Goal: Transaction & Acquisition: Book appointment/travel/reservation

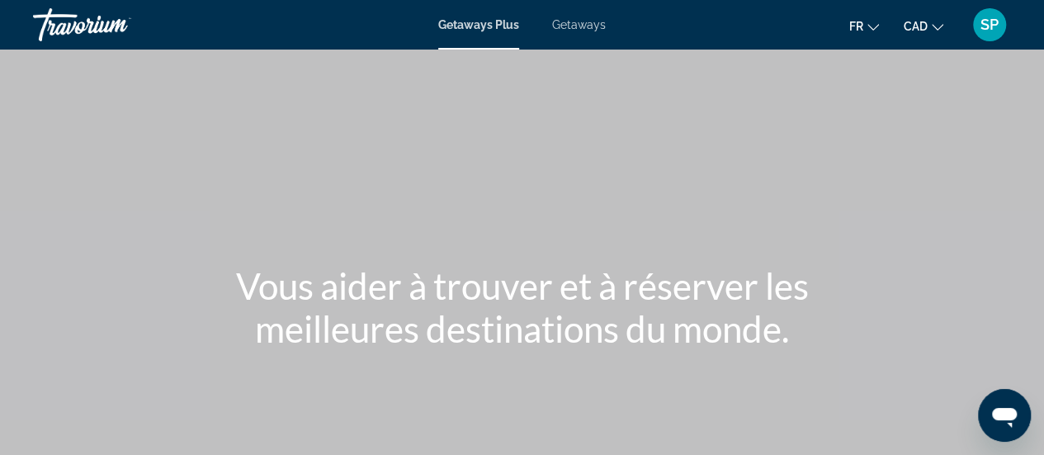
click at [493, 232] on div "Main content" at bounding box center [522, 247] width 1044 height 495
click at [584, 27] on span "Getaways" at bounding box center [579, 24] width 54 height 13
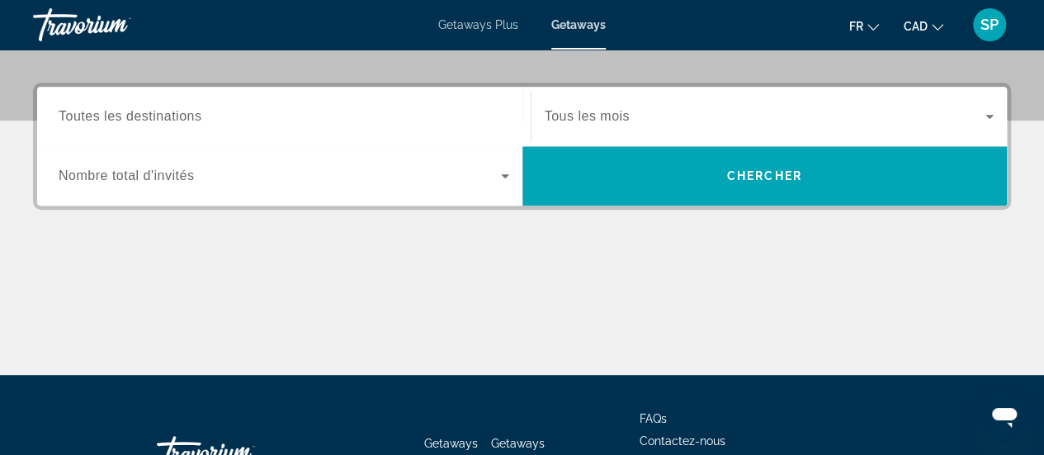
scroll to position [370, 0]
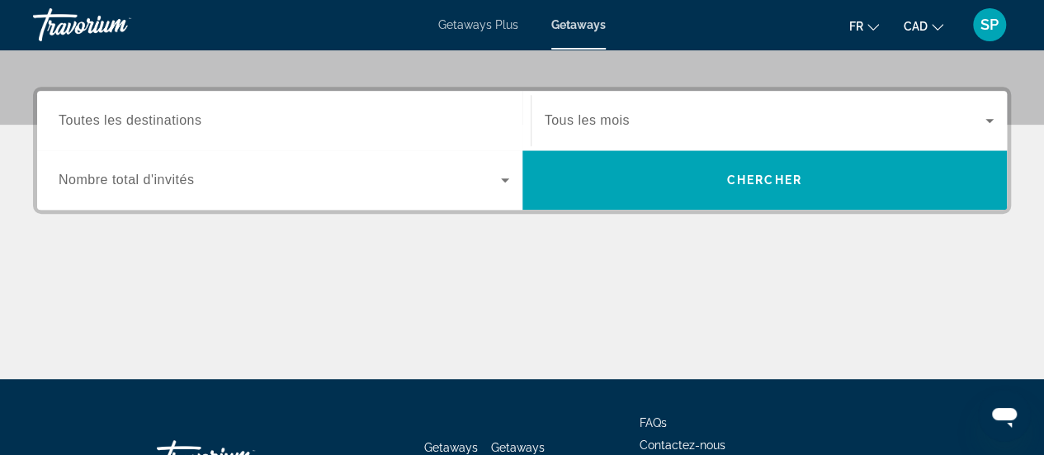
click at [114, 130] on div "Search widget" at bounding box center [284, 120] width 451 height 47
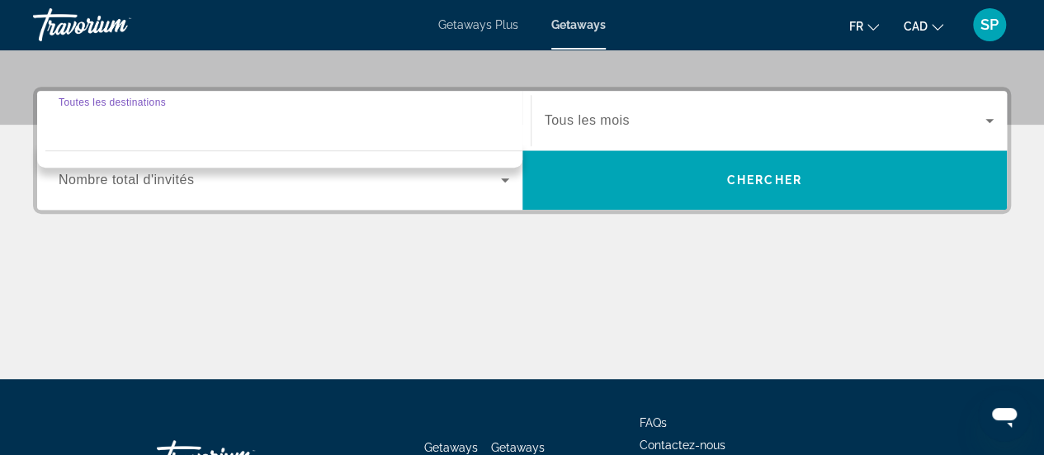
scroll to position [403, 0]
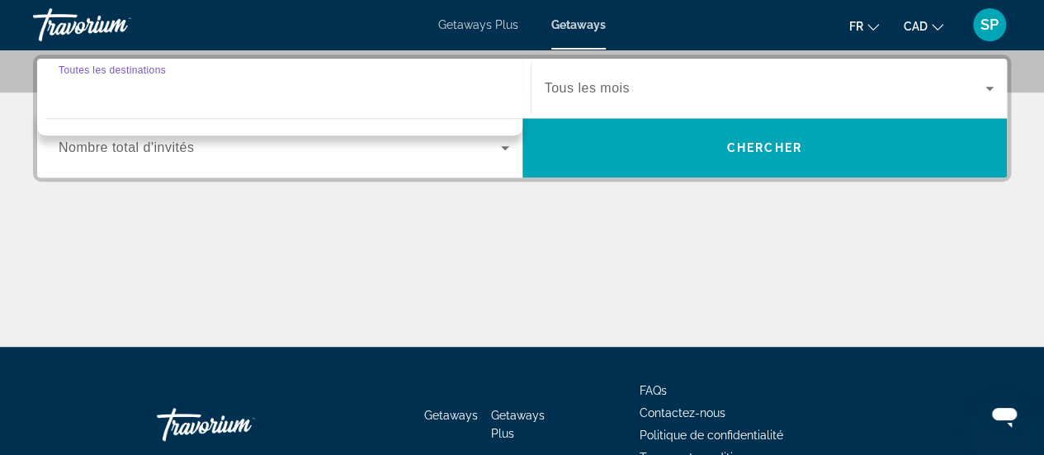
click at [480, 22] on span "Getaways Plus" at bounding box center [478, 24] width 80 height 13
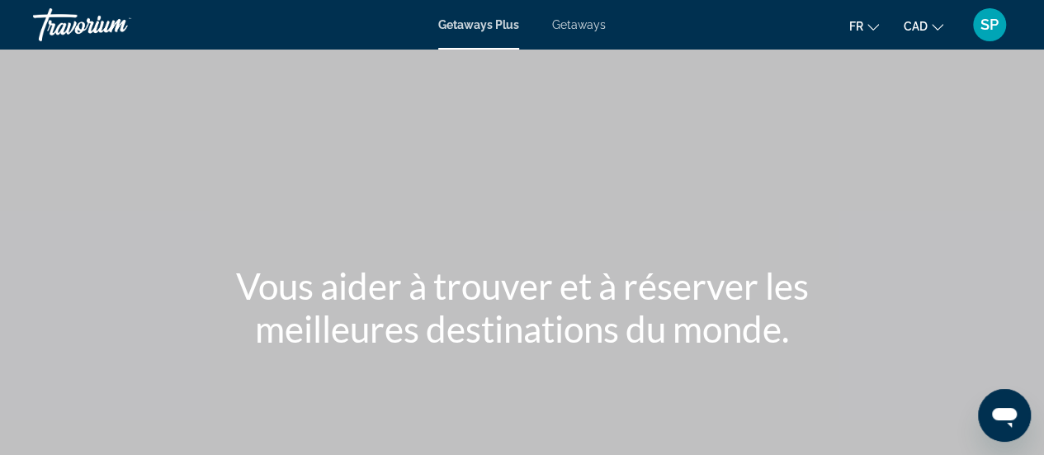
click at [480, 22] on span "Getaways Plus" at bounding box center [478, 24] width 81 height 13
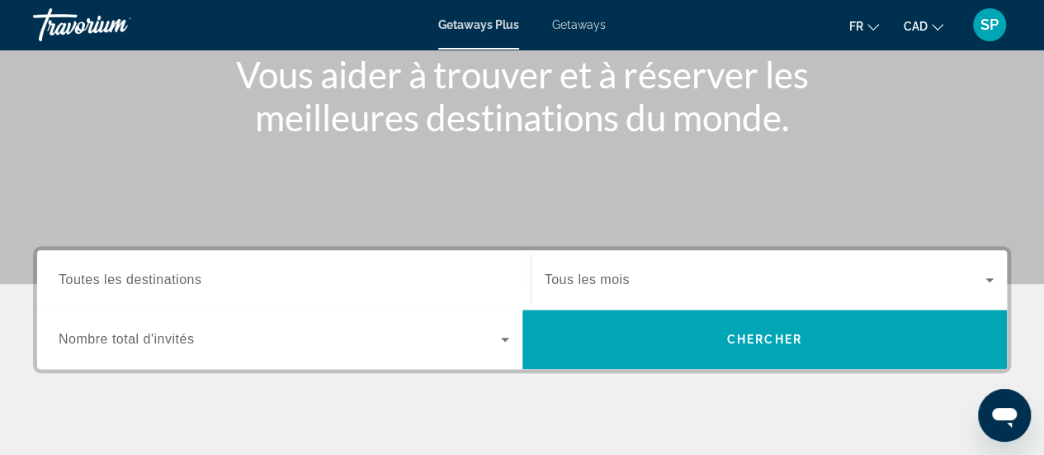
scroll to position [272, 0]
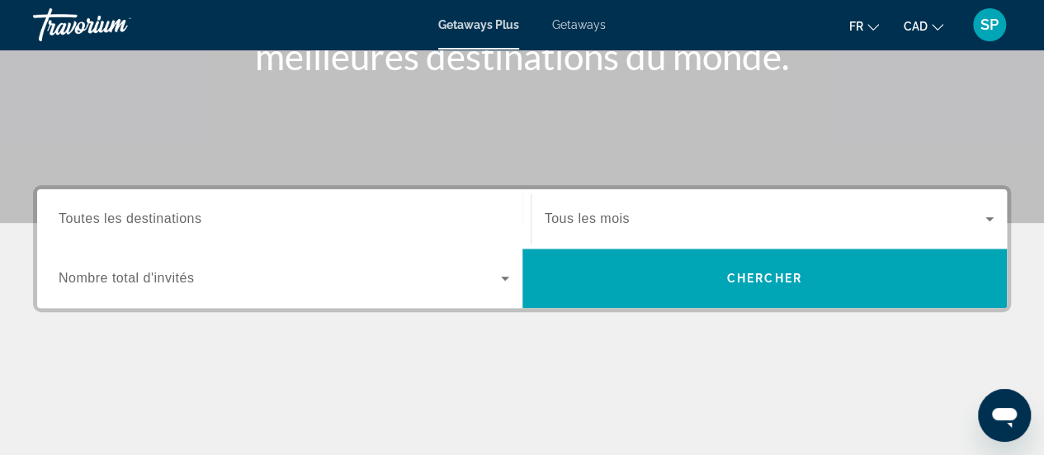
click at [132, 222] on span "Toutes les destinations" at bounding box center [130, 218] width 143 height 14
click at [132, 222] on input "Destination Toutes les destinations" at bounding box center [284, 220] width 451 height 20
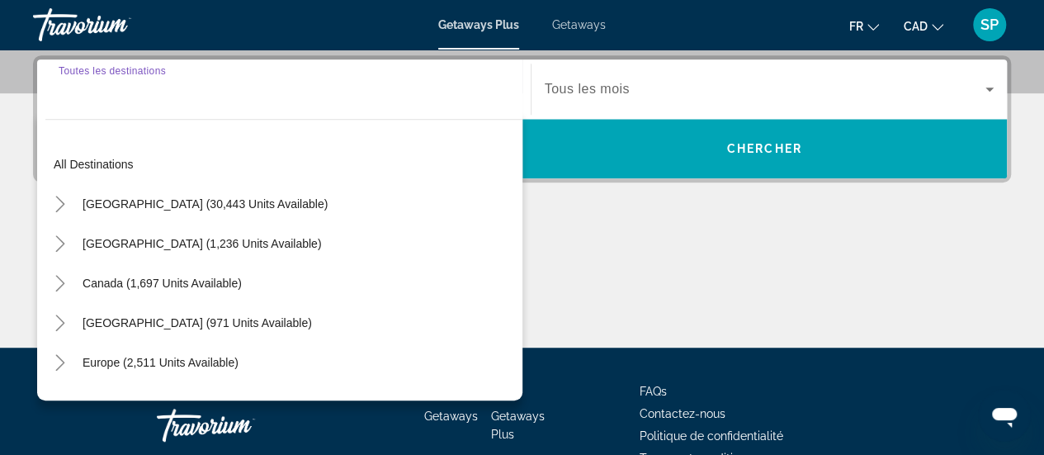
scroll to position [403, 0]
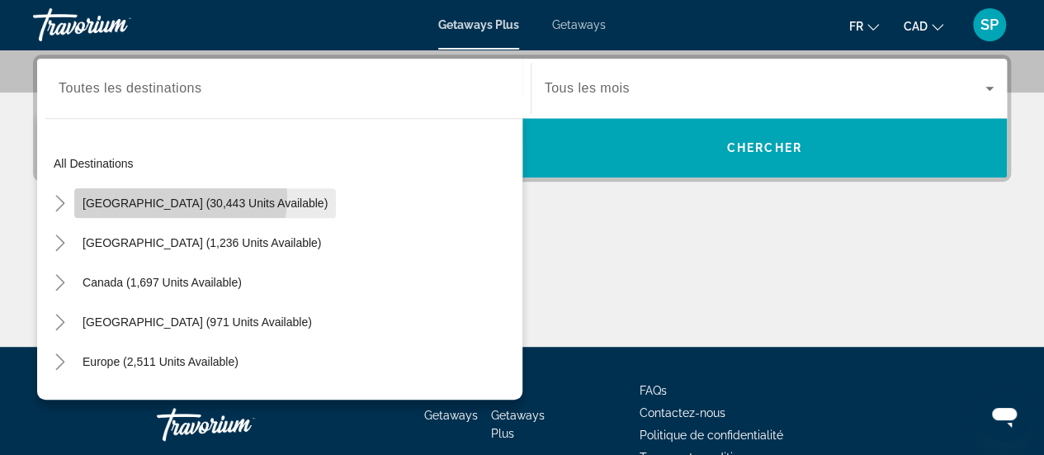
click at [157, 196] on span "[GEOGRAPHIC_DATA] (30,443 units available)" at bounding box center [205, 202] width 245 height 13
type input "**********"
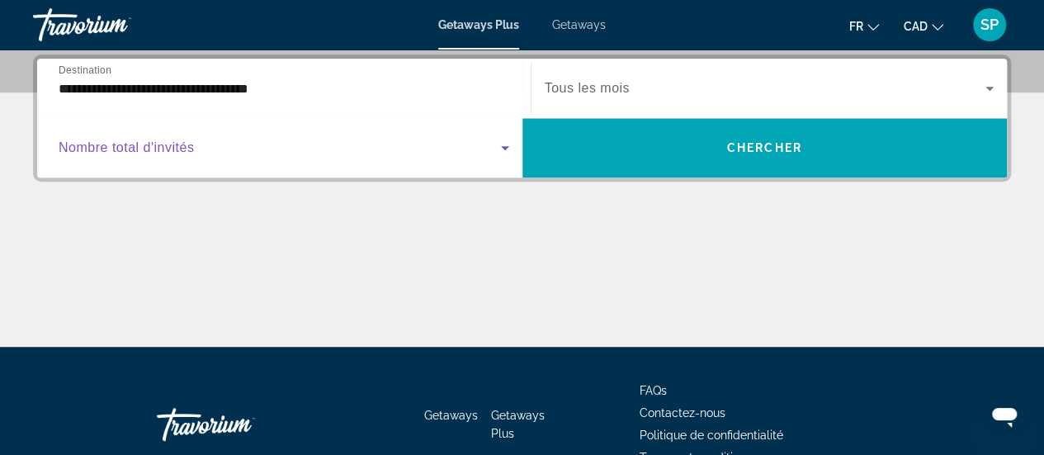
click at [200, 148] on span "Search widget" at bounding box center [280, 148] width 442 height 20
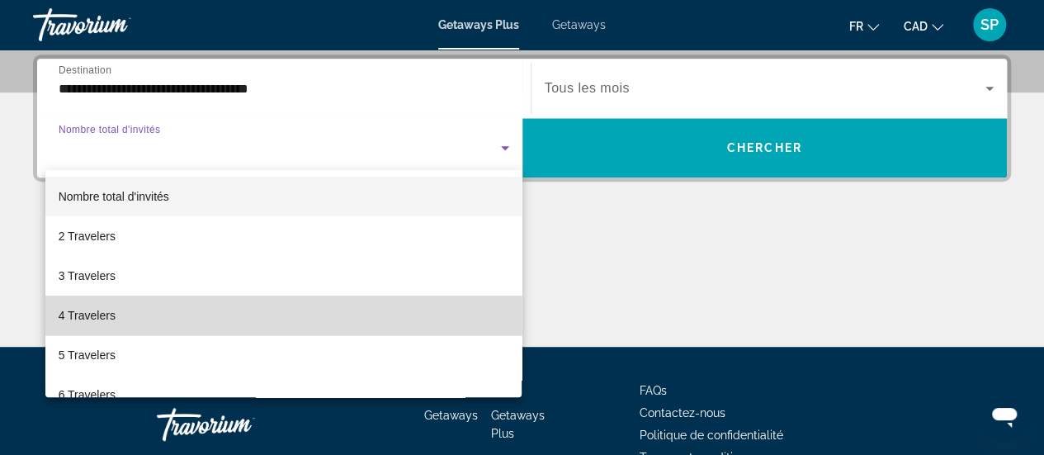
click at [403, 304] on mat-option "4 Travelers" at bounding box center [283, 315] width 477 height 40
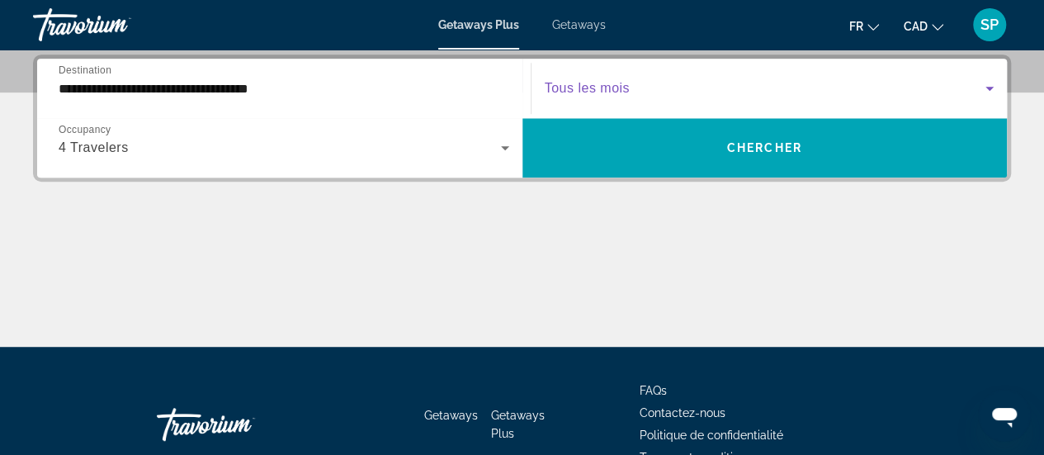
click at [686, 95] on span "Search widget" at bounding box center [765, 88] width 441 height 20
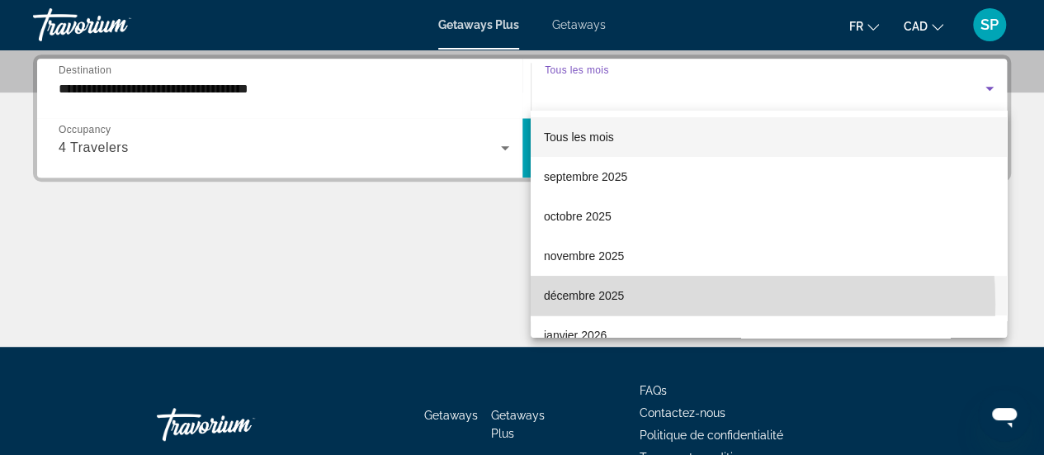
click at [604, 304] on span "décembre 2025" at bounding box center [584, 295] width 80 height 20
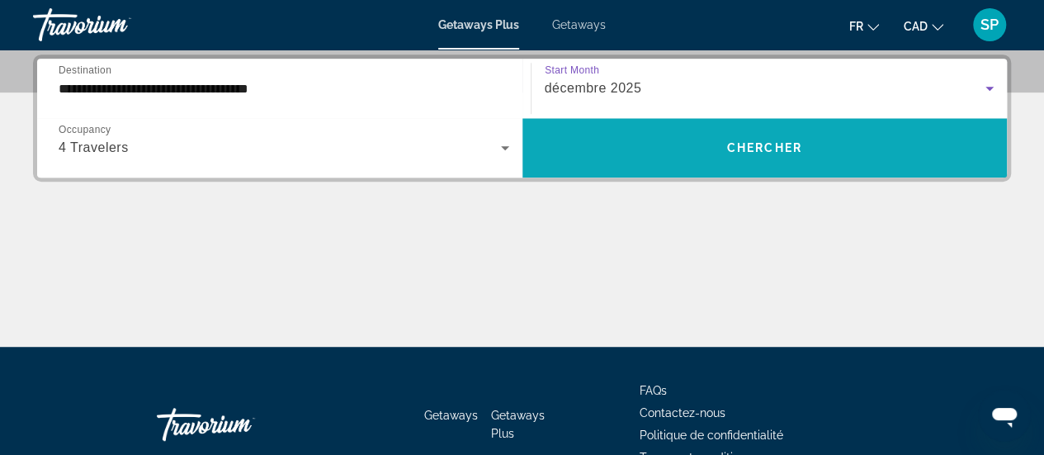
click at [771, 146] on span "Chercher" at bounding box center [764, 147] width 75 height 13
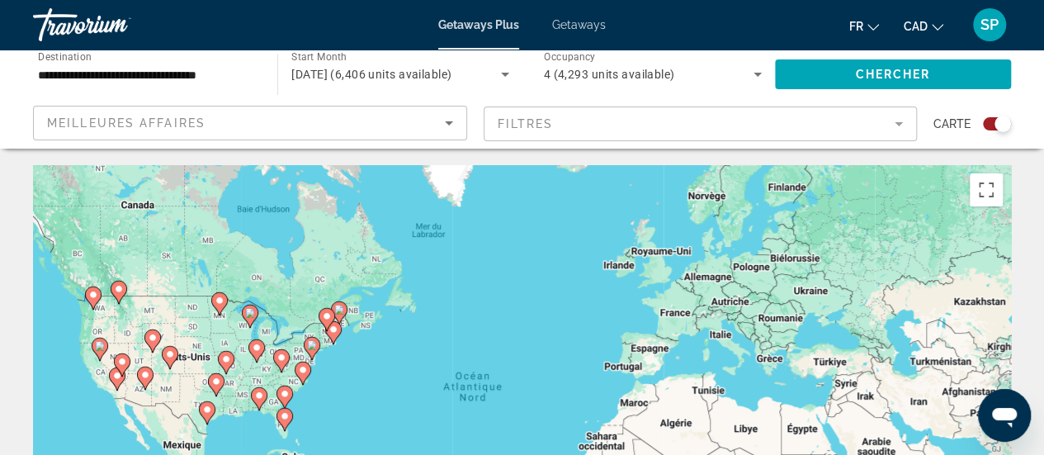
click at [370, 407] on div "Pour activer le glissement avec le clavier, appuyez sur Alt+Entrée. Une fois ce…" at bounding box center [522, 412] width 978 height 495
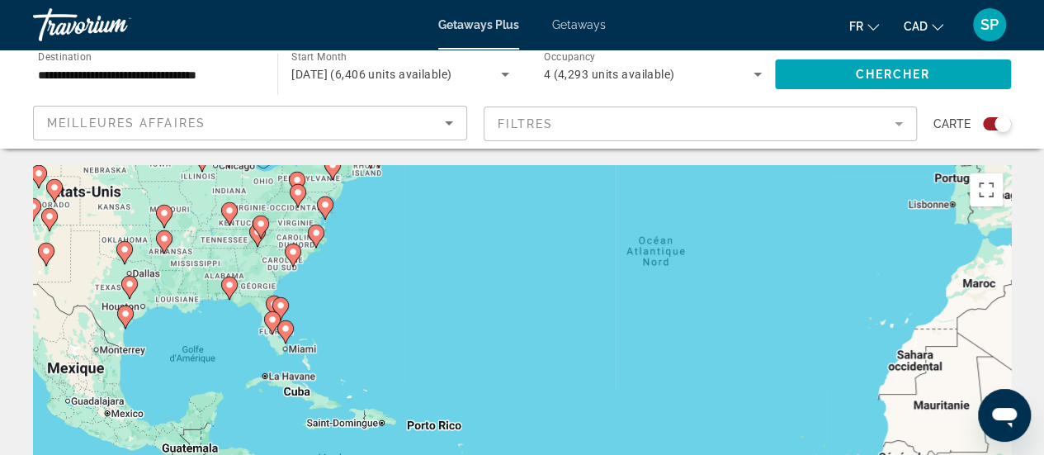
drag, startPoint x: 267, startPoint y: 418, endPoint x: 361, endPoint y: 291, distance: 158.6
click at [361, 291] on div "Pour activer le glissement avec le clavier, appuyez sur Alt+Entrée. Une fois ce…" at bounding box center [522, 412] width 978 height 495
click at [323, 320] on div "Pour activer le glissement avec le clavier, appuyez sur Alt+Entrée. Une fois ce…" at bounding box center [522, 412] width 978 height 495
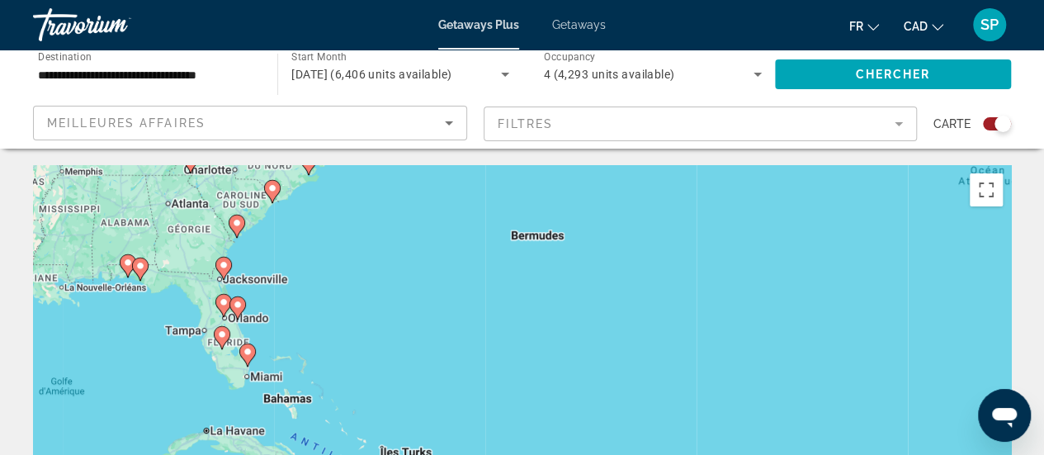
click at [323, 320] on div "Pour activer le glissement avec le clavier, appuyez sur Alt+Entrée. Une fois ce…" at bounding box center [522, 412] width 978 height 495
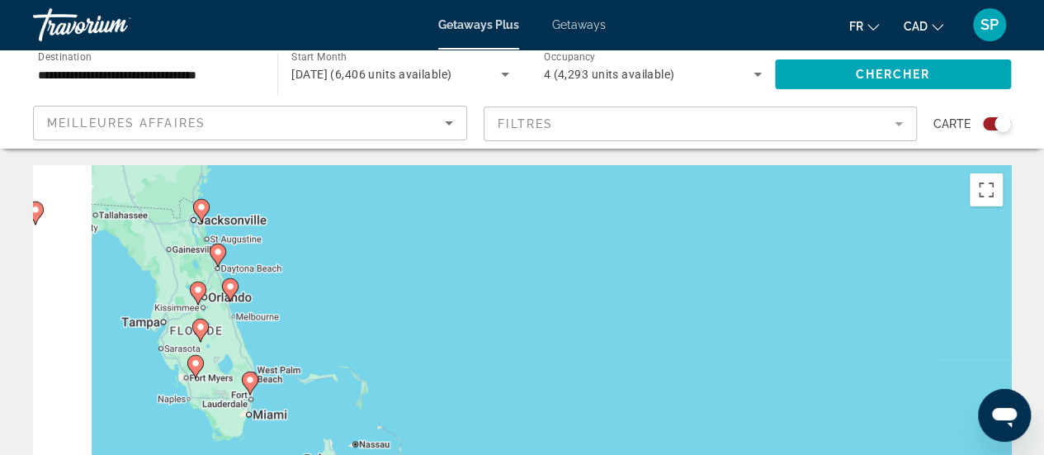
drag, startPoint x: 255, startPoint y: 318, endPoint x: 363, endPoint y: 281, distance: 114.3
click at [363, 281] on div "Pour activer le glissement avec le clavier, appuyez sur Alt+Entrée. Une fois ce…" at bounding box center [522, 412] width 978 height 495
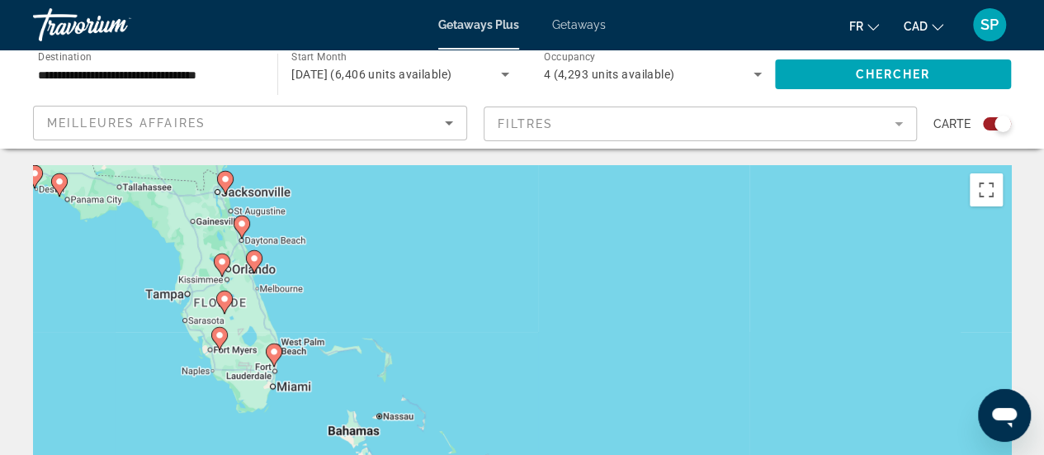
click at [244, 287] on div "Pour activer le glissement avec le clavier, appuyez sur Alt+Entrée. Une fois ce…" at bounding box center [522, 412] width 978 height 495
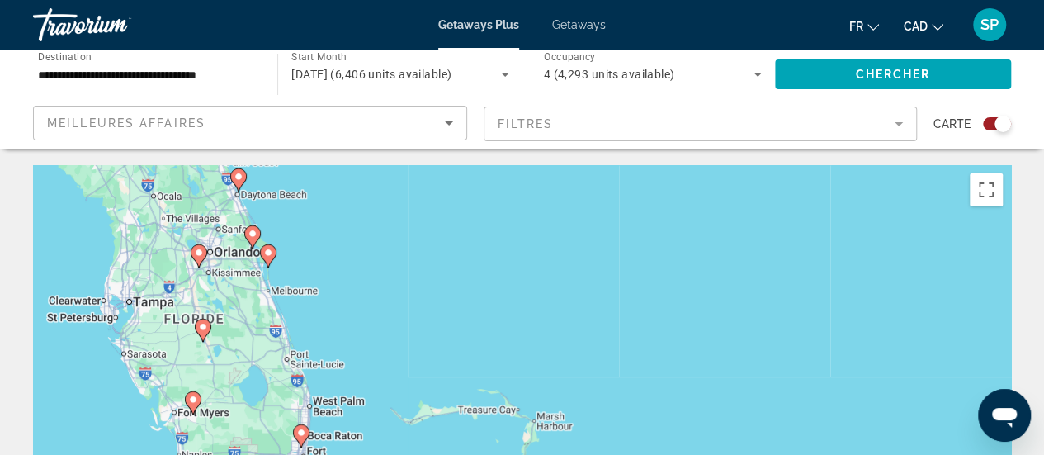
click at [244, 287] on div "Pour activer le glissement avec le clavier, appuyez sur Alt+Entrée. Une fois ce…" at bounding box center [522, 412] width 978 height 495
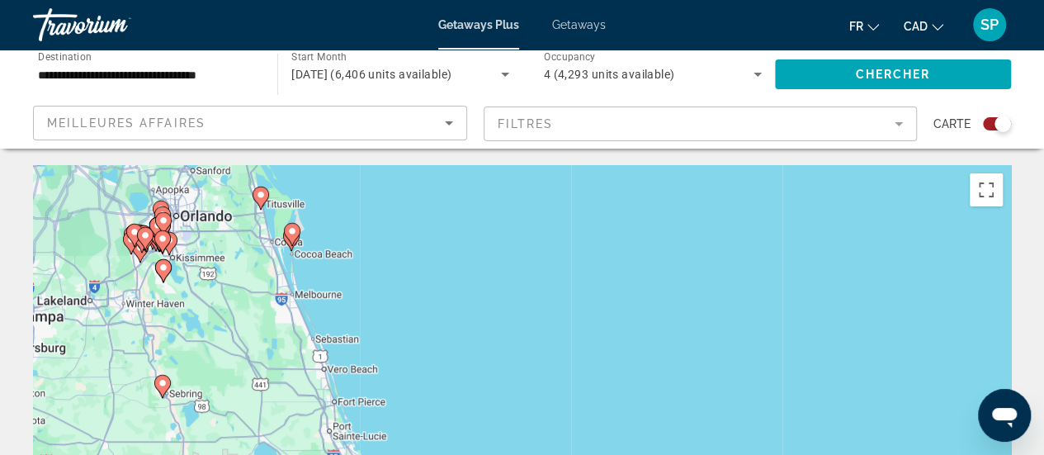
click at [244, 287] on div "Pour activer le glissement avec le clavier, appuyez sur Alt+Entrée. Une fois ce…" at bounding box center [522, 412] width 978 height 495
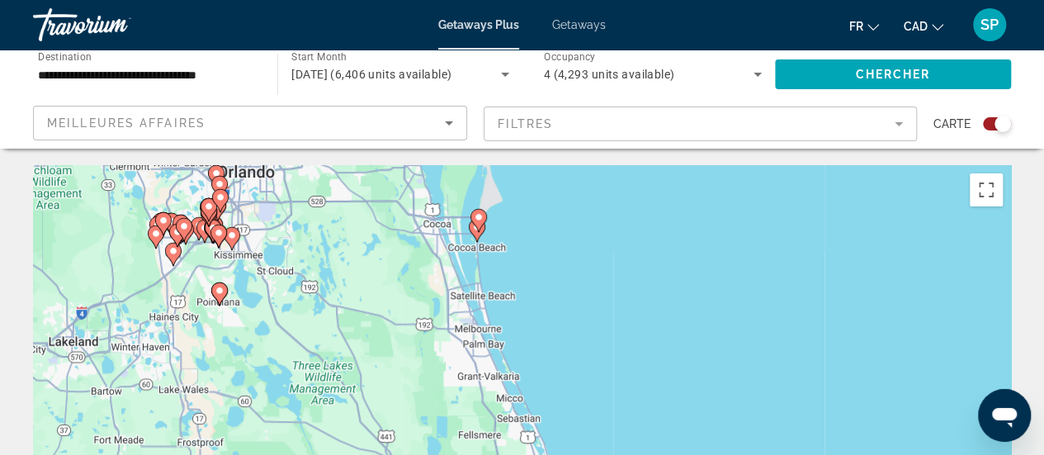
drag, startPoint x: 130, startPoint y: 280, endPoint x: 272, endPoint y: 308, distance: 144.7
click at [272, 308] on div "Pour activer le glissement avec le clavier, appuyez sur Alt+Entrée. Une fois ce…" at bounding box center [522, 412] width 978 height 495
click at [291, 208] on div "Pour activer le glissement avec le clavier, appuyez sur Alt+Entrée. Une fois ce…" at bounding box center [522, 412] width 978 height 495
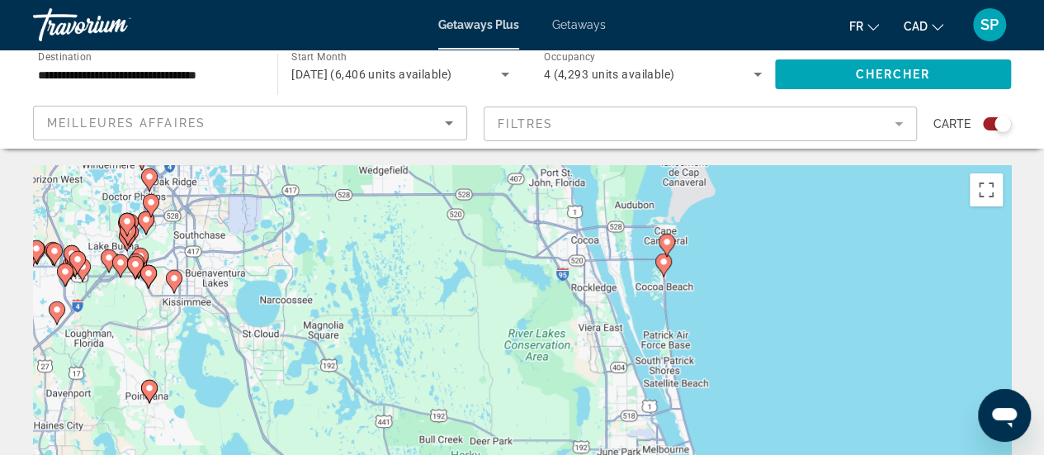
click at [205, 252] on div "Pour activer le glissement avec le clavier, appuyez sur Alt+Entrée. Une fois ce…" at bounding box center [522, 412] width 978 height 495
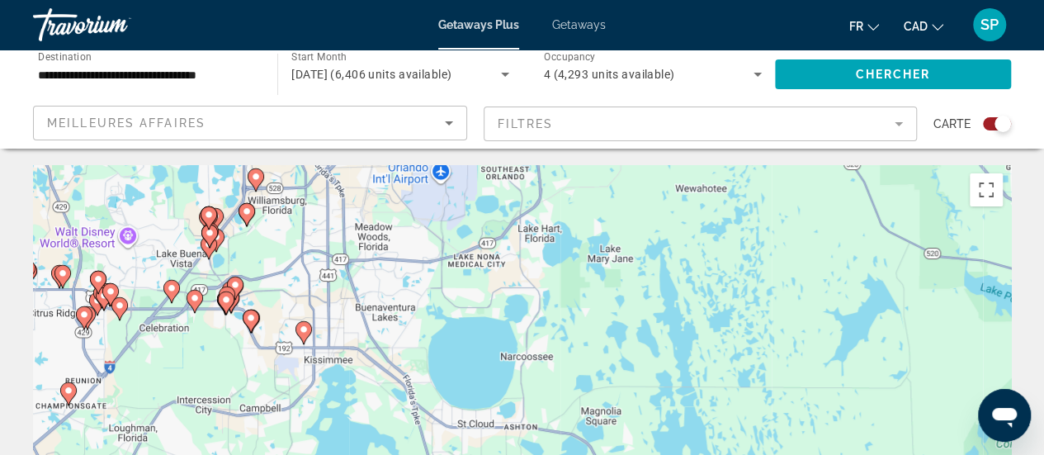
drag, startPoint x: 137, startPoint y: 273, endPoint x: 300, endPoint y: 281, distance: 163.5
click at [300, 281] on div "Pour activer le glissement avec le clavier, appuyez sur Alt+Entrée. Une fois ce…" at bounding box center [522, 412] width 978 height 495
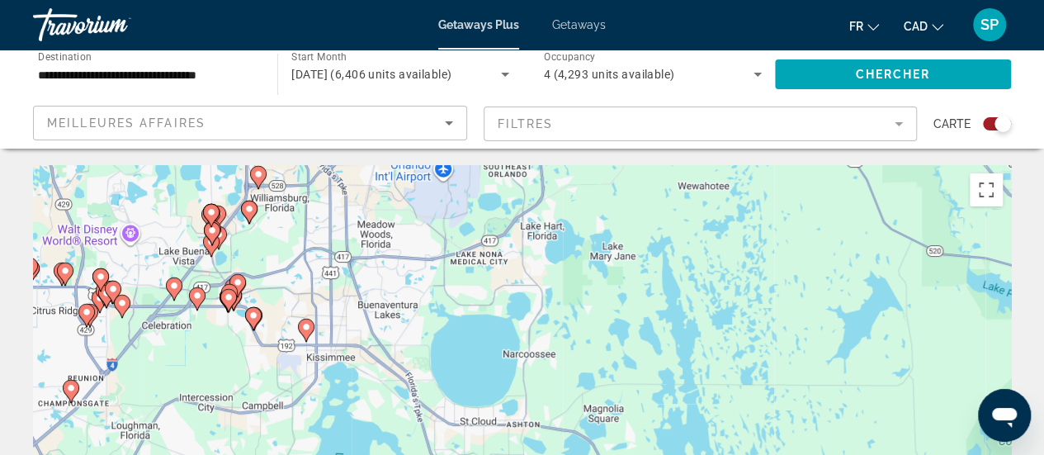
click at [242, 253] on div "Pour activer le glissement avec le clavier, appuyez sur Alt+Entrée. Une fois ce…" at bounding box center [522, 412] width 978 height 495
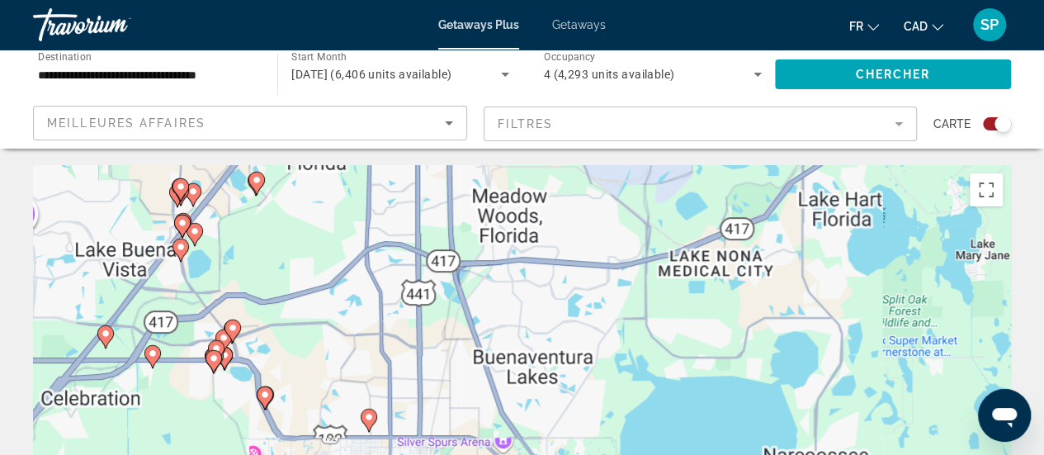
click at [242, 253] on div "Pour activer le glissement avec le clavier, appuyez sur Alt+Entrée. Une fois ce…" at bounding box center [522, 412] width 978 height 495
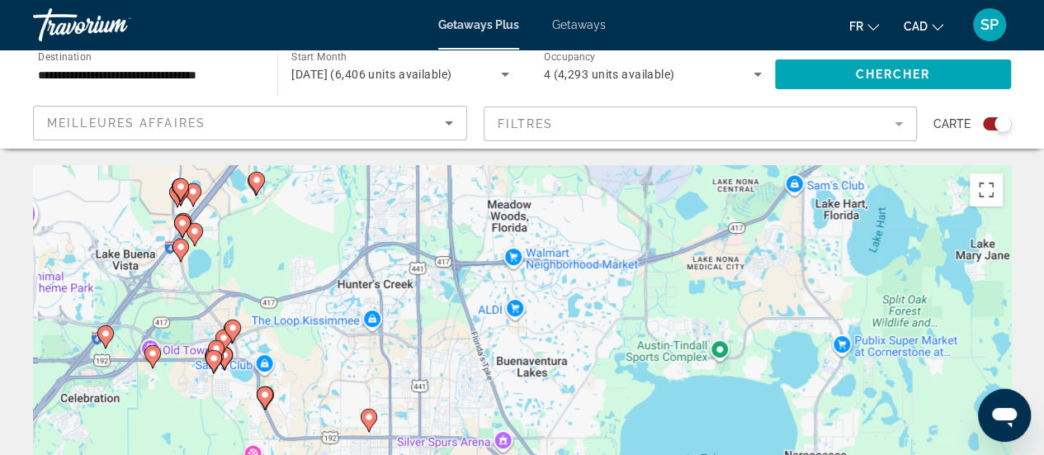
click at [242, 253] on div "Pour activer le glissement avec le clavier, appuyez sur Alt+Entrée. Une fois ce…" at bounding box center [522, 412] width 978 height 495
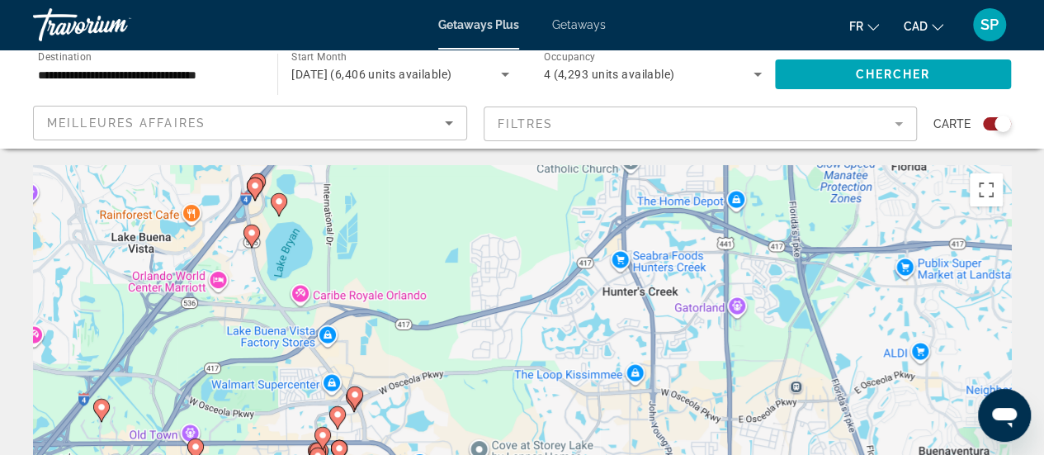
drag, startPoint x: 224, startPoint y: 270, endPoint x: 373, endPoint y: 243, distance: 151.7
click at [373, 243] on div "Pour activer le glissement avec le clavier, appuyez sur Alt+Entrée. Une fois ce…" at bounding box center [522, 412] width 978 height 495
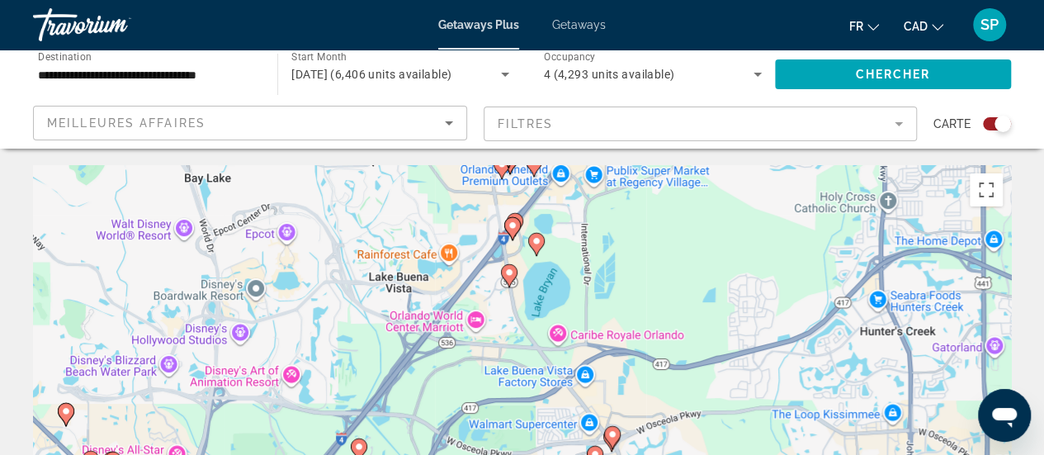
drag, startPoint x: 262, startPoint y: 305, endPoint x: 519, endPoint y: 351, distance: 260.6
click at [519, 351] on div "Pour activer le glissement avec le clavier, appuyez sur Alt+Entrée. Une fois ce…" at bounding box center [522, 412] width 978 height 495
click at [510, 273] on image "Main content" at bounding box center [509, 272] width 10 height 10
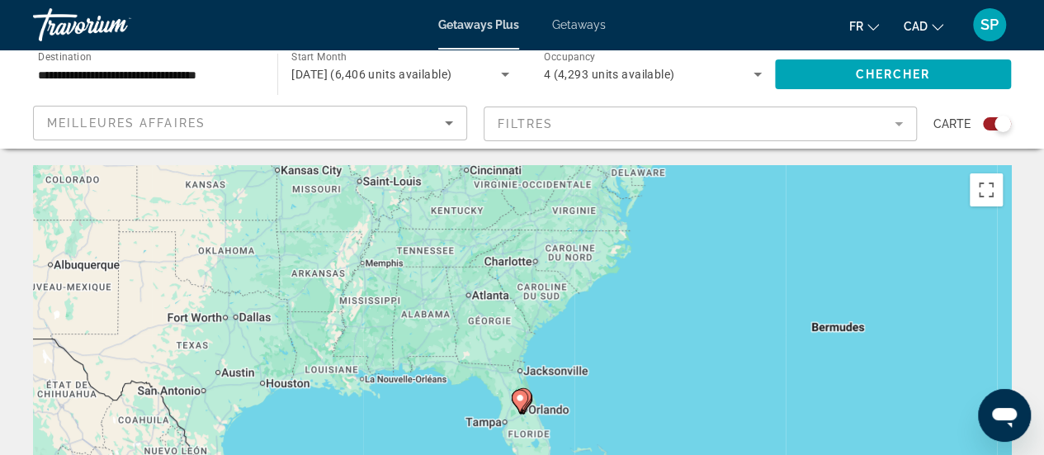
click at [524, 402] on image "Main content" at bounding box center [520, 398] width 10 height 10
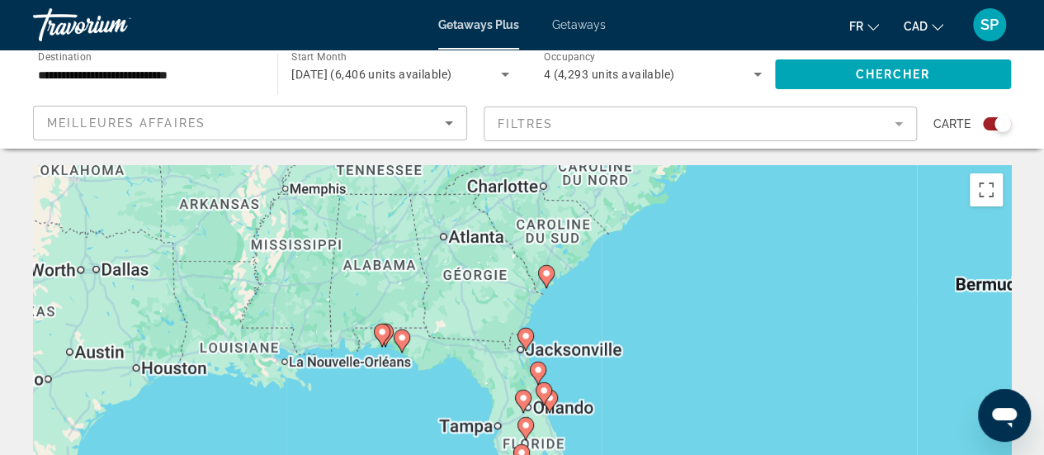
click at [524, 402] on image "Main content" at bounding box center [523, 398] width 10 height 10
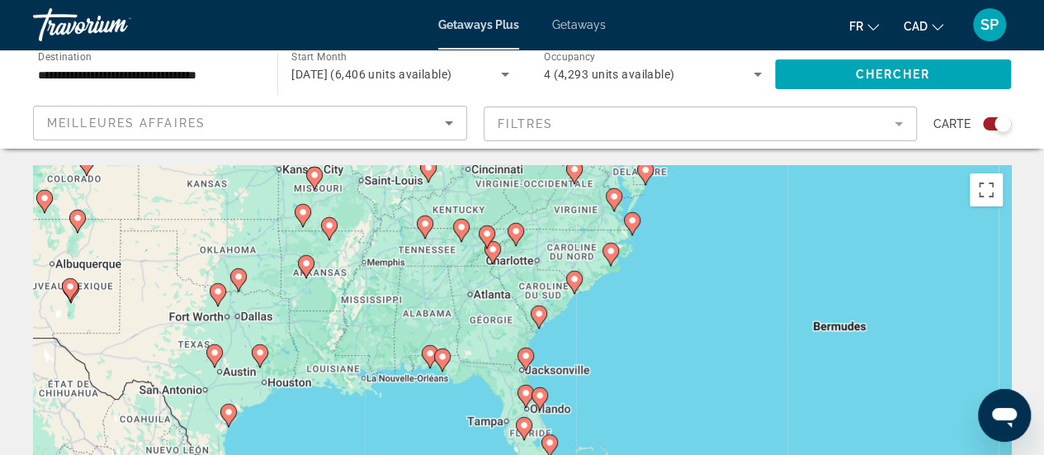
click at [524, 402] on icon "Main content" at bounding box center [524, 395] width 15 height 21
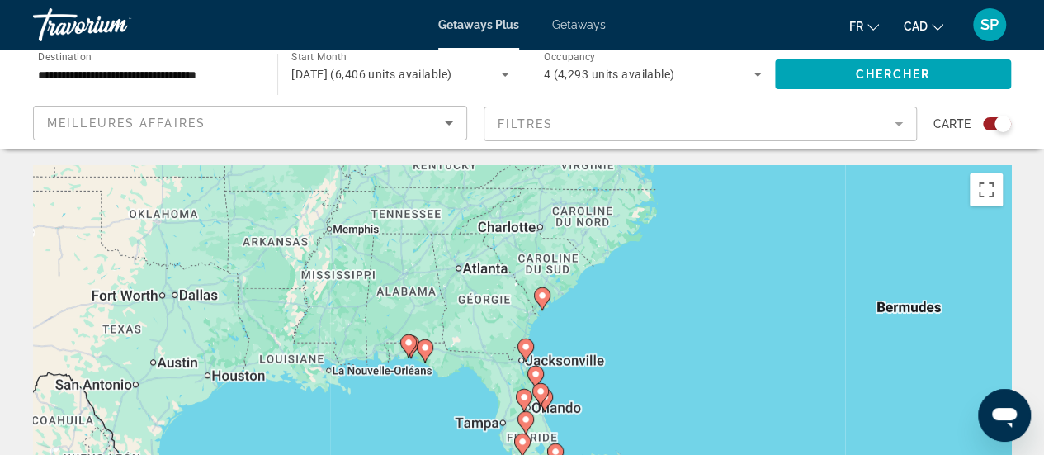
click at [524, 402] on icon "Main content" at bounding box center [523, 399] width 15 height 21
type input "**********"
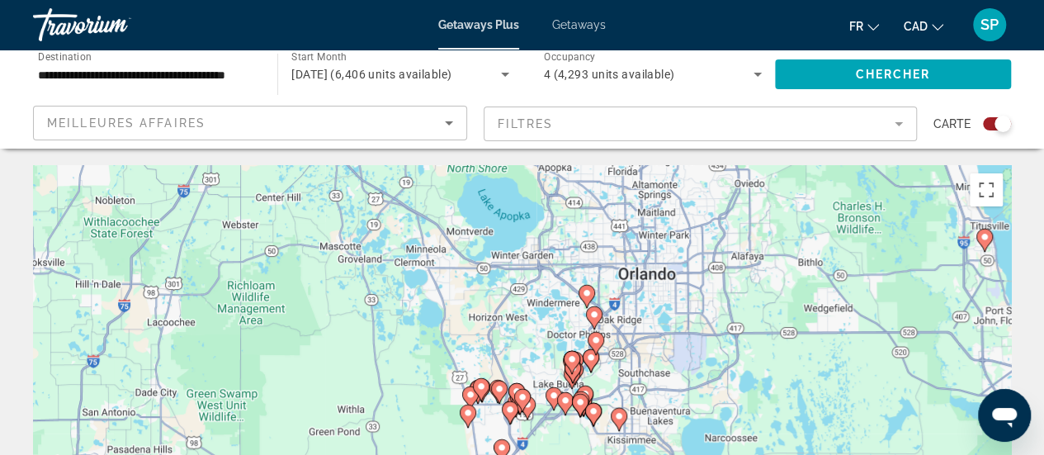
click at [654, 352] on div "Pour activer le glissement avec le clavier, appuyez sur Alt+Entrée. Une fois ce…" at bounding box center [522, 412] width 978 height 495
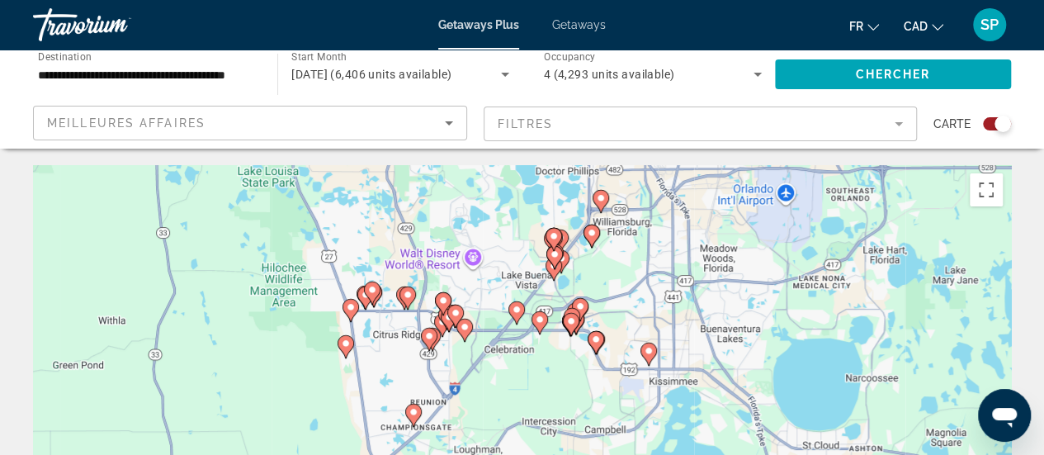
drag, startPoint x: 554, startPoint y: 399, endPoint x: 623, endPoint y: 248, distance: 165.4
click at [623, 248] on div "Pour activer le glissement avec le clavier, appuyez sur Alt+Entrée. Une fois ce…" at bounding box center [522, 412] width 978 height 495
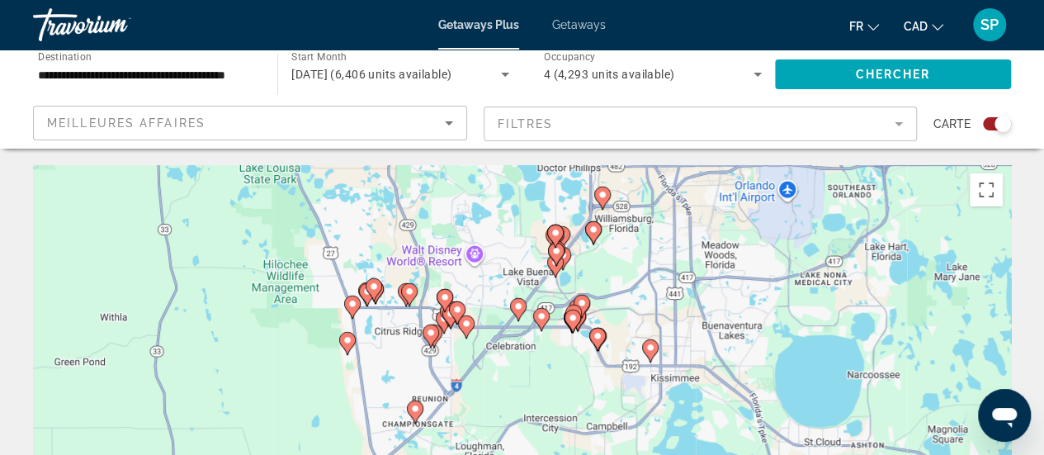
click at [528, 369] on div "Pour activer le glissement avec le clavier, appuyez sur Alt+Entrée. Une fois ce…" at bounding box center [522, 412] width 978 height 495
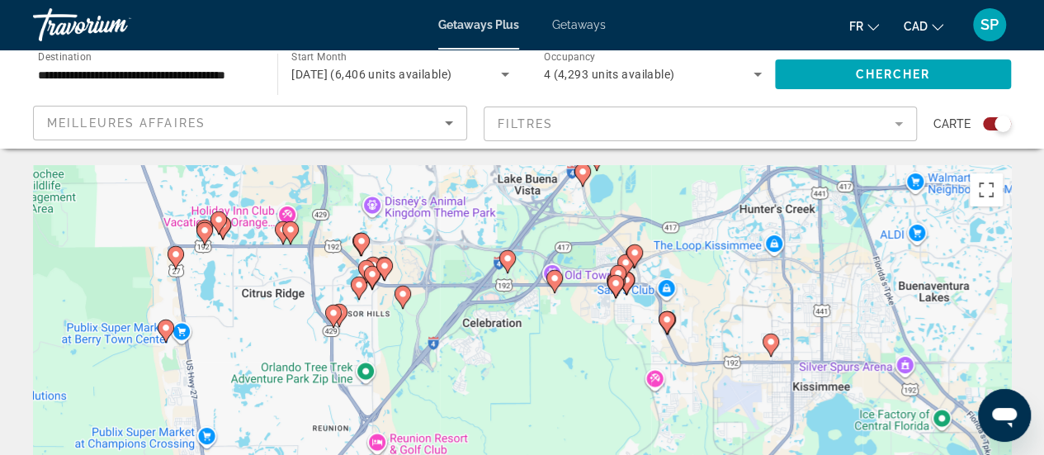
click at [560, 364] on div "Pour activer le glissement avec le clavier, appuyez sur Alt+Entrée. Une fois ce…" at bounding box center [522, 412] width 978 height 495
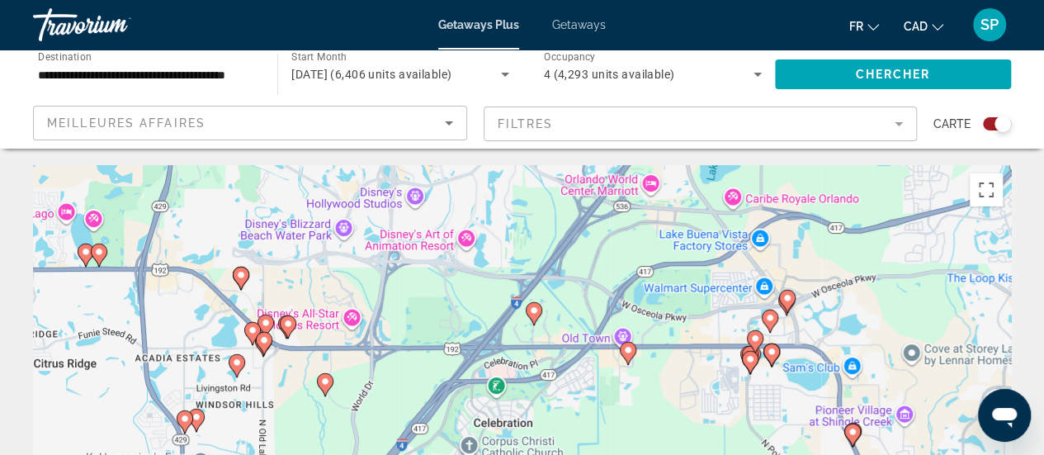
drag, startPoint x: 426, startPoint y: 341, endPoint x: 512, endPoint y: 489, distance: 171.5
click at [512, 454] on html "**********" at bounding box center [522, 227] width 1044 height 455
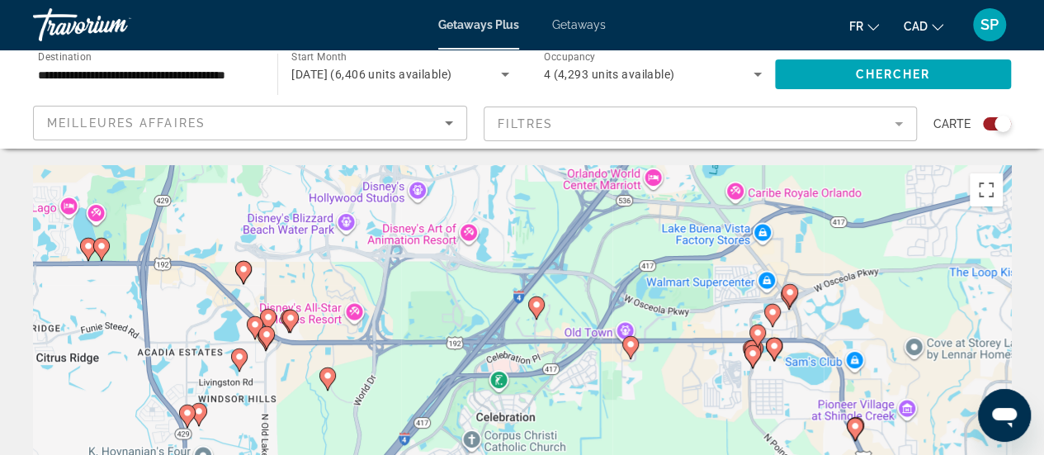
click at [290, 316] on image "Main content" at bounding box center [290, 318] width 10 height 10
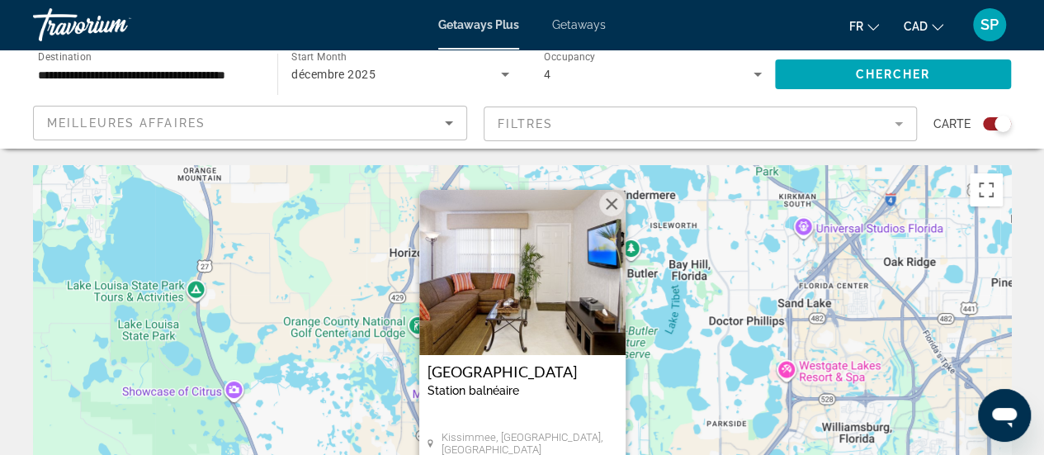
click at [614, 206] on button "Fermer" at bounding box center [611, 203] width 25 height 25
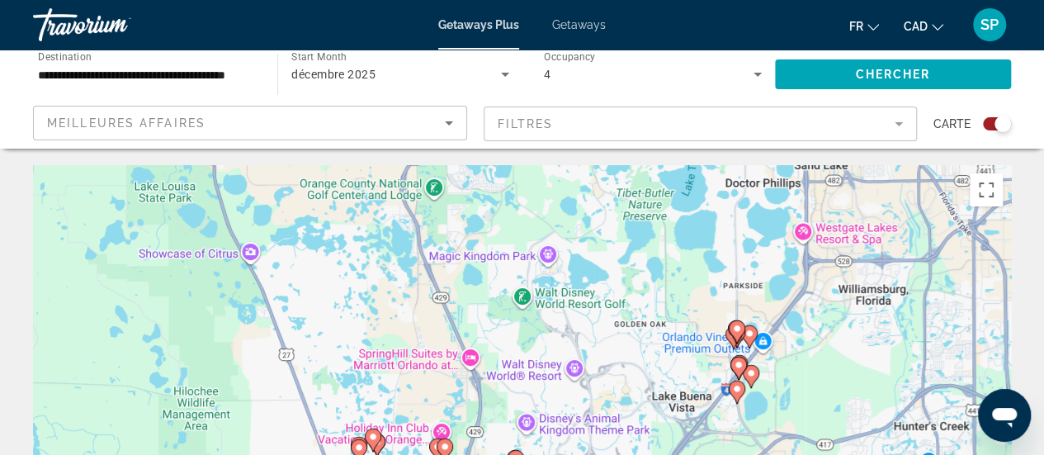
drag, startPoint x: 538, startPoint y: 366, endPoint x: 555, endPoint y: 224, distance: 143.0
click at [555, 224] on div "Pour activer le glissement avec le clavier, appuyez sur Alt+Entrée. Une fois ce…" at bounding box center [522, 412] width 978 height 495
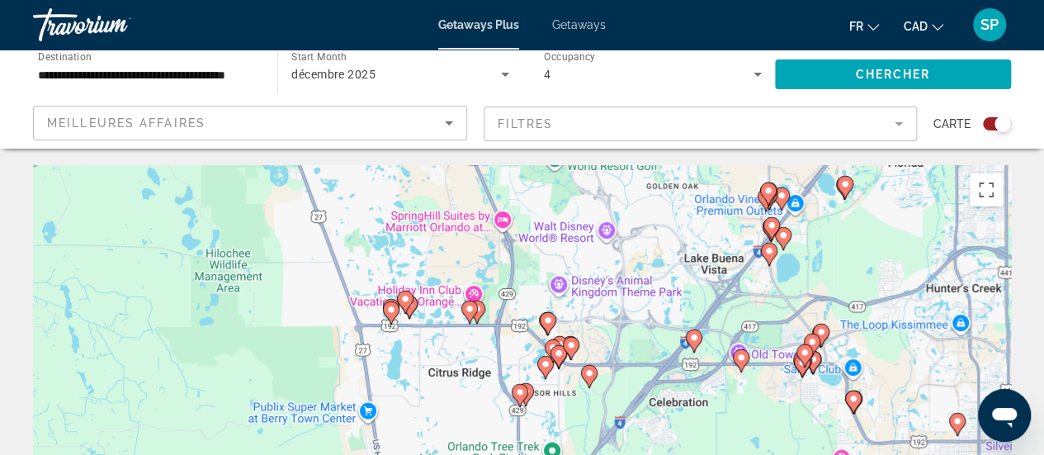
drag, startPoint x: 511, startPoint y: 326, endPoint x: 543, endPoint y: 177, distance: 152.8
click at [543, 177] on div "Pour activer le glissement avec le clavier, appuyez sur Alt+Entrée. Une fois ce…" at bounding box center [522, 412] width 978 height 495
click at [613, 344] on div "Pour activer le glissement avec le clavier, appuyez sur Alt+Entrée. Une fois ce…" at bounding box center [522, 412] width 978 height 495
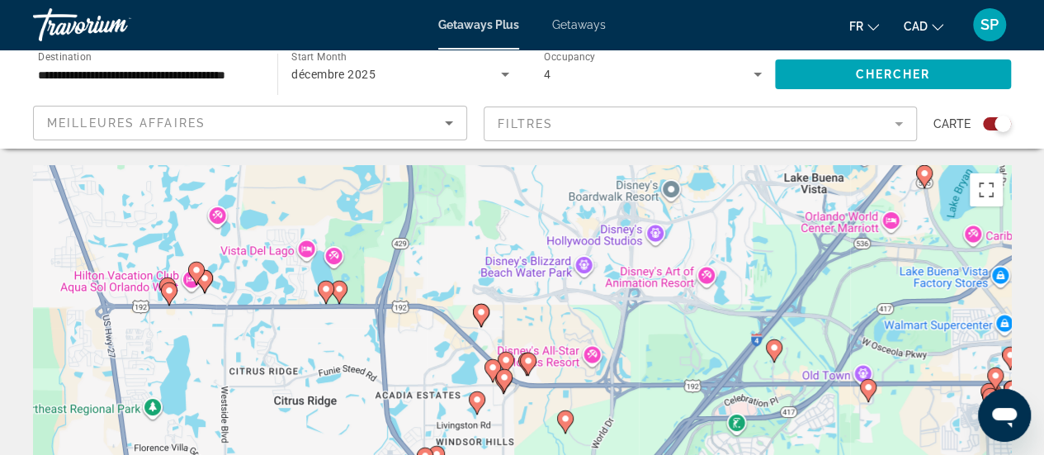
click at [525, 313] on div "Pour activer le glissement avec le clavier, appuyez sur Alt+Entrée. Une fois ce…" at bounding box center [522, 412] width 978 height 495
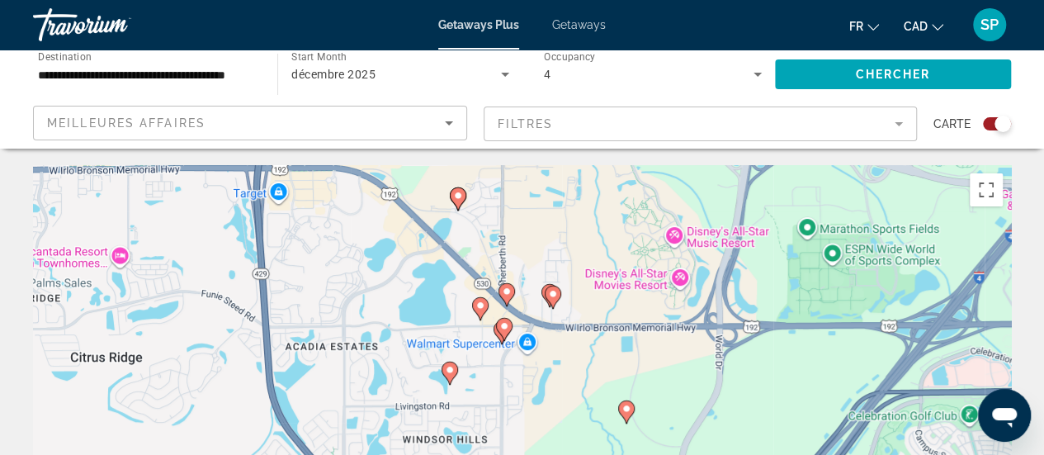
drag, startPoint x: 503, startPoint y: 370, endPoint x: 533, endPoint y: 202, distance: 170.9
click at [533, 202] on div "Pour activer le glissement avec le clavier, appuyez sur Alt+Entrée. Une fois ce…" at bounding box center [522, 412] width 978 height 495
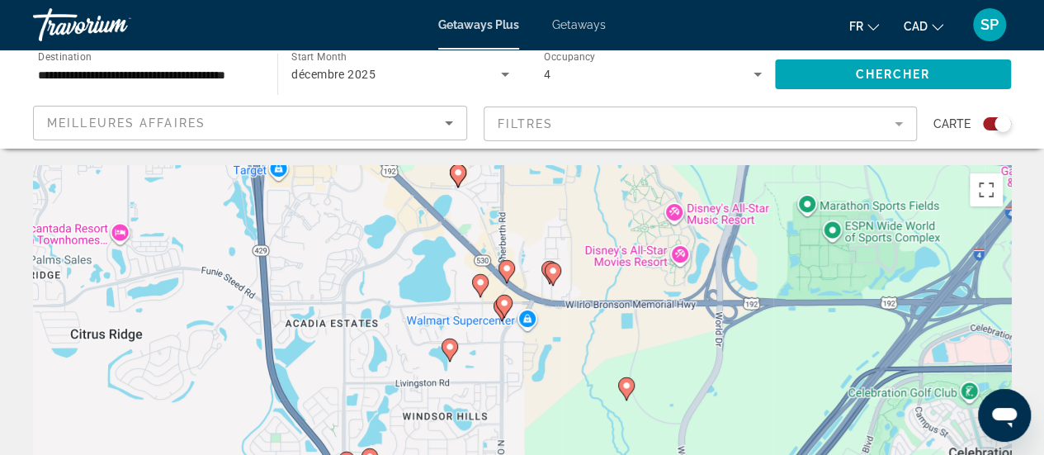
click at [589, 286] on div "Pour activer le glissement avec le clavier, appuyez sur Alt+Entrée. Une fois ce…" at bounding box center [522, 412] width 978 height 495
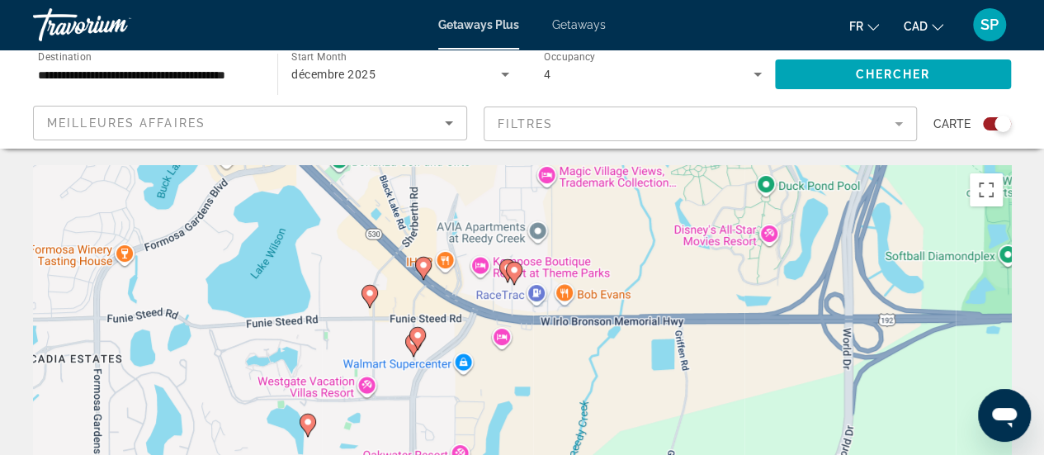
click at [659, 269] on div "Pour activer le glissement avec le clavier, appuyez sur Alt+Entrée. Une fois ce…" at bounding box center [522, 412] width 978 height 495
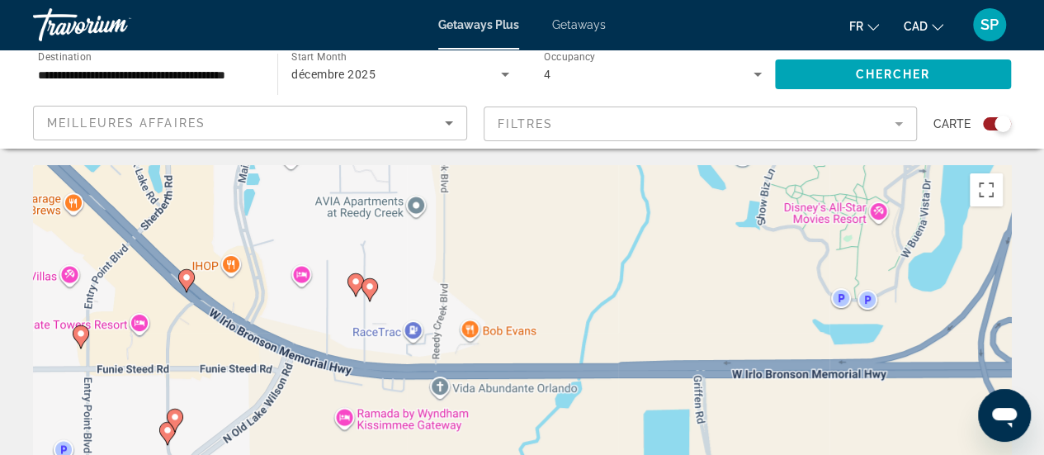
click at [323, 293] on div "Pour activer le glissement avec le clavier, appuyez sur Alt+Entrée. Une fois ce…" at bounding box center [522, 412] width 978 height 495
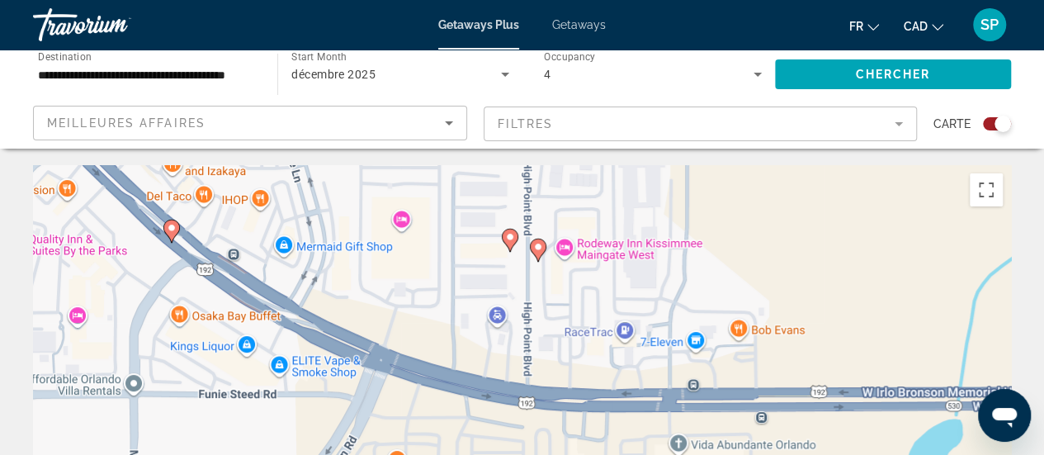
drag, startPoint x: 323, startPoint y: 297, endPoint x: 449, endPoint y: 252, distance: 134.1
click at [449, 252] on div "Pour activer le glissement avec le clavier, appuyez sur Alt+Entrée. Une fois ce…" at bounding box center [522, 412] width 978 height 495
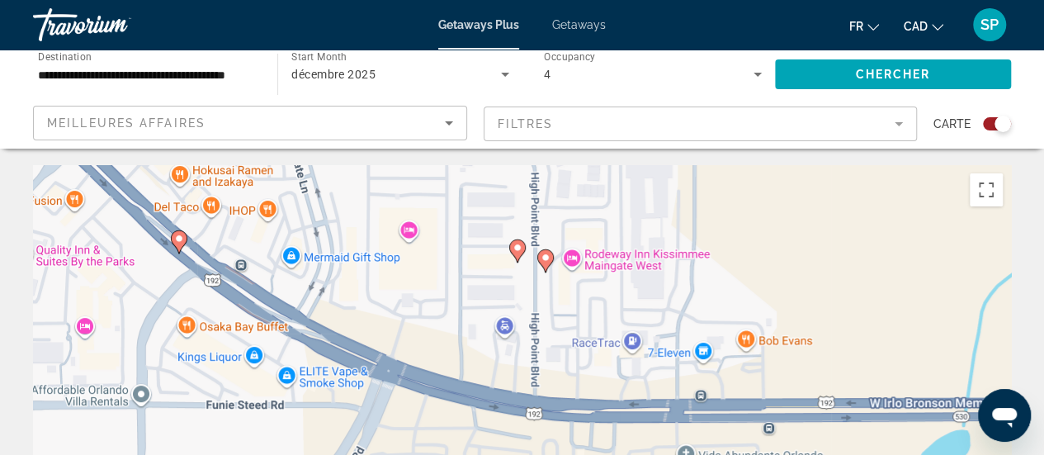
click at [544, 260] on image "Main content" at bounding box center [545, 257] width 10 height 10
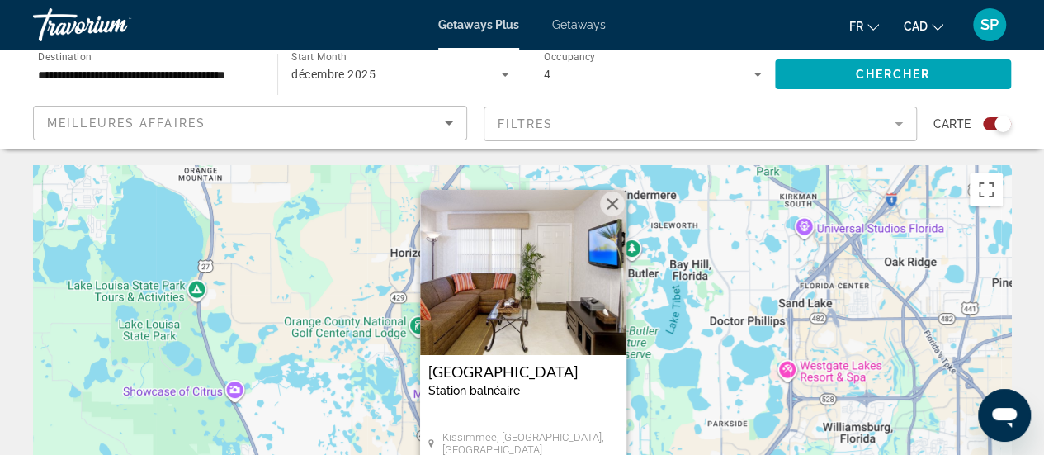
click at [613, 203] on button "Fermer" at bounding box center [612, 203] width 25 height 25
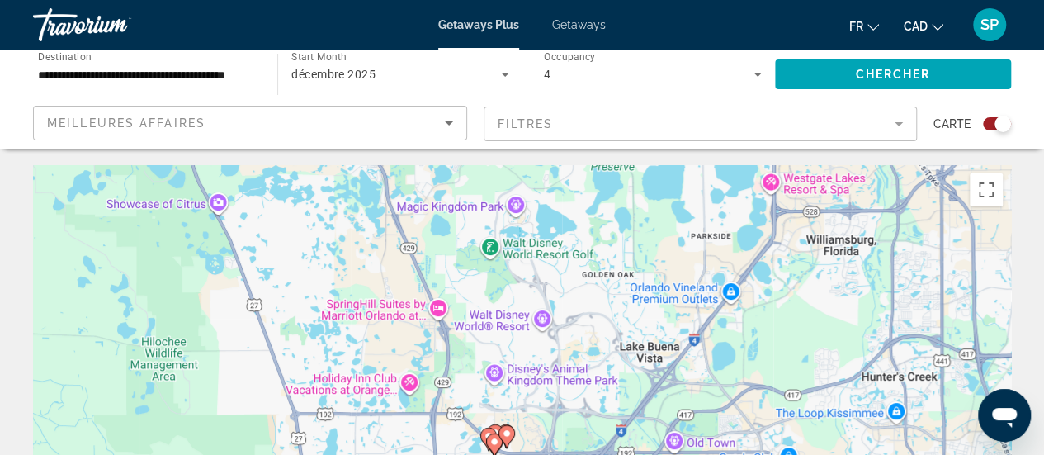
drag, startPoint x: 584, startPoint y: 397, endPoint x: 568, endPoint y: 197, distance: 200.3
click at [568, 197] on div "Pour activer le glissement avec le clavier, appuyez sur Alt+Entrée. Une fois ce…" at bounding box center [522, 412] width 978 height 495
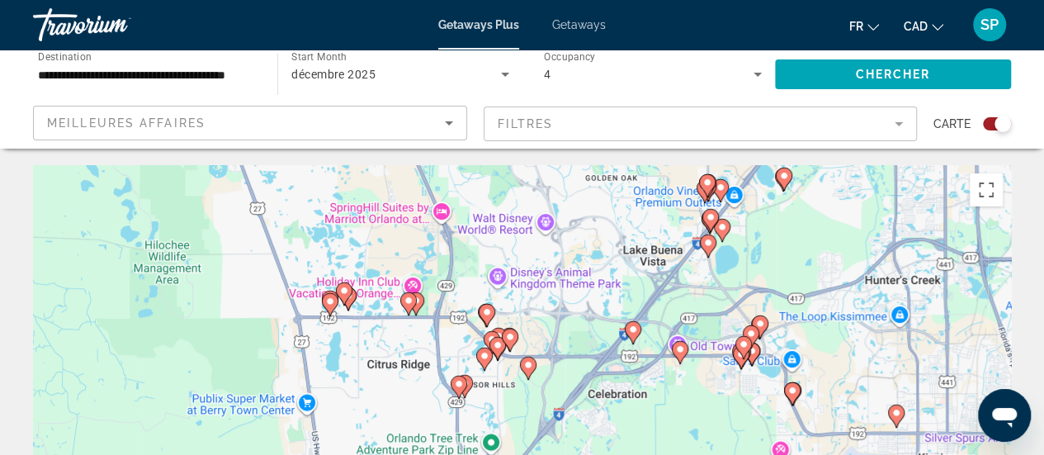
drag, startPoint x: 531, startPoint y: 410, endPoint x: 536, endPoint y: 274, distance: 136.3
click at [536, 274] on div "Pour activer le glissement avec le clavier, appuyez sur Alt+Entrée. Une fois ce…" at bounding box center [522, 412] width 978 height 495
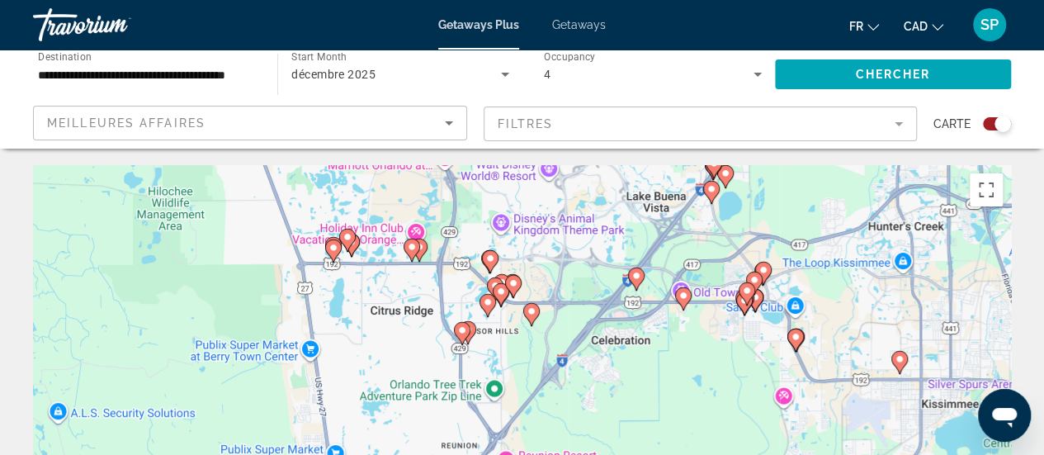
click at [491, 257] on image "Main content" at bounding box center [490, 258] width 10 height 10
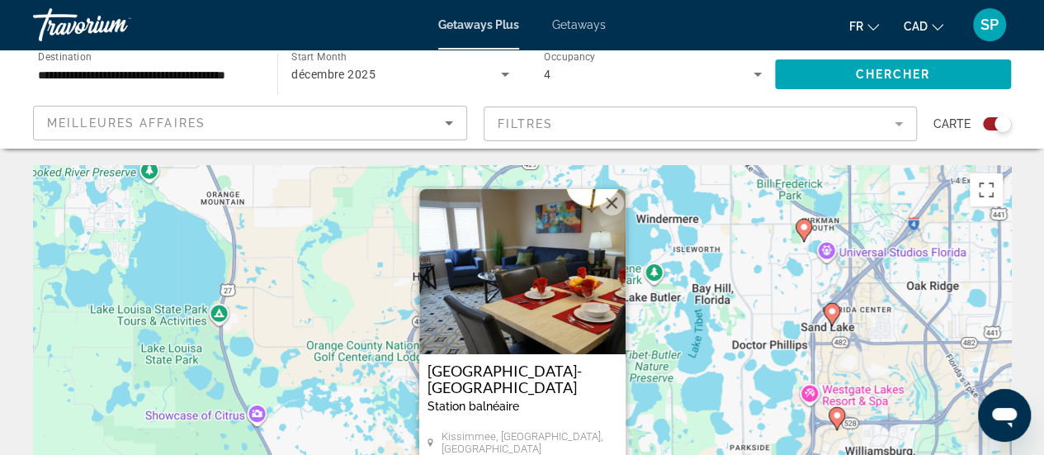
click at [618, 204] on button "Fermer" at bounding box center [611, 203] width 25 height 25
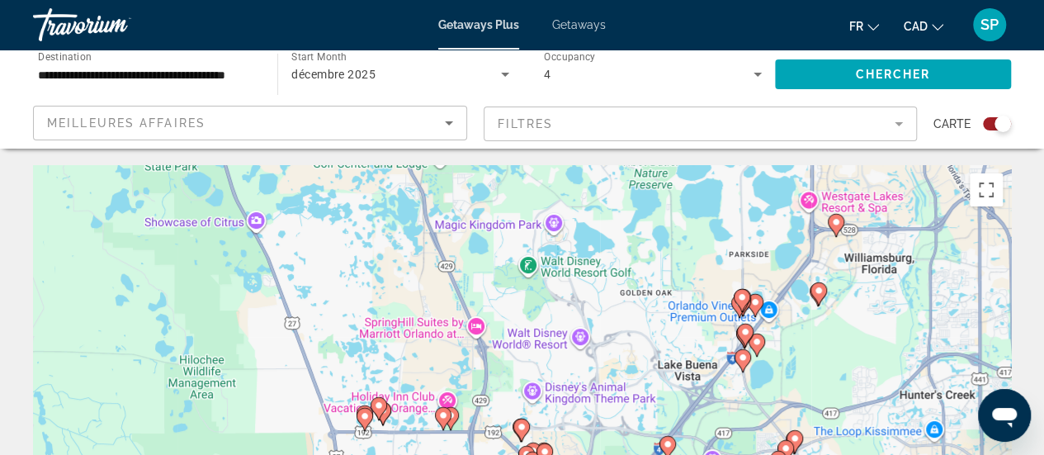
drag, startPoint x: 581, startPoint y: 375, endPoint x: 579, endPoint y: 163, distance: 212.1
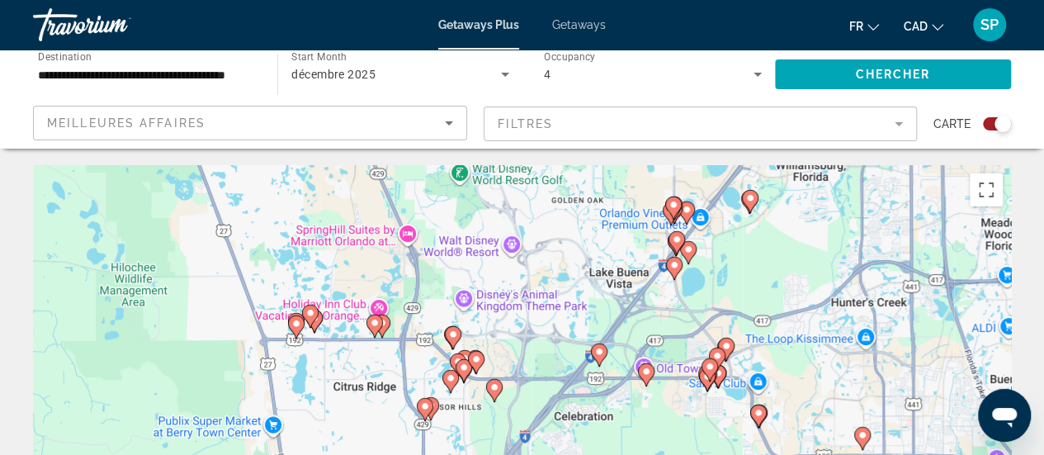
drag, startPoint x: 495, startPoint y: 384, endPoint x: 427, endPoint y: 314, distance: 97.4
click at [427, 314] on div "Pour activer le glissement avec le clavier, appuyez sur Alt+Entrée. Une fois ce…" at bounding box center [522, 412] width 978 height 495
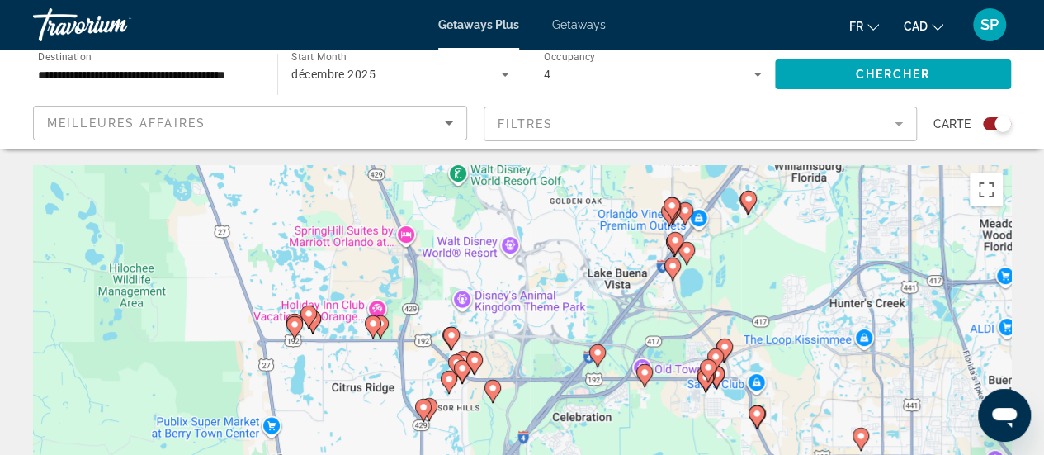
click at [686, 303] on div "Pour activer le glissement avec le clavier, appuyez sur Alt+Entrée. Une fois ce…" at bounding box center [522, 412] width 978 height 495
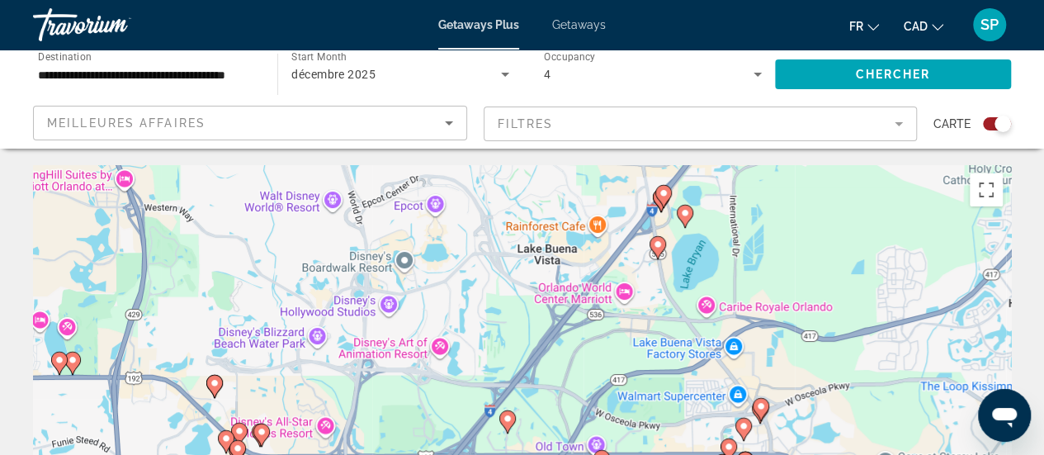
click at [658, 243] on image "Main content" at bounding box center [658, 244] width 10 height 10
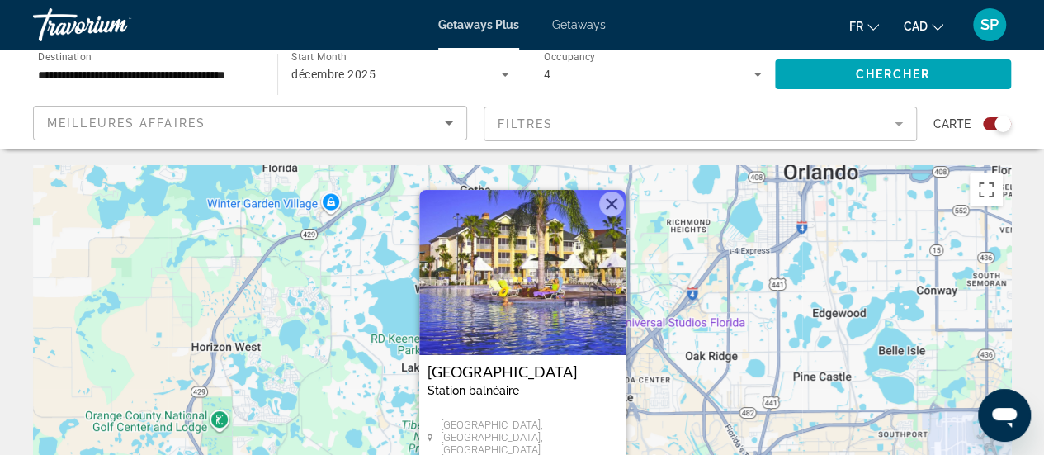
click at [616, 208] on button "Fermer" at bounding box center [611, 203] width 25 height 25
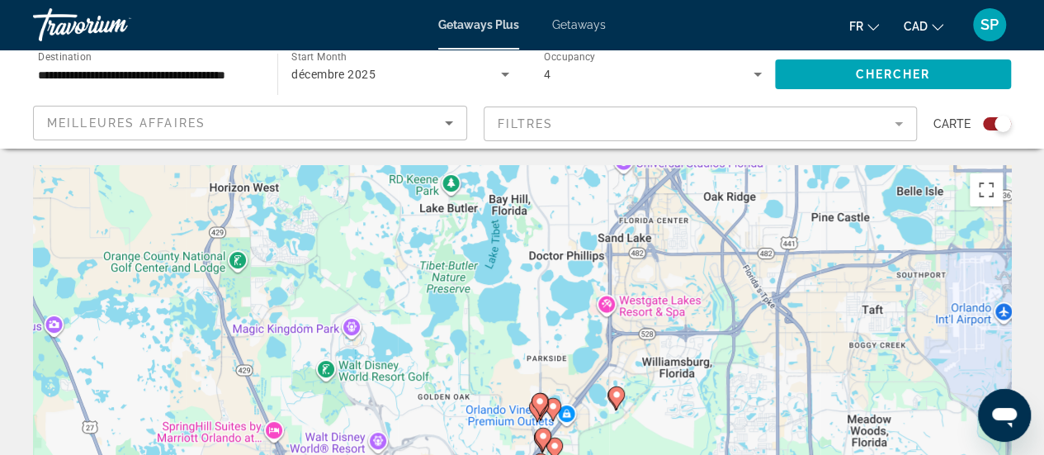
drag, startPoint x: 647, startPoint y: 375, endPoint x: 665, endPoint y: 205, distance: 170.9
click at [665, 205] on div "Pour activer le glissement avec le clavier, appuyez sur Alt+Entrée. Une fois ce…" at bounding box center [522, 412] width 978 height 495
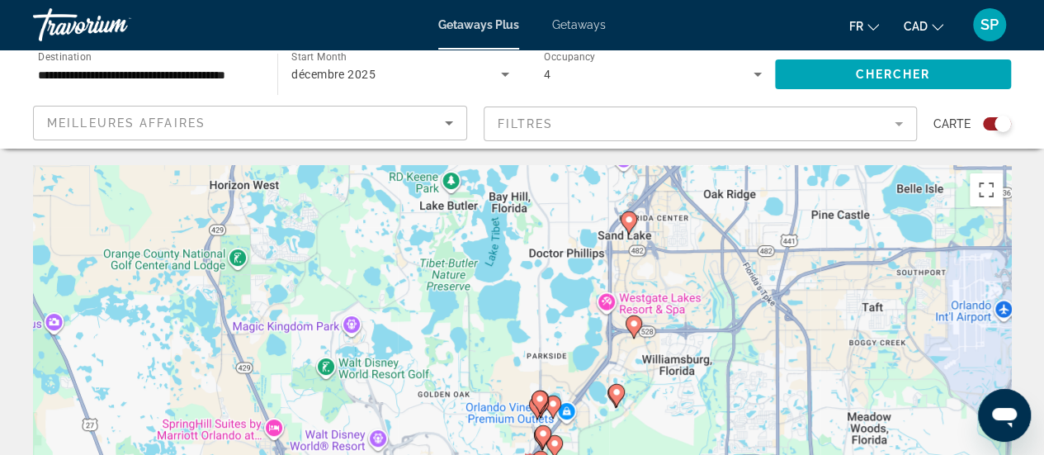
click at [611, 404] on gmp-advanced-marker "Main content" at bounding box center [616, 395] width 17 height 25
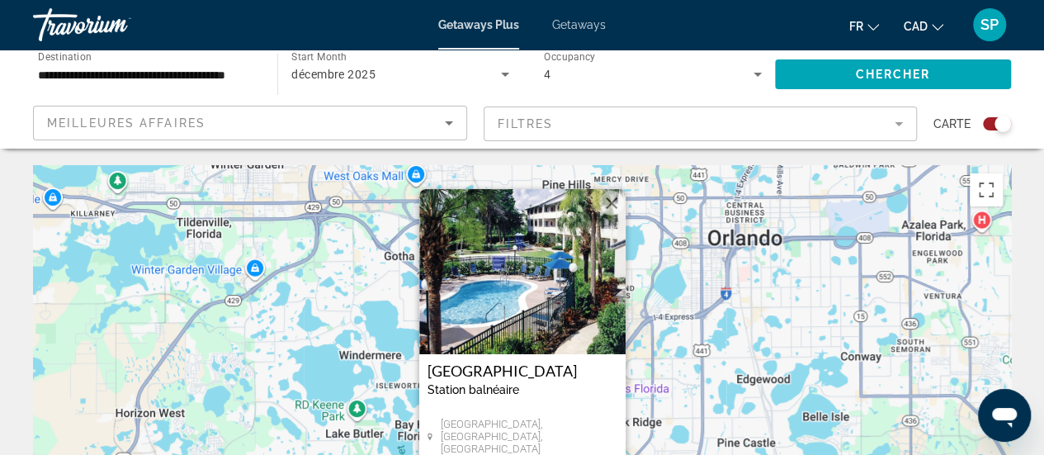
click at [611, 200] on button "Fermer" at bounding box center [611, 203] width 25 height 25
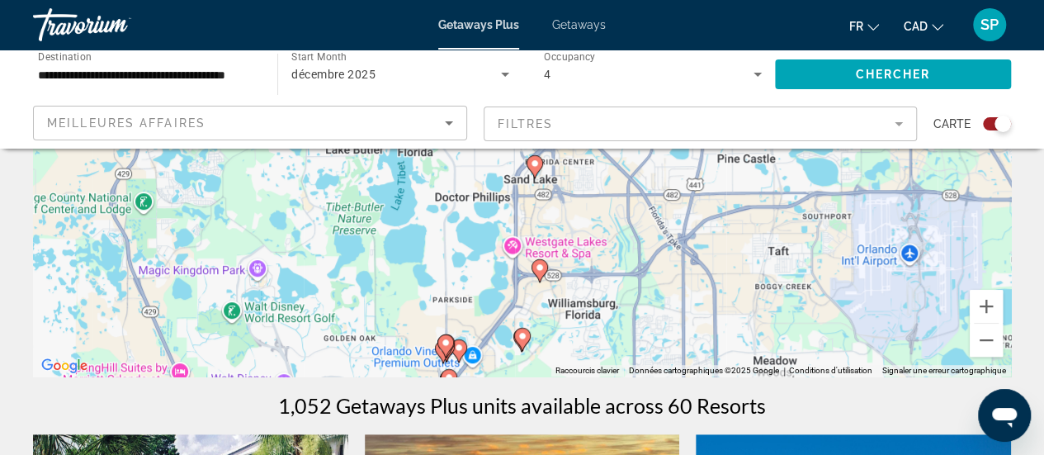
scroll to position [288, 0]
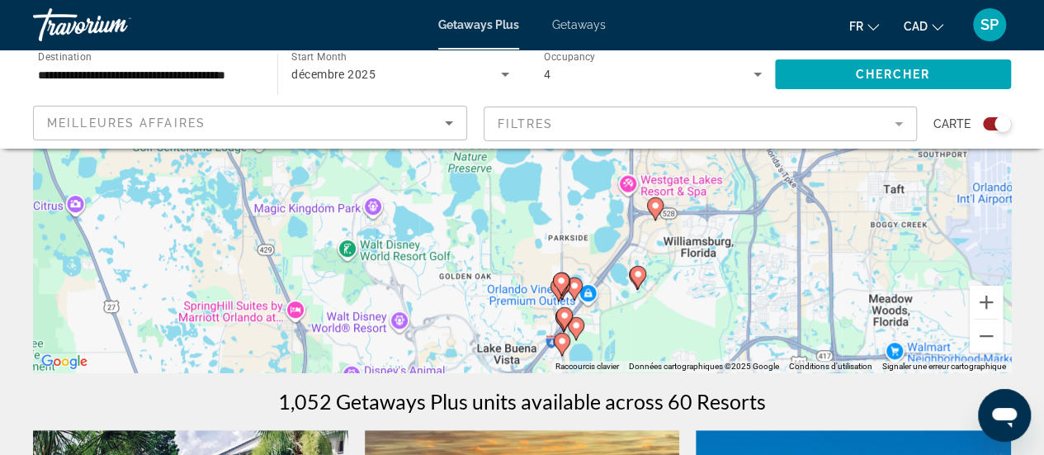
drag, startPoint x: 639, startPoint y: 251, endPoint x: 758, endPoint y: 196, distance: 131.0
click at [758, 196] on div "Pour activer le glissement avec le clavier, appuyez sur Alt+Entrée. Une fois ce…" at bounding box center [522, 124] width 978 height 495
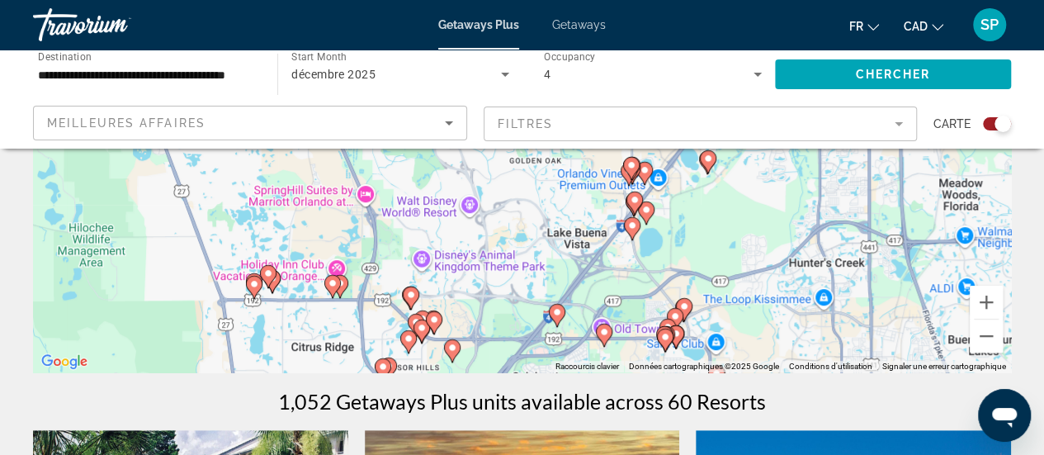
drag, startPoint x: 680, startPoint y: 319, endPoint x: 784, endPoint y: 188, distance: 167.4
click at [784, 188] on div "Pour activer le glissement avec le clavier, appuyez sur Alt+Entrée. Une fois ce…" at bounding box center [522, 124] width 978 height 495
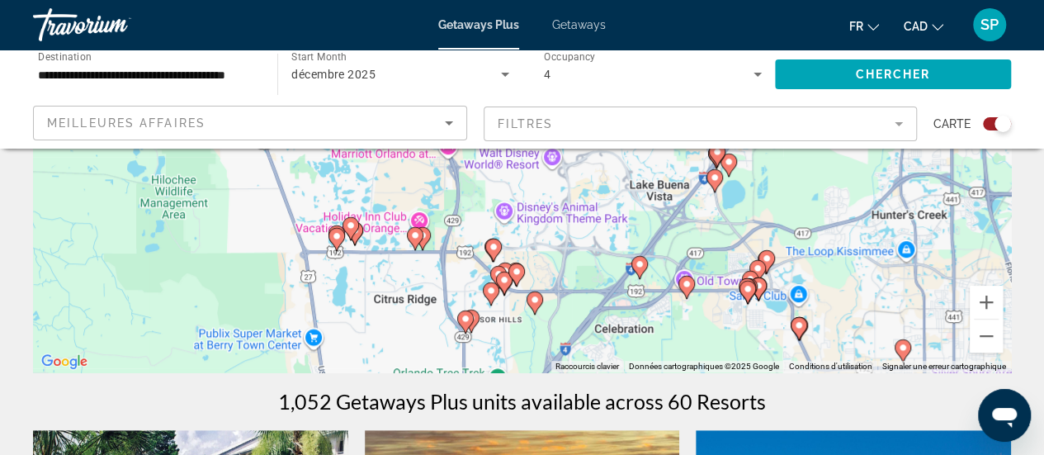
drag, startPoint x: 548, startPoint y: 324, endPoint x: 586, endPoint y: 292, distance: 49.8
click at [586, 292] on div "Pour activer le glissement avec le clavier, appuyez sur Alt+Entrée. Une fois ce…" at bounding box center [522, 124] width 978 height 495
click at [579, 271] on div "Pour activer le glissement avec le clavier, appuyez sur Alt+Entrée. Une fois ce…" at bounding box center [522, 124] width 978 height 495
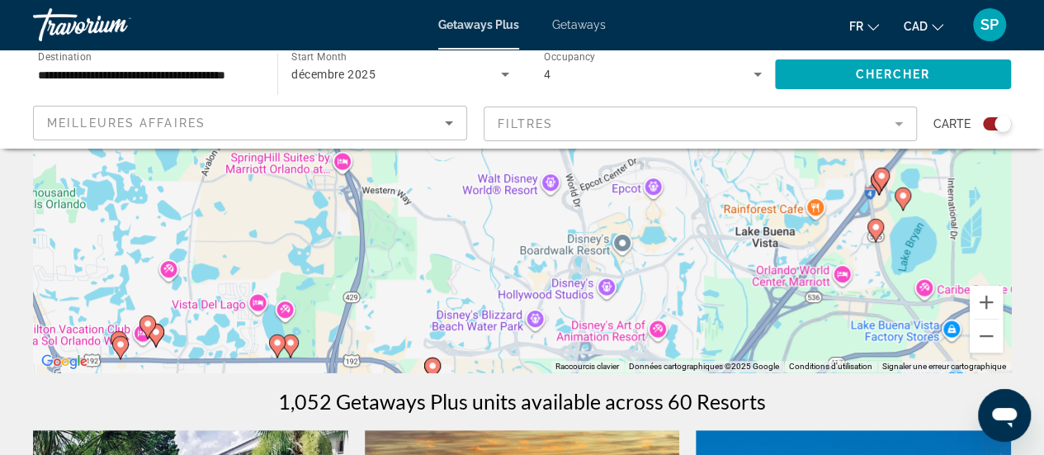
drag, startPoint x: 561, startPoint y: 257, endPoint x: 587, endPoint y: 388, distance: 133.7
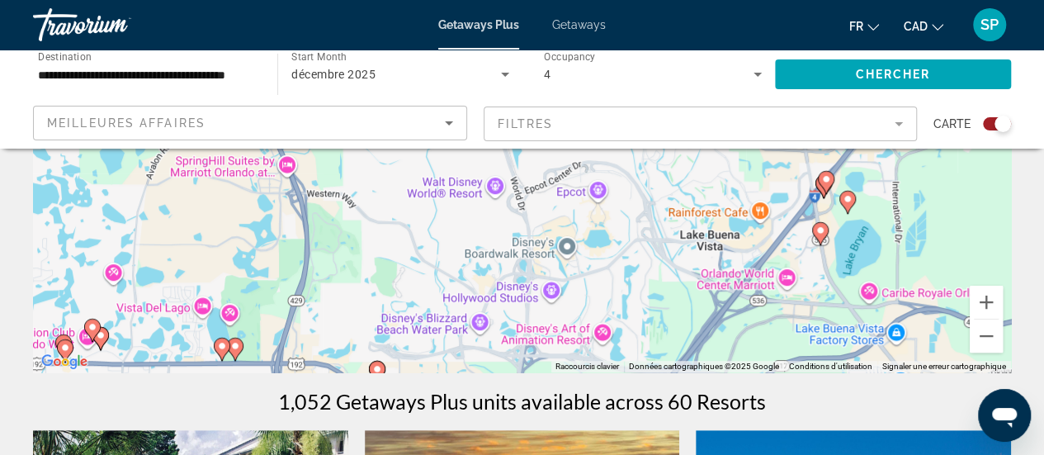
drag, startPoint x: 507, startPoint y: 242, endPoint x: 451, endPoint y: 239, distance: 56.2
click at [451, 239] on div "Pour activer le glissement avec le clavier, appuyez sur Alt+Entrée. Une fois ce…" at bounding box center [522, 124] width 978 height 495
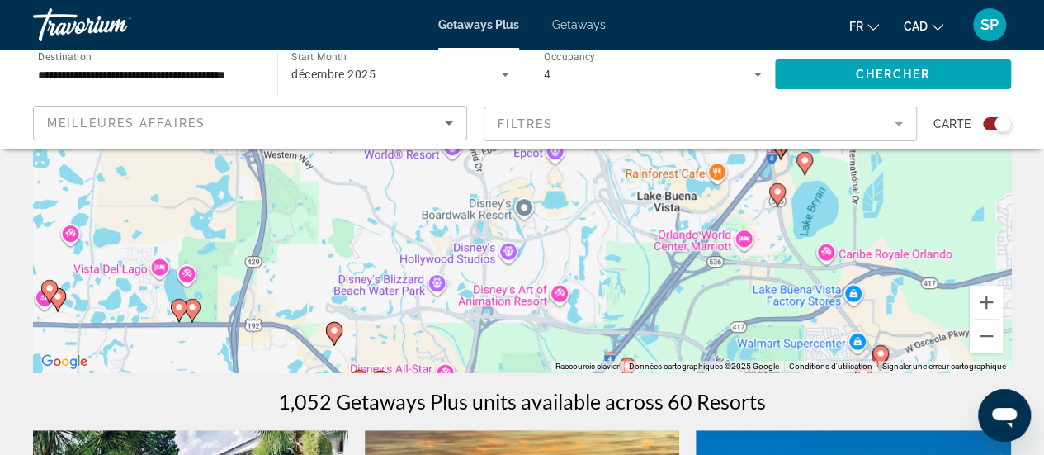
drag, startPoint x: 670, startPoint y: 304, endPoint x: 601, endPoint y: 267, distance: 77.9
click at [601, 267] on div "Pour activer le glissement avec le clavier, appuyez sur Alt+Entrée. Une fois ce…" at bounding box center [522, 124] width 978 height 495
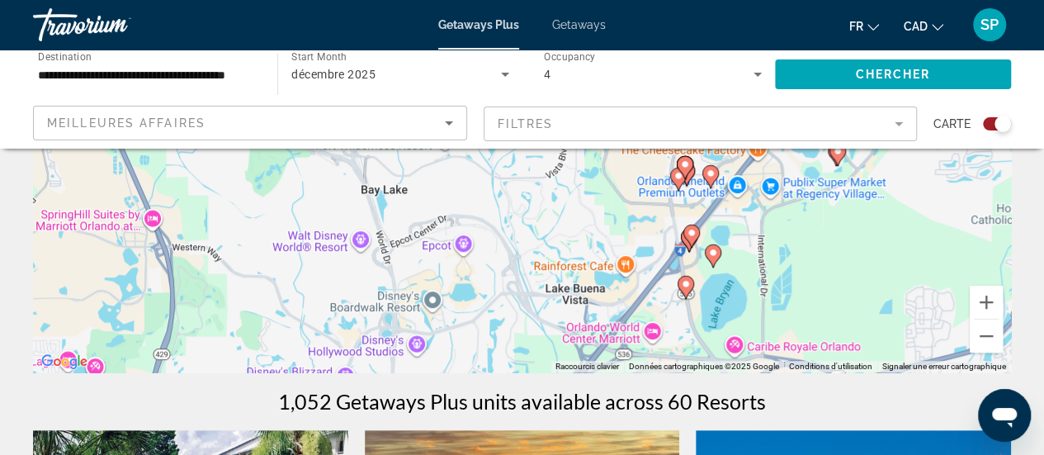
drag, startPoint x: 860, startPoint y: 217, endPoint x: 783, endPoint y: 333, distance: 138.7
click at [783, 333] on div "Pour activer le glissement avec le clavier, appuyez sur Alt+Entrée. Une fois ce…" at bounding box center [522, 124] width 978 height 495
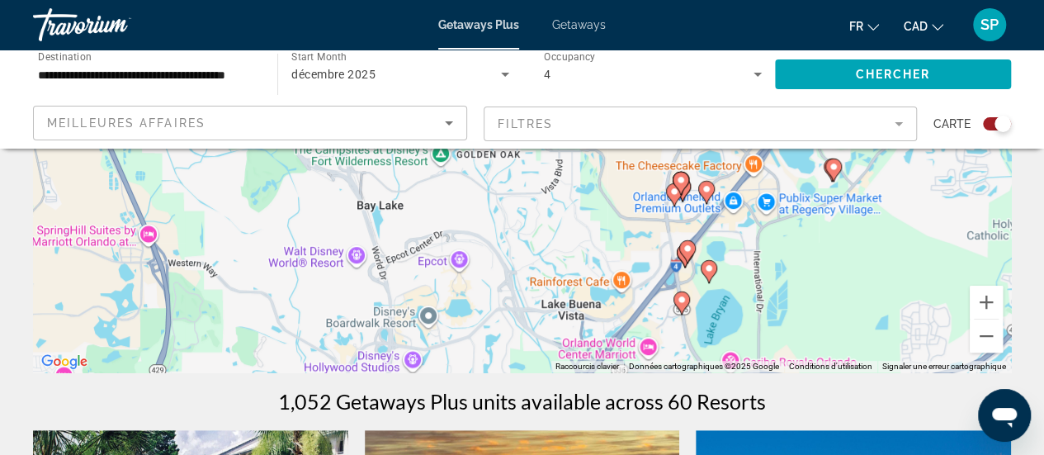
click at [706, 263] on image "Main content" at bounding box center [709, 268] width 10 height 10
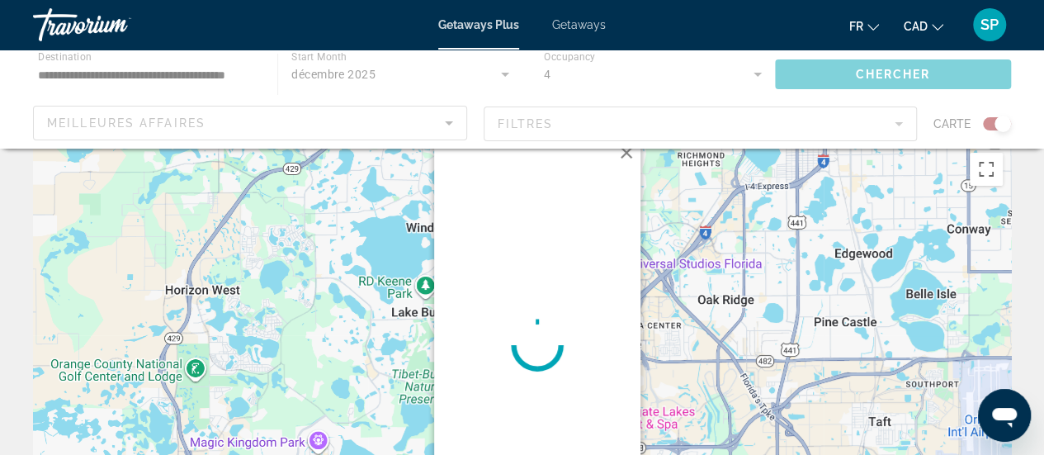
scroll to position [0, 0]
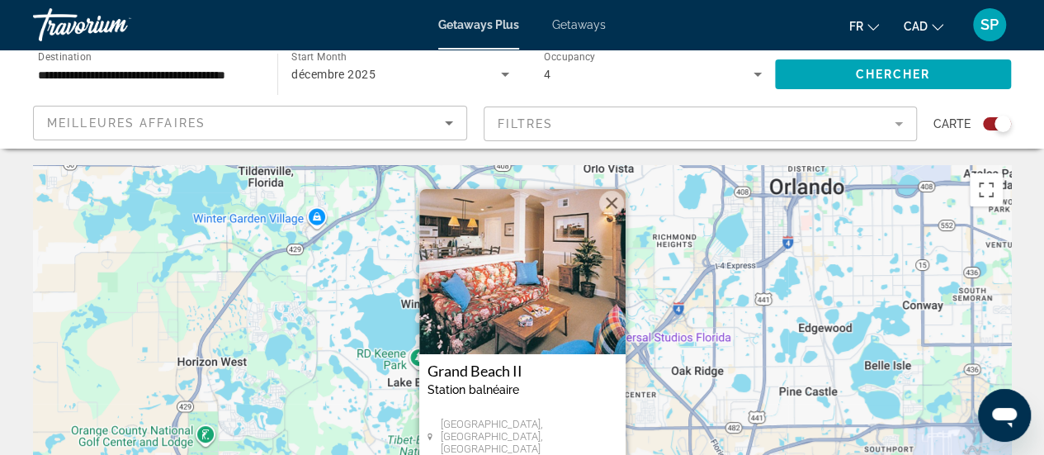
click at [606, 202] on button "Fermer" at bounding box center [611, 203] width 25 height 25
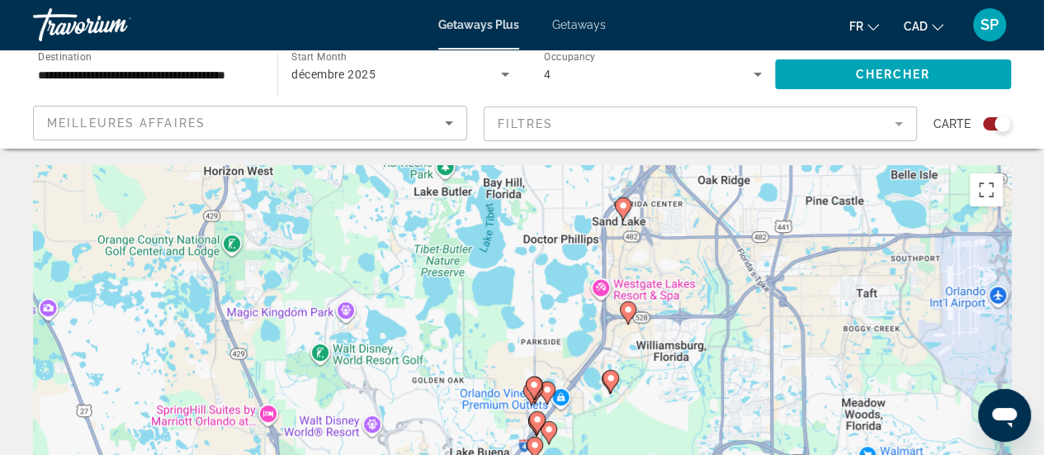
drag, startPoint x: 632, startPoint y: 391, endPoint x: 662, endPoint y: 188, distance: 205.1
click at [662, 188] on div "Pour activer le glissement avec le clavier, appuyez sur Alt+Entrée. Une fois ce…" at bounding box center [522, 412] width 978 height 495
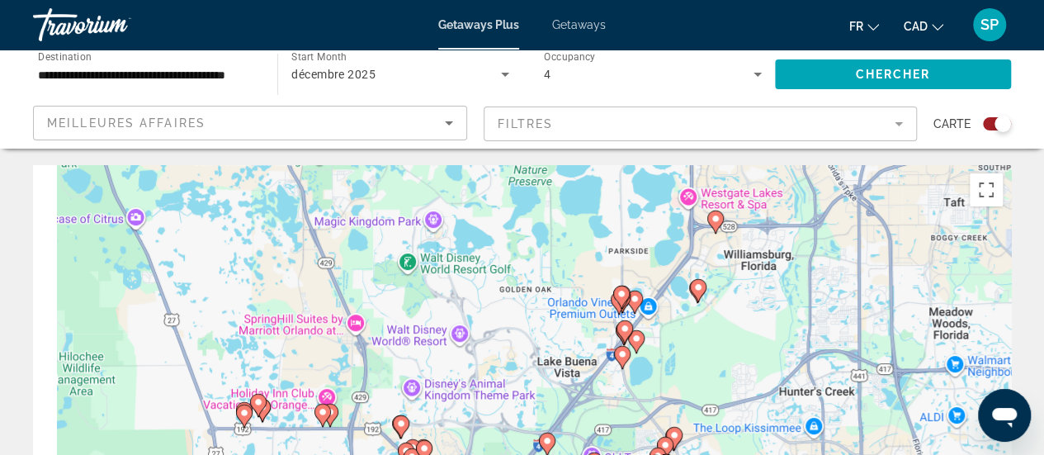
drag, startPoint x: 668, startPoint y: 329, endPoint x: 776, endPoint y: 236, distance: 142.7
click at [776, 236] on div "Pour activer le glissement avec le clavier, appuyez sur Alt+Entrée. Une fois ce…" at bounding box center [522, 412] width 978 height 495
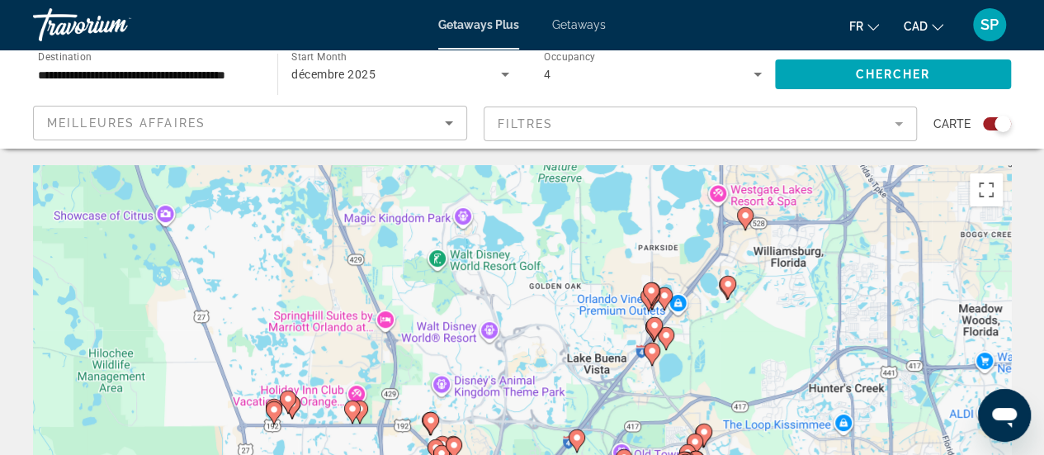
click at [628, 314] on div "Pour activer le glissement avec le clavier, appuyez sur Alt+Entrée. Une fois ce…" at bounding box center [522, 412] width 978 height 495
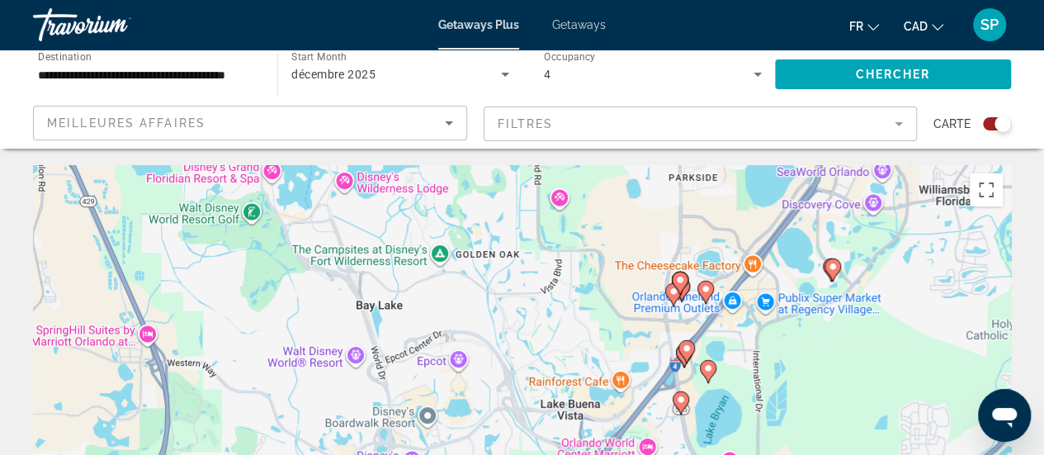
drag, startPoint x: 645, startPoint y: 314, endPoint x: 653, endPoint y: 308, distance: 10.1
click at [653, 308] on div "Pour activer le glissement avec le clavier, appuyez sur Alt+Entrée. Une fois ce…" at bounding box center [522, 412] width 978 height 495
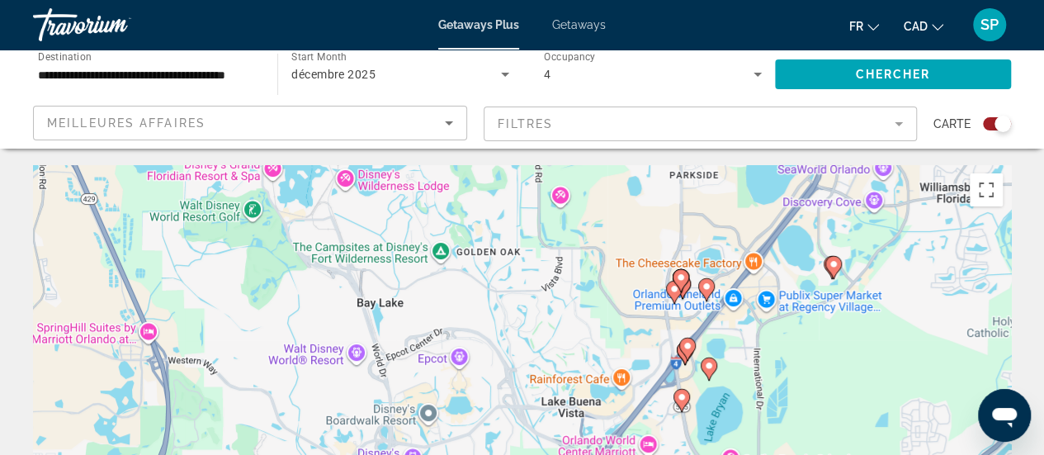
click at [653, 308] on div "Pour activer le glissement avec le clavier, appuyez sur Alt+Entrée. Une fois ce…" at bounding box center [522, 412] width 978 height 495
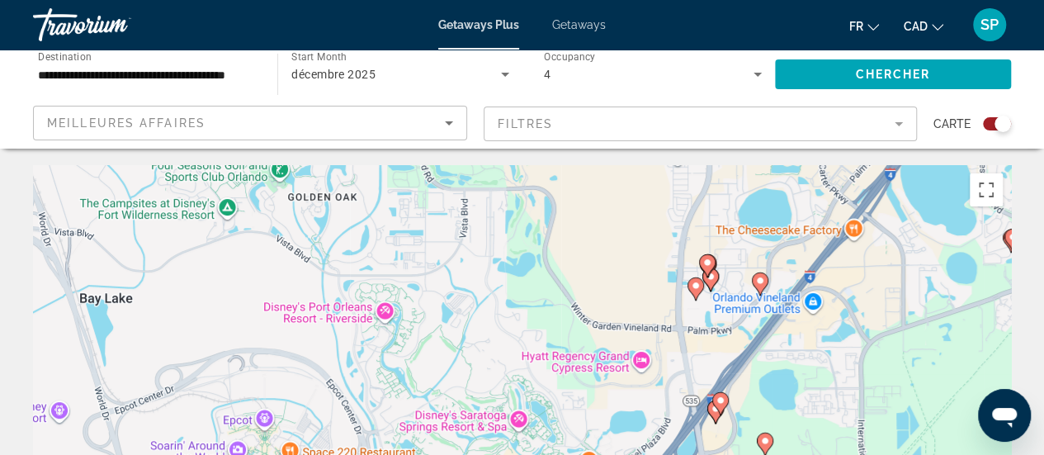
click at [710, 255] on icon "Main content" at bounding box center [706, 265] width 15 height 21
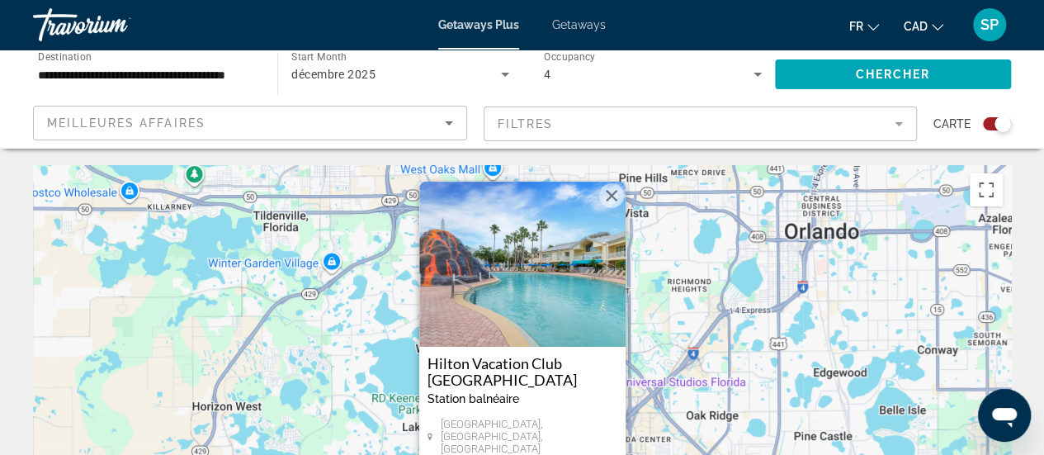
click at [573, 308] on img "Main content" at bounding box center [522, 264] width 206 height 165
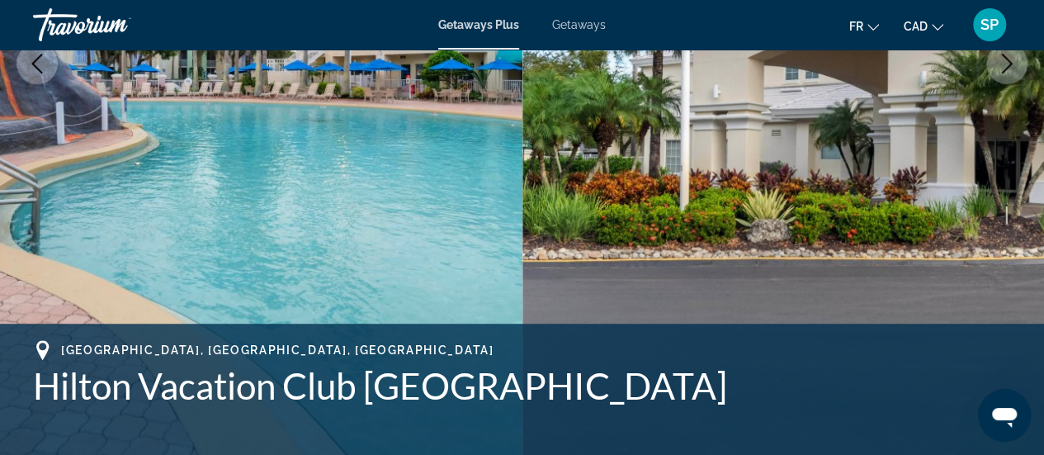
scroll to position [384, 0]
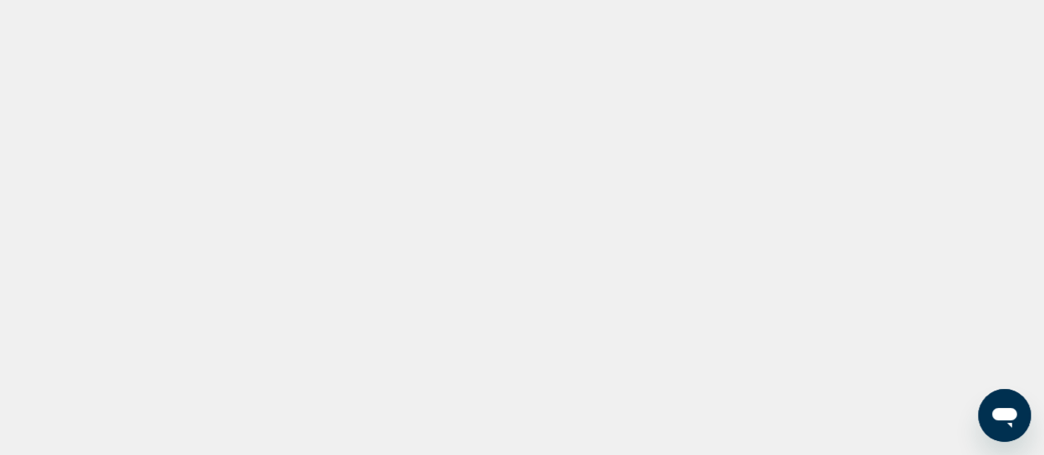
click at [87, 280] on div "fr English Español Français Italiano Português русский CAD SP © 2025 Tous droit…" at bounding box center [522, 227] width 1044 height 455
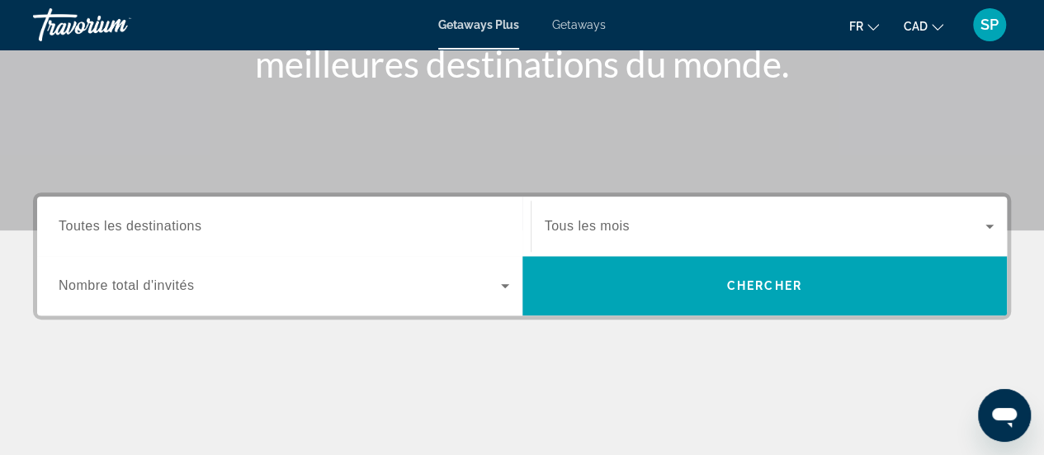
scroll to position [275, 0]
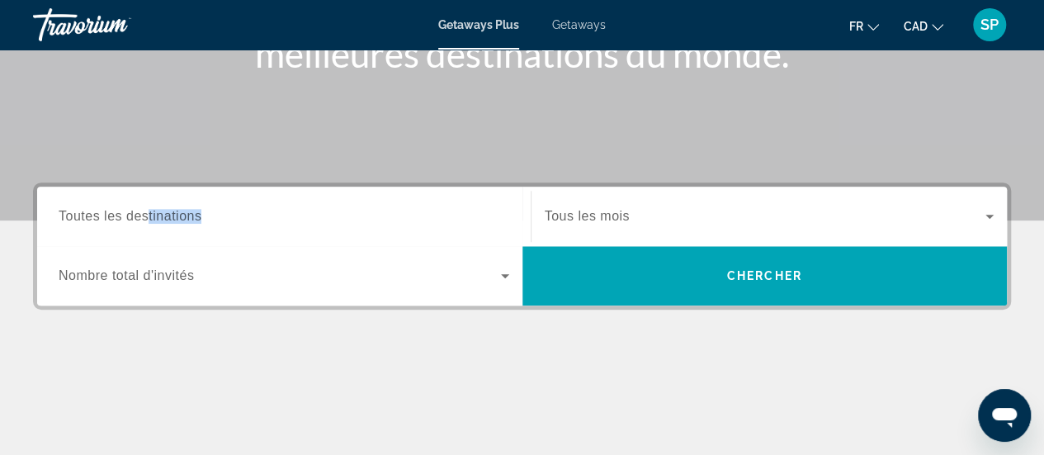
drag, startPoint x: 165, startPoint y: 196, endPoint x: 149, endPoint y: 217, distance: 26.4
click at [149, 217] on div "Destination Toutes les destinations" at bounding box center [284, 216] width 451 height 47
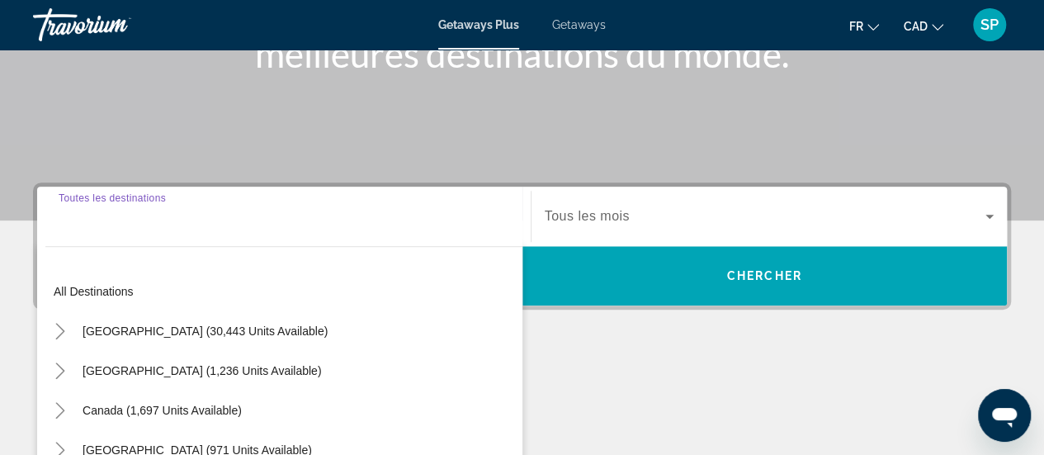
scroll to position [403, 0]
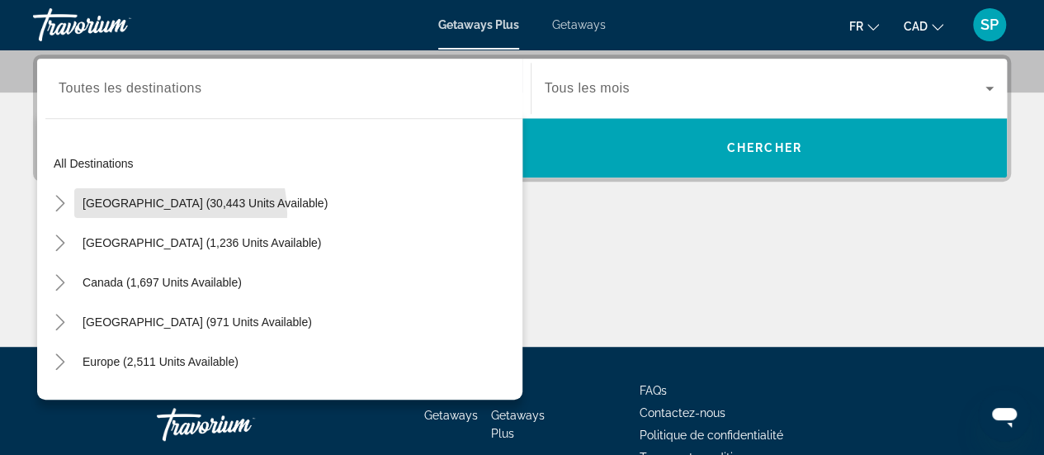
click at [149, 217] on span "Search widget" at bounding box center [205, 203] width 262 height 40
type input "**********"
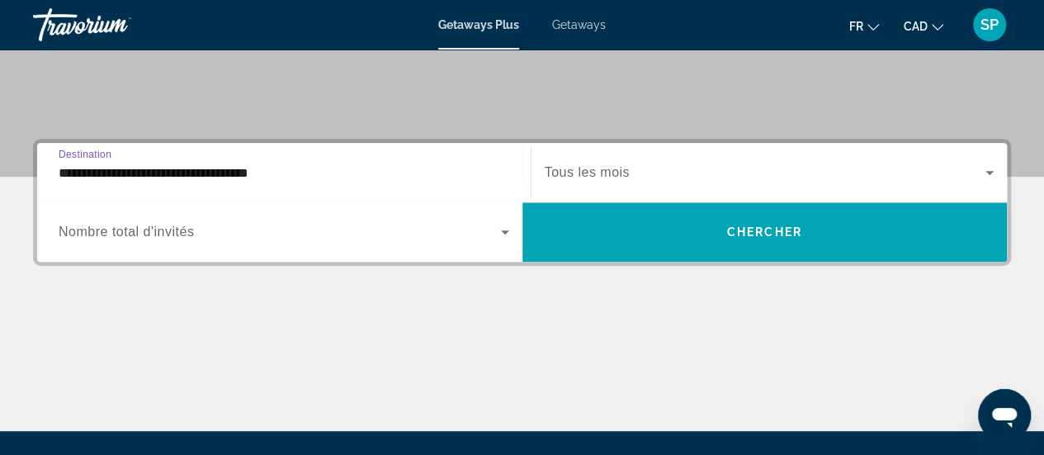
scroll to position [315, 0]
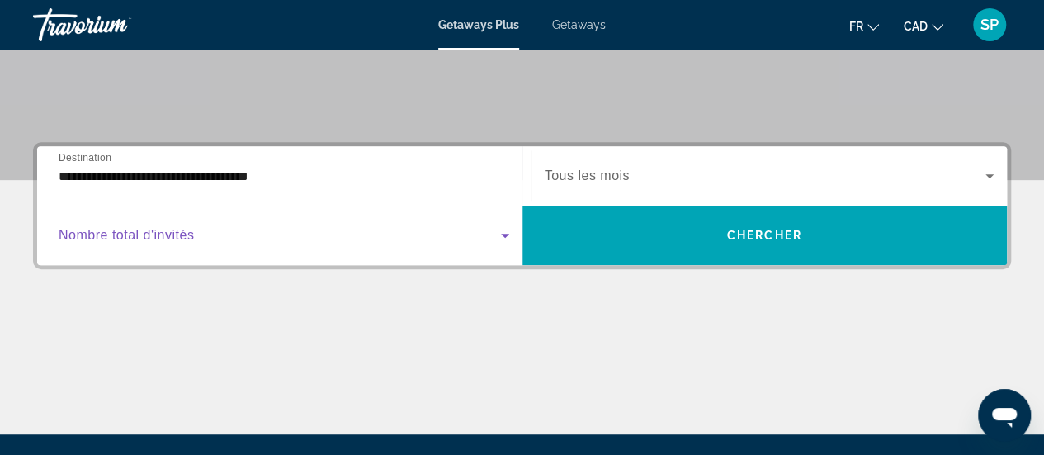
click at [294, 235] on span "Search widget" at bounding box center [280, 235] width 442 height 20
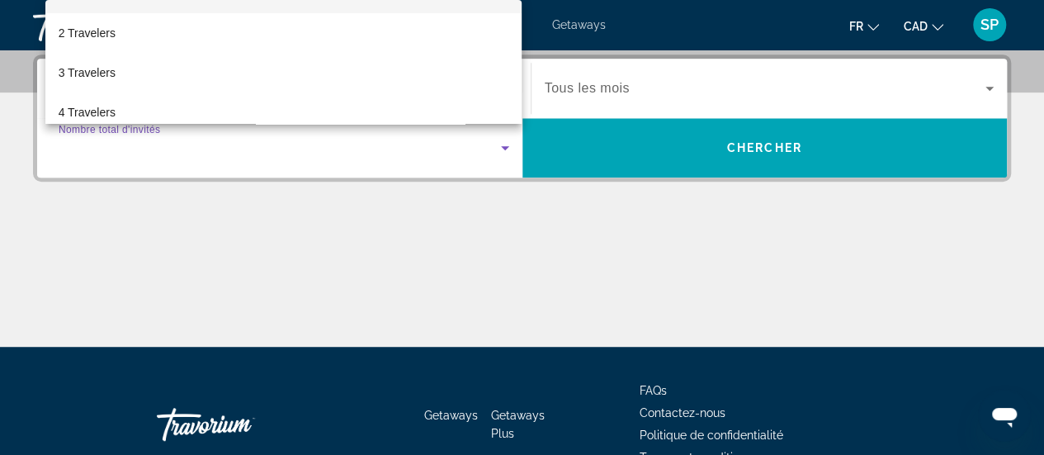
scroll to position [66, 0]
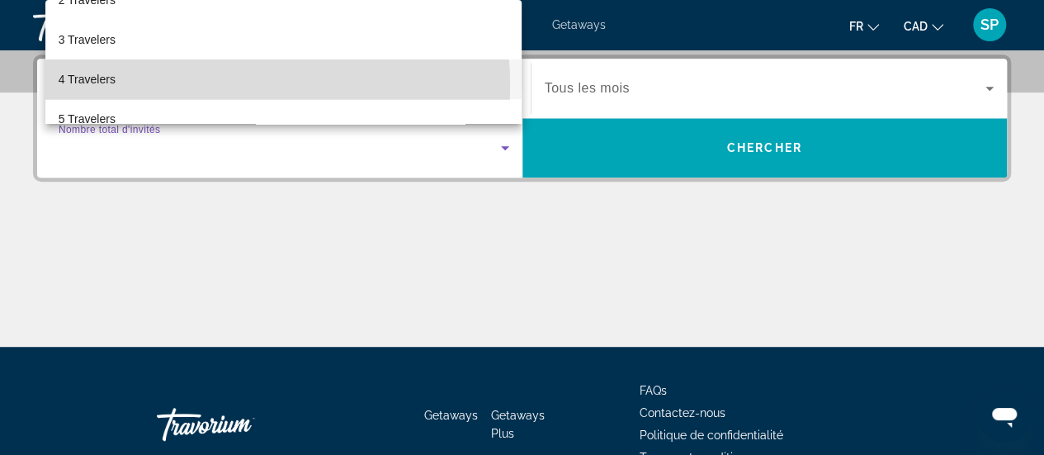
click at [196, 86] on mat-option "4 Travelers" at bounding box center [283, 79] width 477 height 40
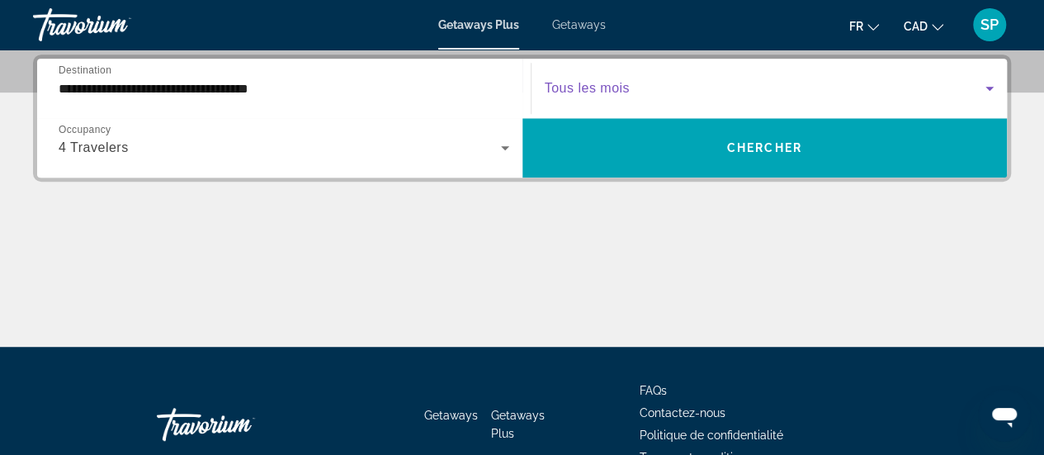
click at [680, 95] on span "Search widget" at bounding box center [765, 88] width 441 height 20
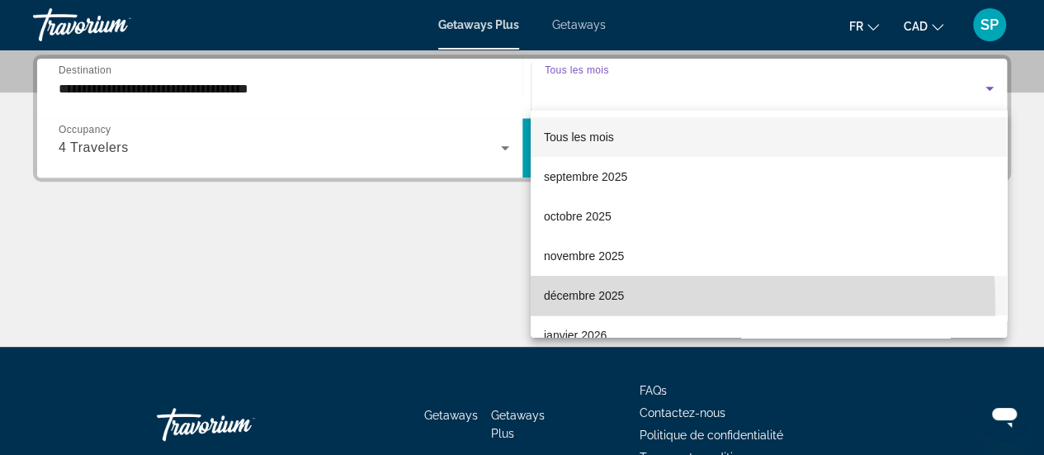
click at [592, 304] on span "décembre 2025" at bounding box center [584, 295] width 80 height 20
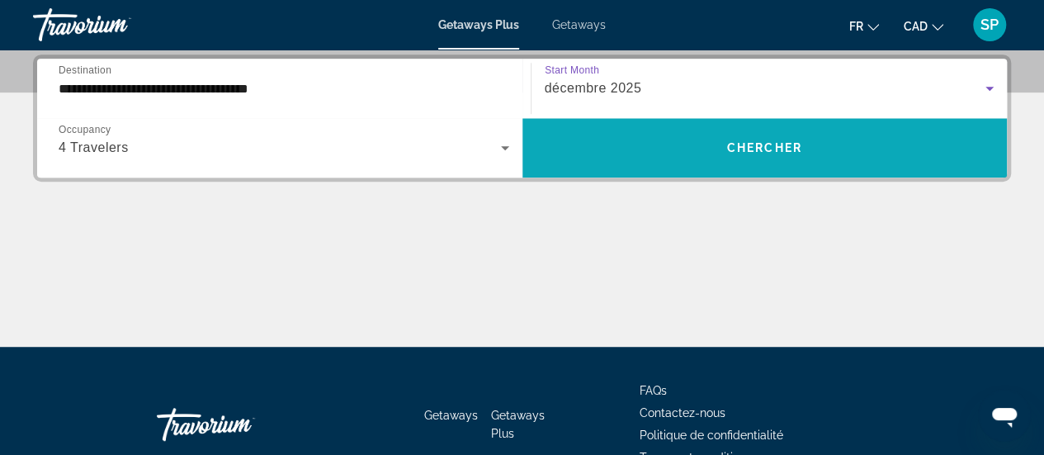
click at [790, 136] on span "Search widget" at bounding box center [764, 148] width 485 height 40
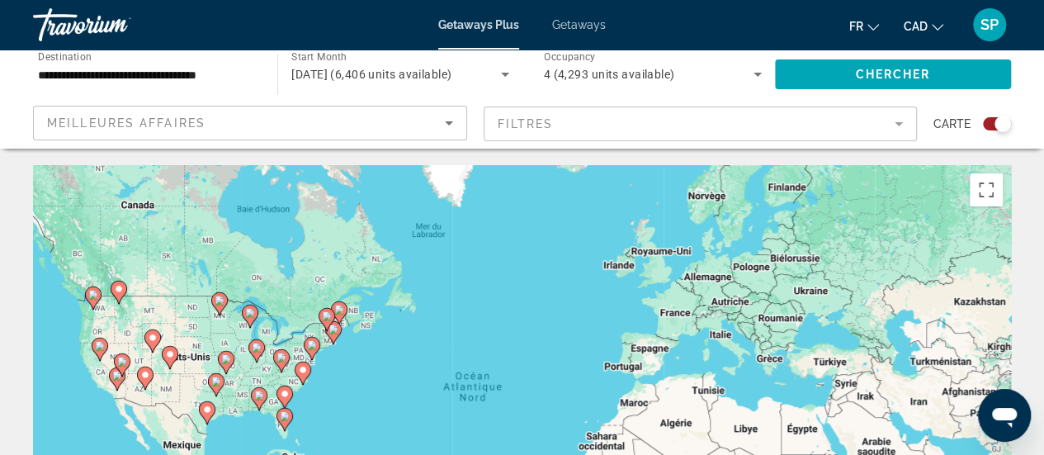
click at [323, 440] on div "Pour activer le glissement avec le clavier, appuyez sur Alt+Entrée. Une fois ce…" at bounding box center [522, 412] width 978 height 495
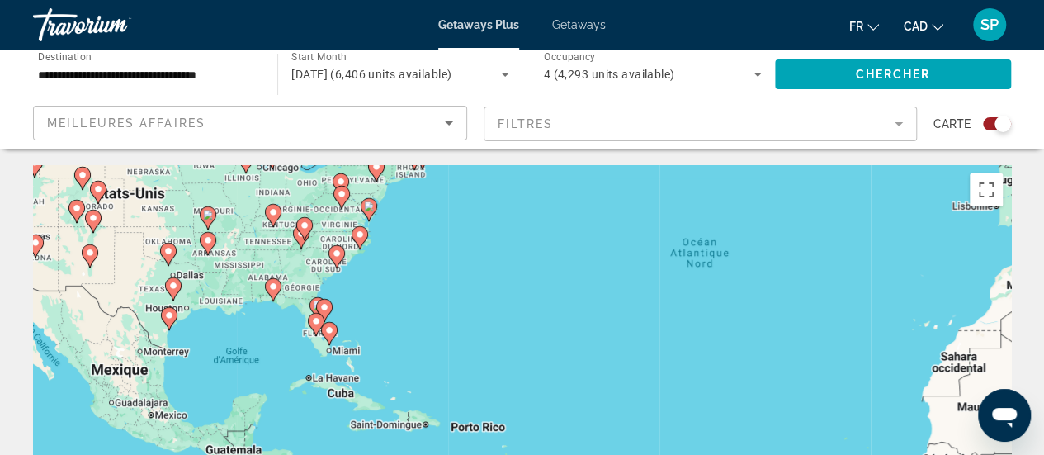
drag, startPoint x: 298, startPoint y: 406, endPoint x: 427, endPoint y: 240, distance: 210.4
click at [427, 240] on div "Pour activer le glissement avec le clavier, appuyez sur Alt+Entrée. Une fois ce…" at bounding box center [522, 412] width 978 height 495
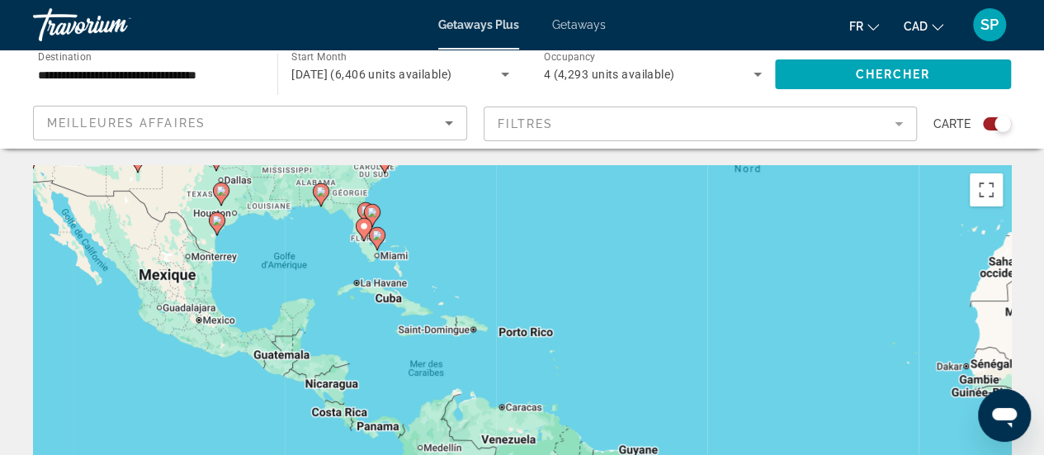
click at [427, 240] on div "Pour activer le glissement avec le clavier, appuyez sur Alt+Entrée. Une fois ce…" at bounding box center [522, 412] width 978 height 495
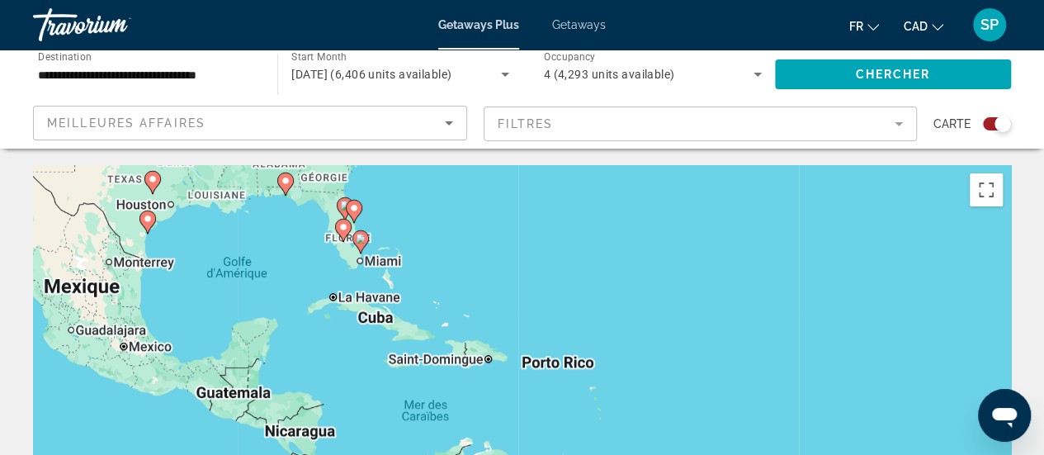
click at [427, 240] on div "Pour activer le glissement avec le clavier, appuyez sur Alt+Entrée. Une fois ce…" at bounding box center [522, 412] width 978 height 495
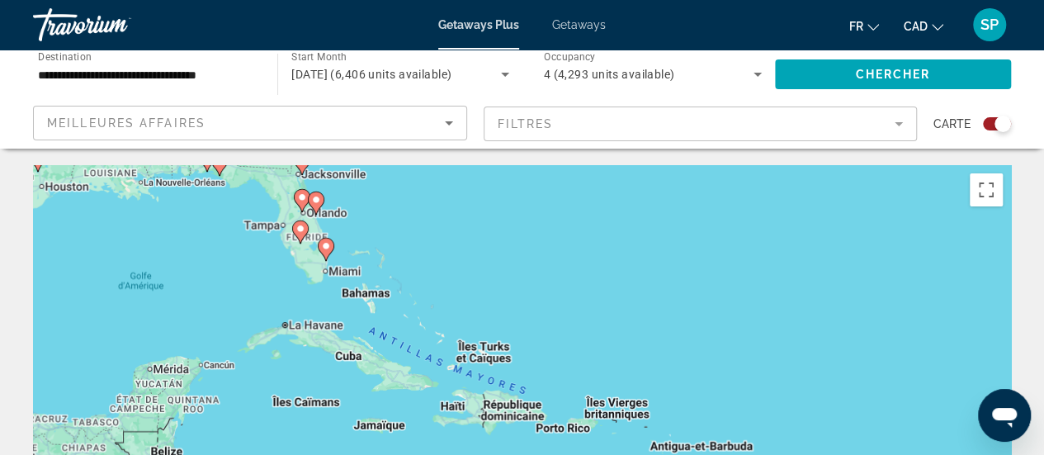
click at [427, 240] on div "Pour activer le glissement avec le clavier, appuyez sur Alt+Entrée. Une fois ce…" at bounding box center [522, 412] width 978 height 495
click at [378, 240] on div "Pour activer le glissement avec le clavier, appuyez sur Alt+Entrée. Une fois ce…" at bounding box center [522, 412] width 978 height 495
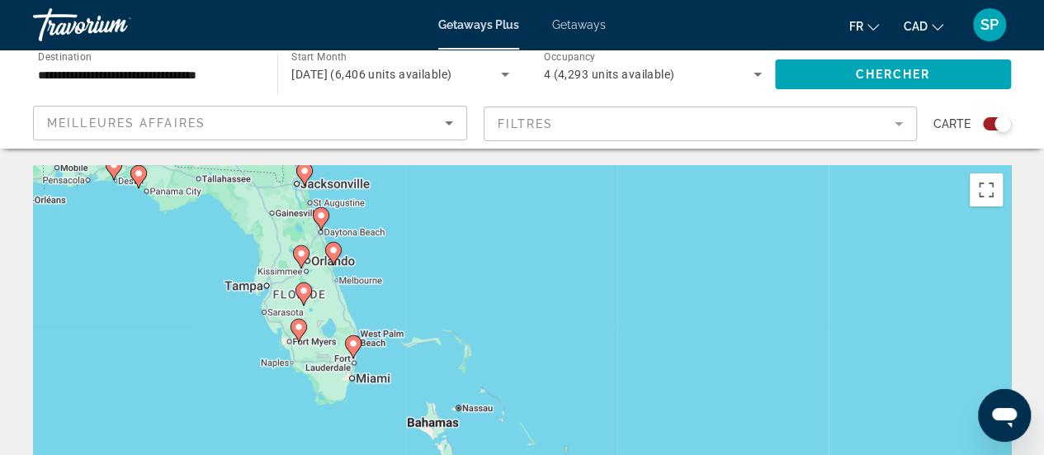
drag, startPoint x: 323, startPoint y: 232, endPoint x: 407, endPoint y: 316, distance: 118.4
click at [407, 316] on div "Pour activer le glissement avec le clavier, appuyez sur Alt+Entrée. Une fois ce…" at bounding box center [522, 412] width 978 height 495
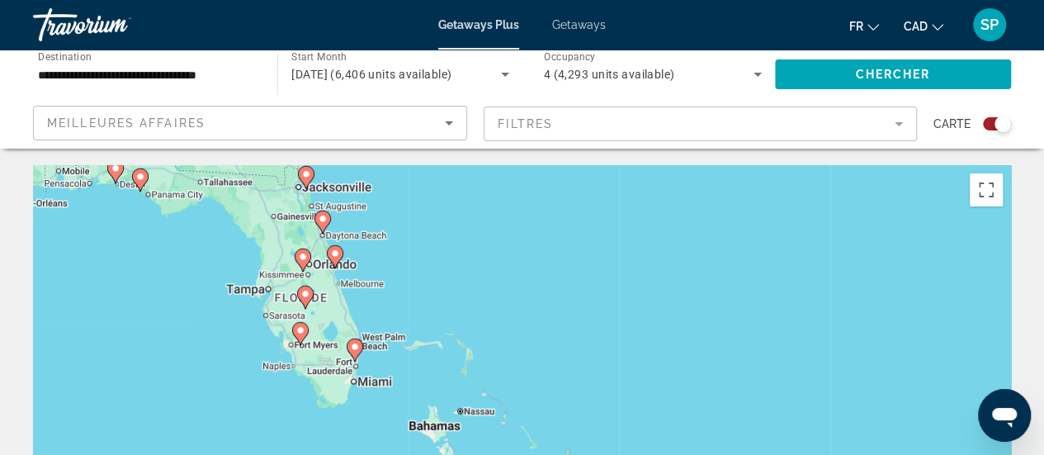
click at [309, 285] on gmp-advanced-marker "Main content" at bounding box center [305, 297] width 17 height 25
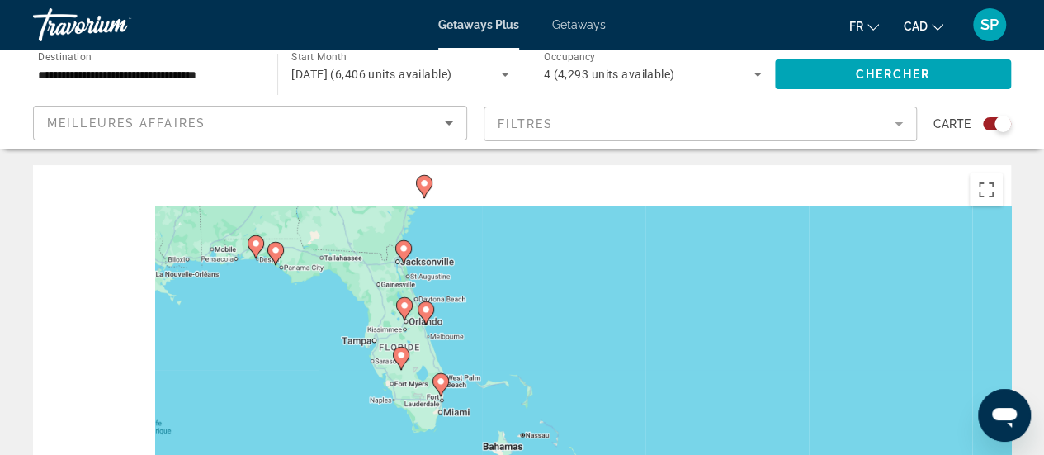
click at [309, 285] on div "Pour naviguer, appuyez sur les touches fléchées. Pour activer le glissement ave…" at bounding box center [522, 412] width 978 height 495
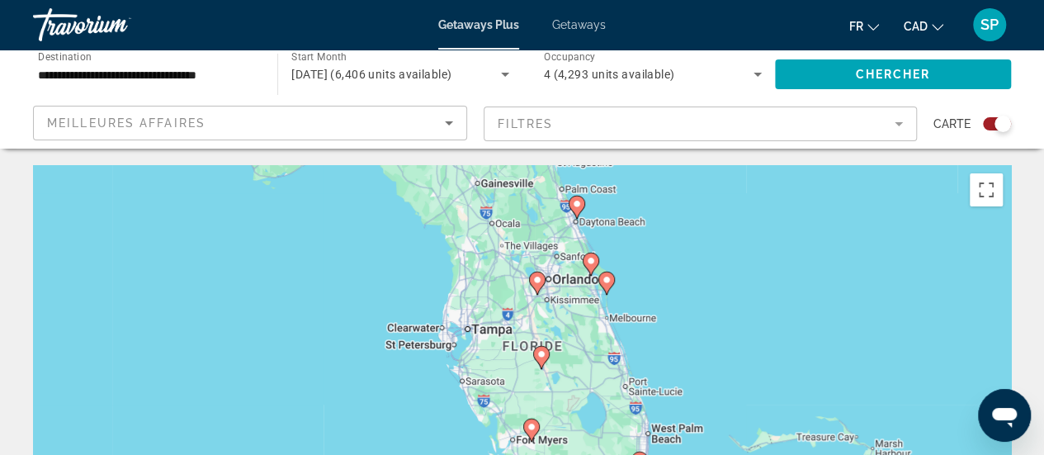
drag, startPoint x: 594, startPoint y: 386, endPoint x: 576, endPoint y: 262, distance: 125.1
click at [576, 262] on div "Pour activer le glissement avec le clavier, appuyez sur Alt+Entrée. Une fois ce…" at bounding box center [522, 412] width 978 height 495
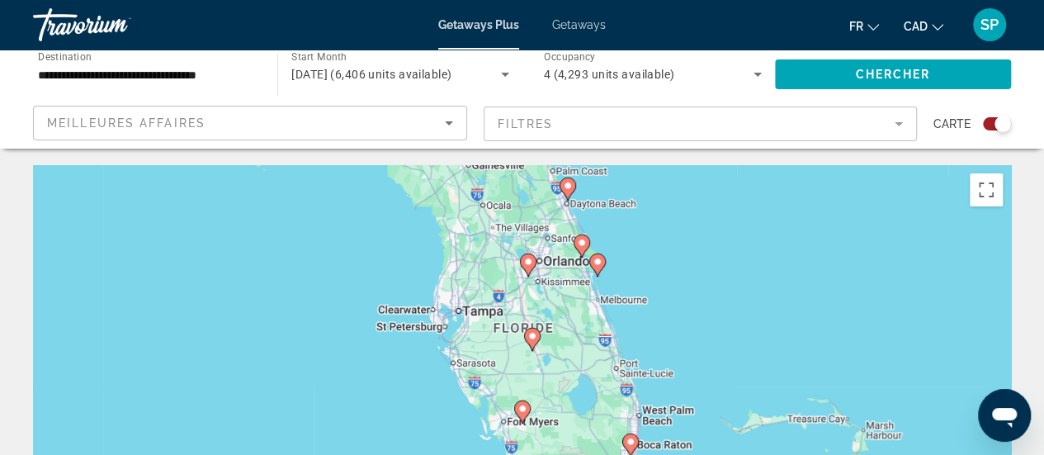
click at [559, 341] on div "Pour activer le glissement avec le clavier, appuyez sur Alt+Entrée. Une fois ce…" at bounding box center [522, 412] width 978 height 495
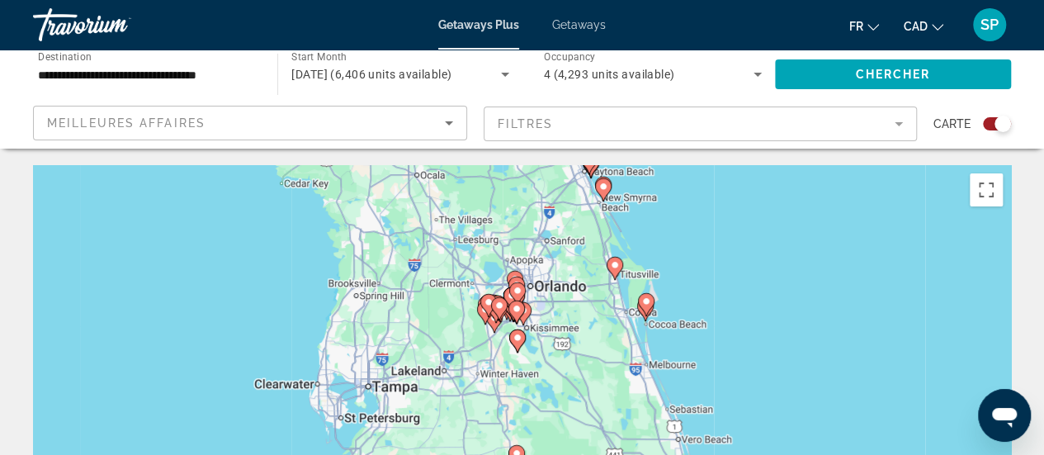
drag, startPoint x: 527, startPoint y: 271, endPoint x: 538, endPoint y: 381, distance: 110.3
click at [538, 381] on div "Pour activer le glissement avec le clavier, appuyez sur Alt+Entrée. Une fois ce…" at bounding box center [522, 412] width 978 height 495
click at [543, 312] on div "Pour activer le glissement avec le clavier, appuyez sur Alt+Entrée. Une fois ce…" at bounding box center [522, 412] width 978 height 495
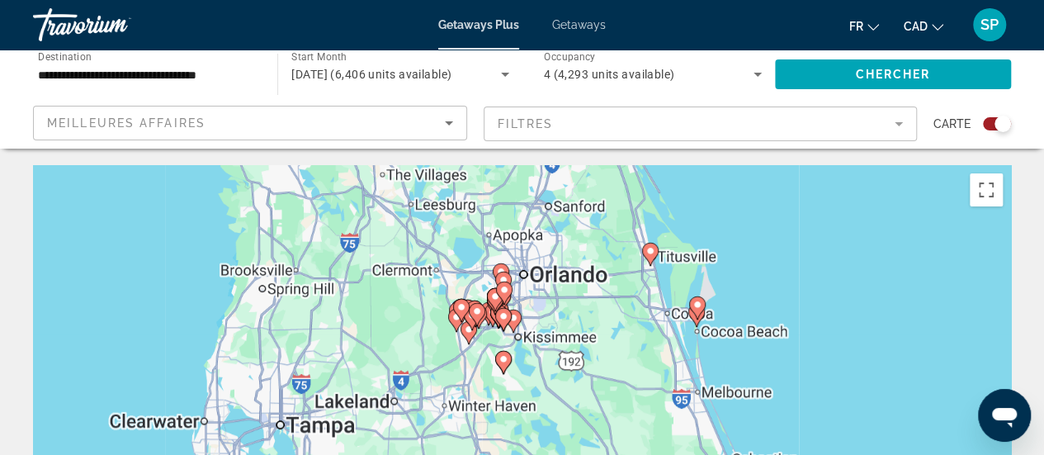
click at [543, 312] on div "Pour activer le glissement avec le clavier, appuyez sur Alt+Entrée. Une fois ce…" at bounding box center [522, 412] width 978 height 495
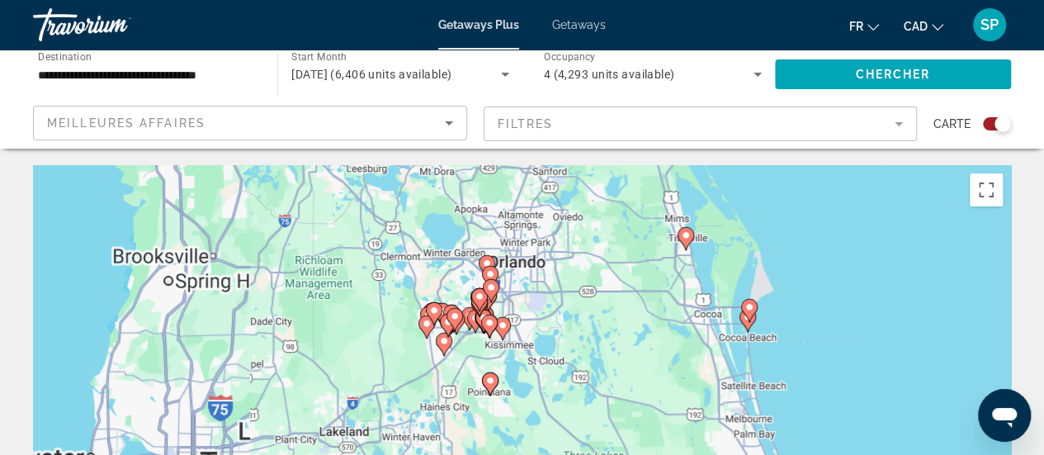
click at [543, 312] on div "Pour activer le glissement avec le clavier, appuyez sur Alt+Entrée. Une fois ce…" at bounding box center [522, 412] width 978 height 495
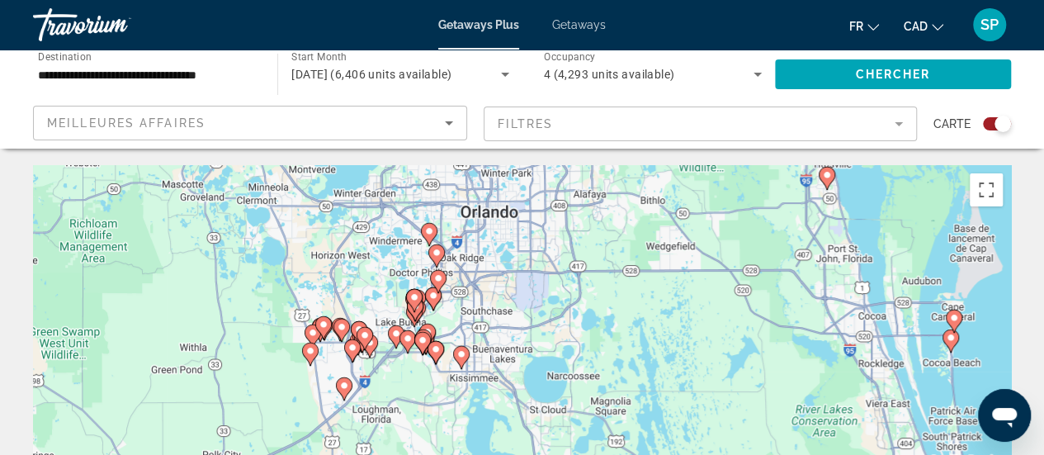
click at [474, 291] on div "Pour activer le glissement avec le clavier, appuyez sur Alt+Entrée. Une fois ce…" at bounding box center [522, 412] width 978 height 495
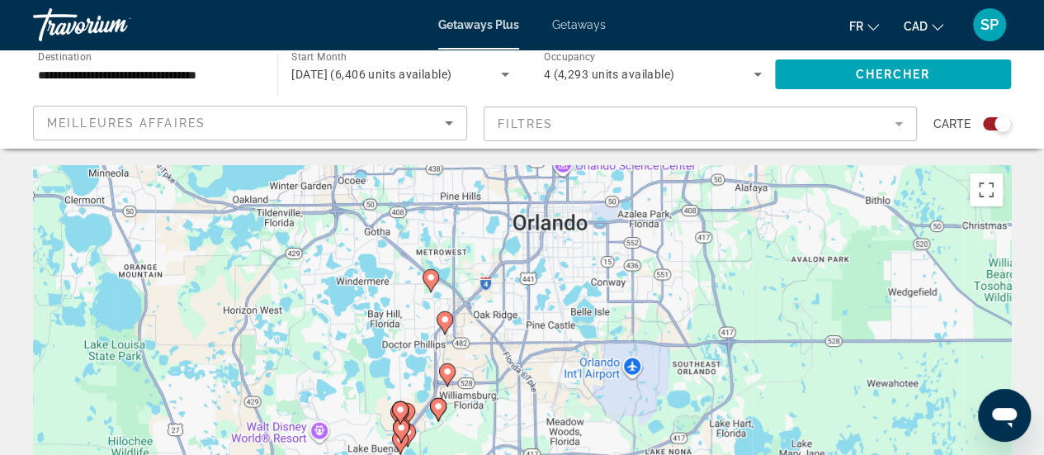
drag, startPoint x: 447, startPoint y: 323, endPoint x: 498, endPoint y: 423, distance: 112.9
click at [498, 423] on div "Pour activer le glissement avec le clavier, appuyez sur Alt+Entrée. Une fois ce…" at bounding box center [522, 412] width 978 height 495
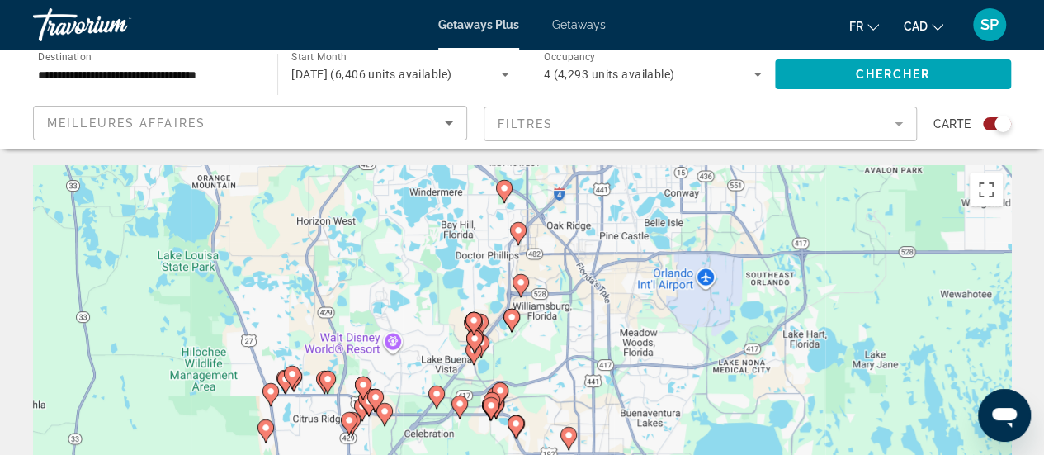
drag, startPoint x: 488, startPoint y: 369, endPoint x: 556, endPoint y: 288, distance: 105.4
click at [556, 288] on div "Pour activer le glissement avec le clavier, appuyez sur Alt+Entrée. Une fois ce…" at bounding box center [522, 412] width 978 height 495
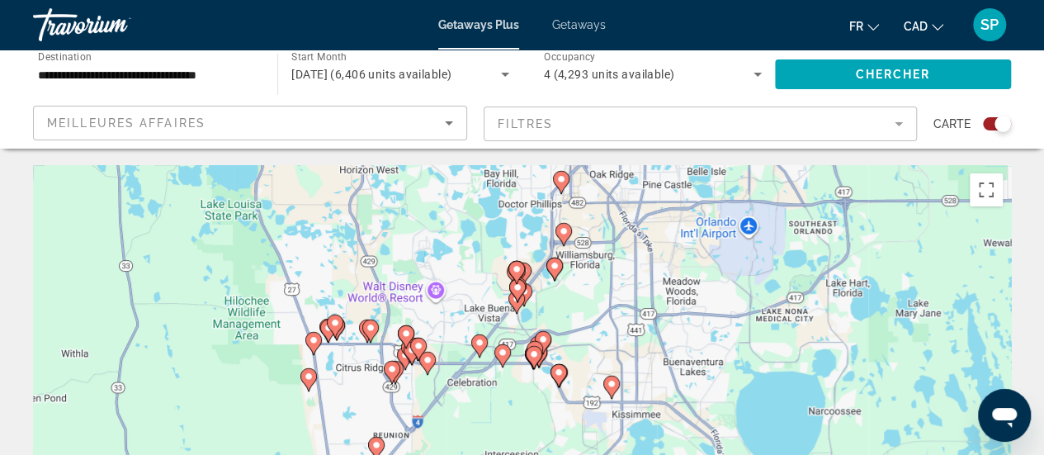
drag, startPoint x: 508, startPoint y: 387, endPoint x: 551, endPoint y: 334, distance: 68.0
click at [551, 334] on div "Pour activer le glissement avec le clavier, appuyez sur Alt+Entrée. Une fois ce…" at bounding box center [522, 412] width 978 height 495
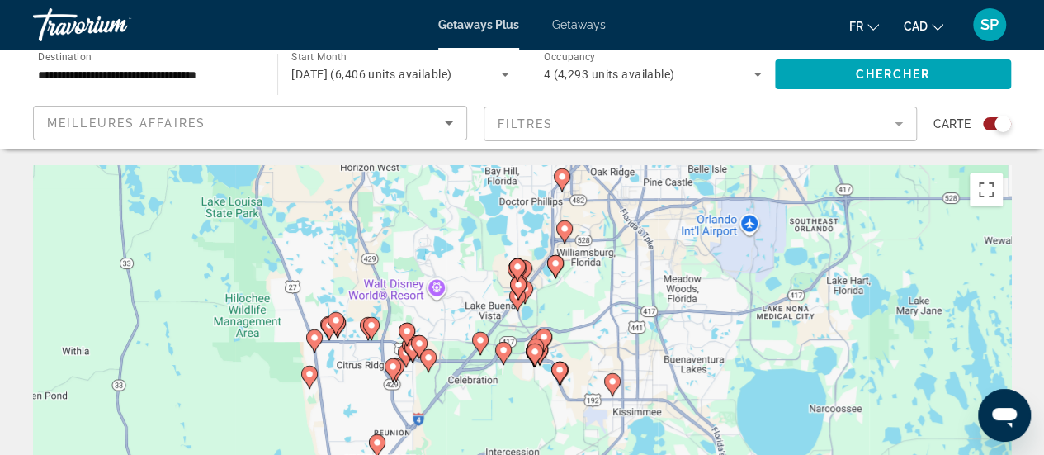
click at [515, 323] on div "Pour activer le glissement avec le clavier, appuyez sur Alt+Entrée. Une fois ce…" at bounding box center [522, 412] width 978 height 495
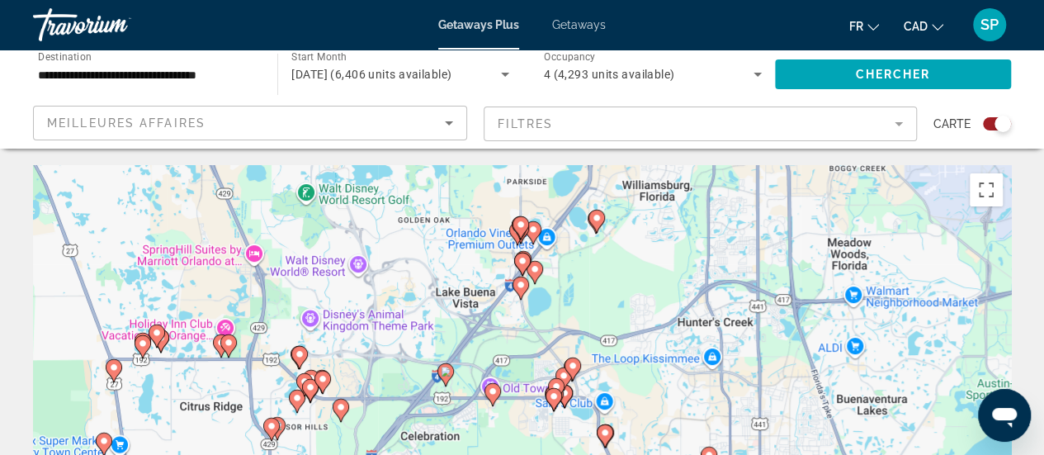
click at [515, 323] on div "Pour activer le glissement avec le clavier, appuyez sur Alt+Entrée. Une fois ce…" at bounding box center [522, 412] width 978 height 495
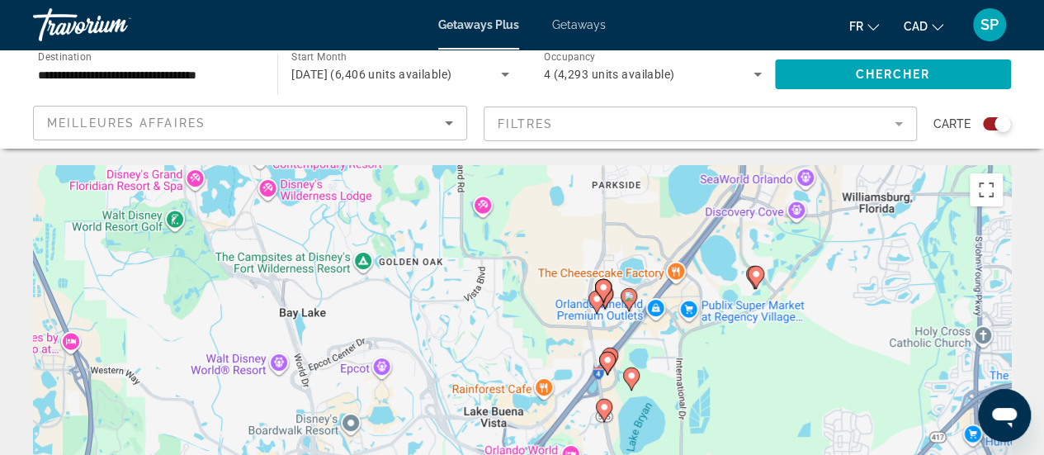
drag, startPoint x: 384, startPoint y: 348, endPoint x: 464, endPoint y: 493, distance: 165.4
click at [464, 454] on html "**********" at bounding box center [522, 227] width 1044 height 455
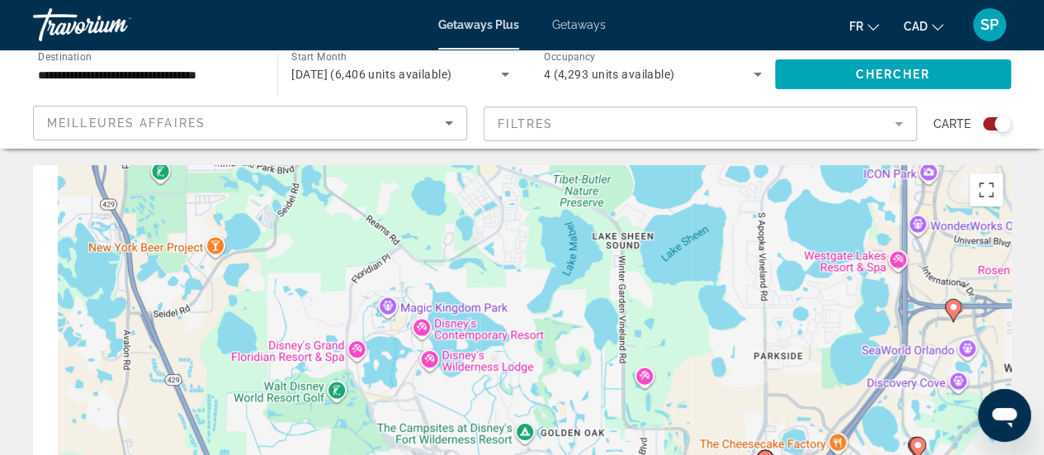
drag, startPoint x: 432, startPoint y: 281, endPoint x: 593, endPoint y: 477, distance: 253.2
click at [593, 454] on html "**********" at bounding box center [522, 227] width 1044 height 455
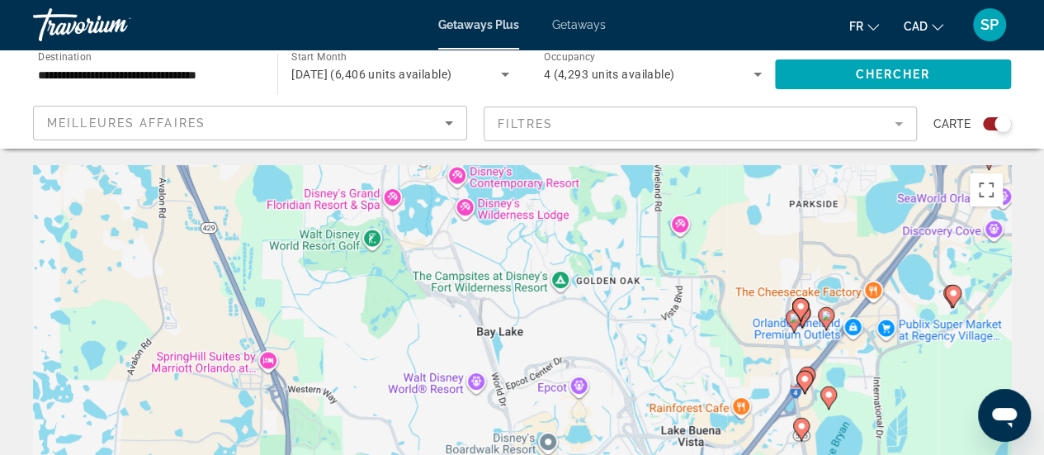
drag, startPoint x: 502, startPoint y: 270, endPoint x: 536, endPoint y: 103, distance: 170.2
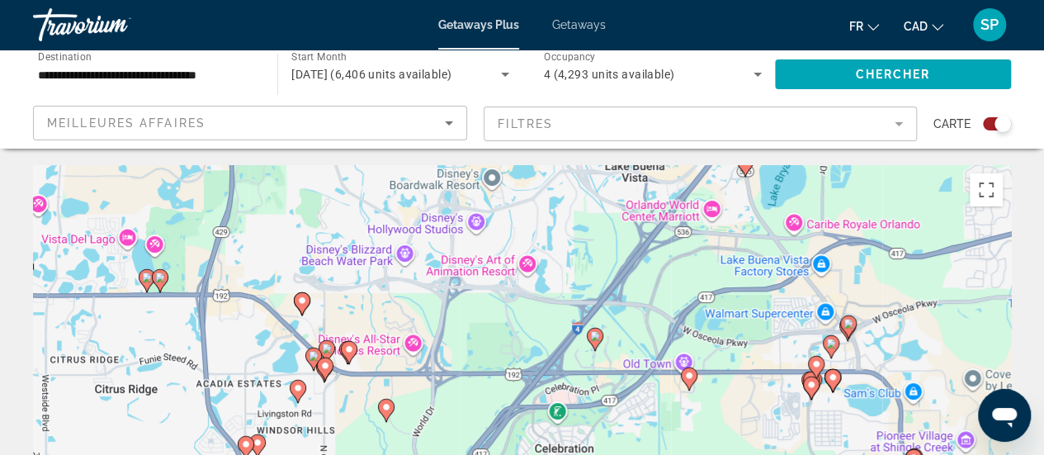
drag, startPoint x: 538, startPoint y: 367, endPoint x: 477, endPoint y: 92, distance: 281.5
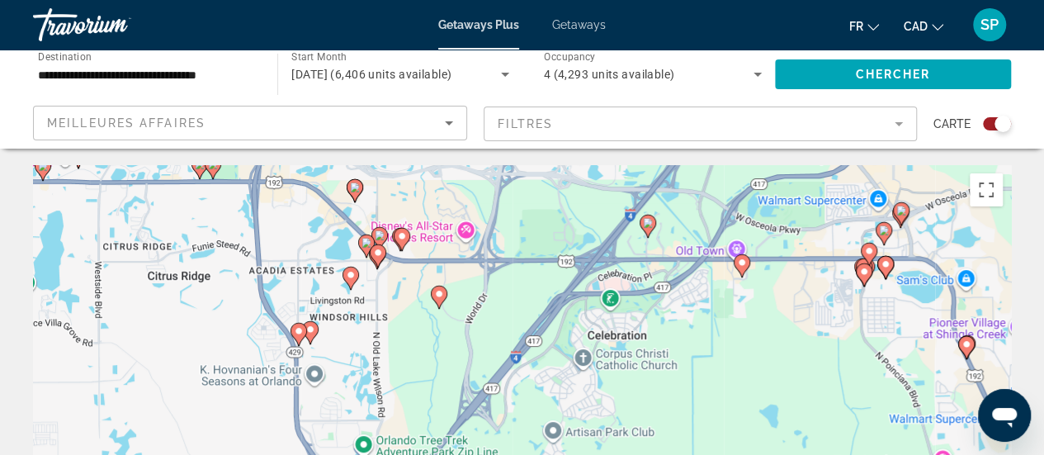
drag, startPoint x: 506, startPoint y: 262, endPoint x: 569, endPoint y: 189, distance: 97.1
click at [569, 189] on div "Pour activer le glissement avec le clavier, appuyez sur Alt+Entrée. Une fois ce…" at bounding box center [522, 412] width 978 height 495
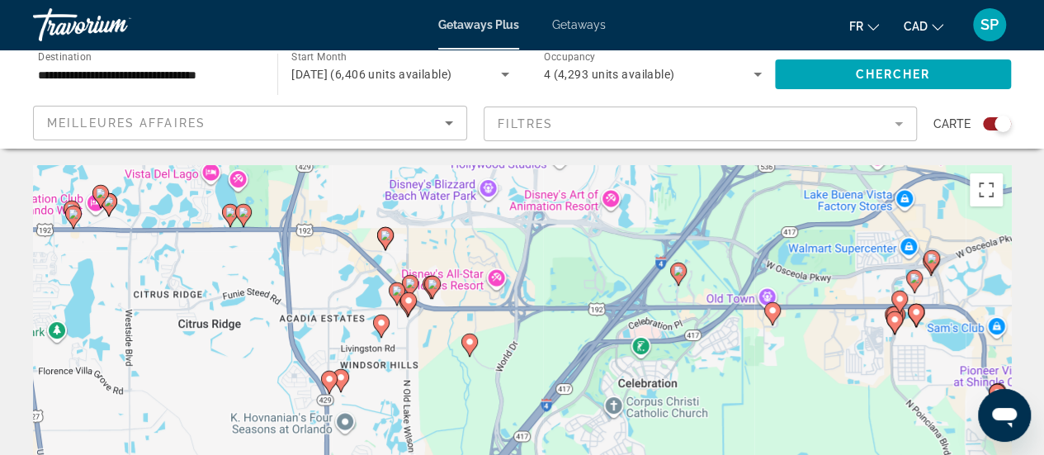
drag, startPoint x: 394, startPoint y: 290, endPoint x: 417, endPoint y: 344, distance: 59.2
click at [417, 344] on div "Pour activer le glissement avec le clavier, appuyez sur Alt+Entrée. Une fois ce…" at bounding box center [522, 412] width 978 height 495
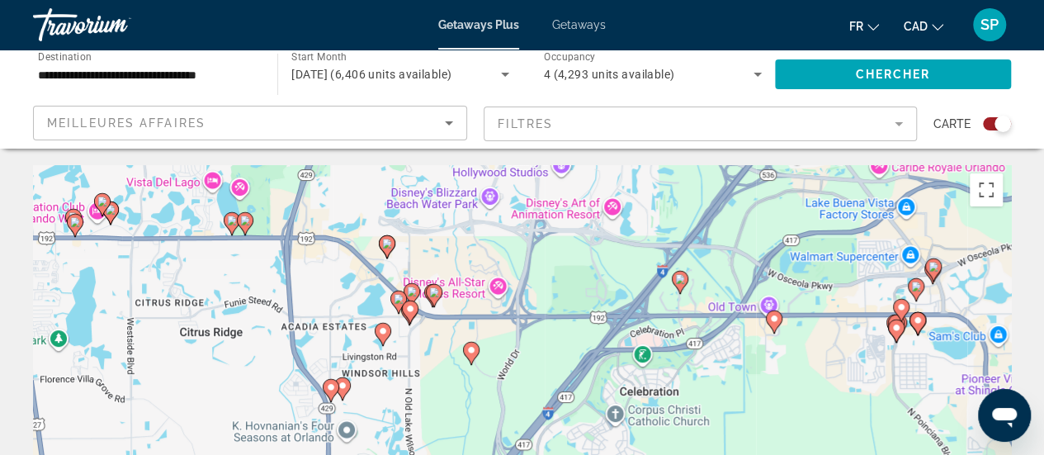
click at [387, 249] on icon "Main content" at bounding box center [386, 246] width 15 height 21
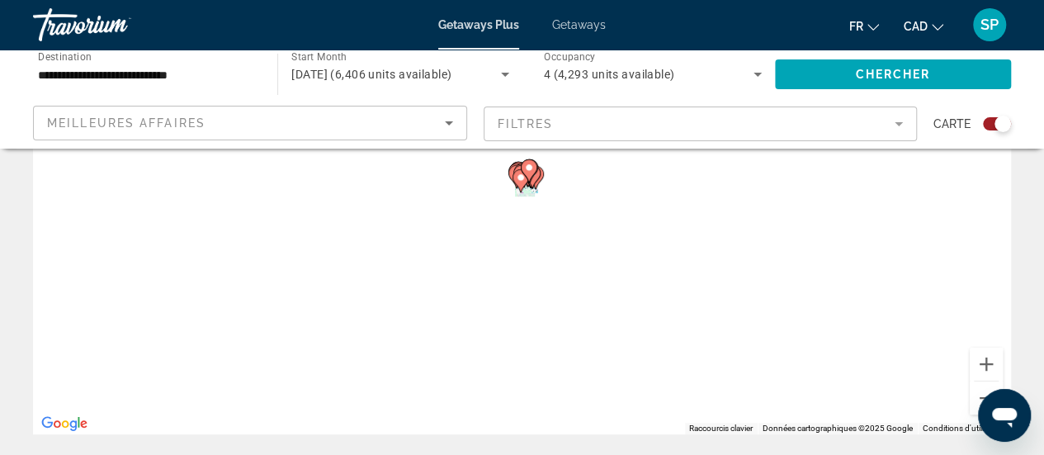
scroll to position [196, 0]
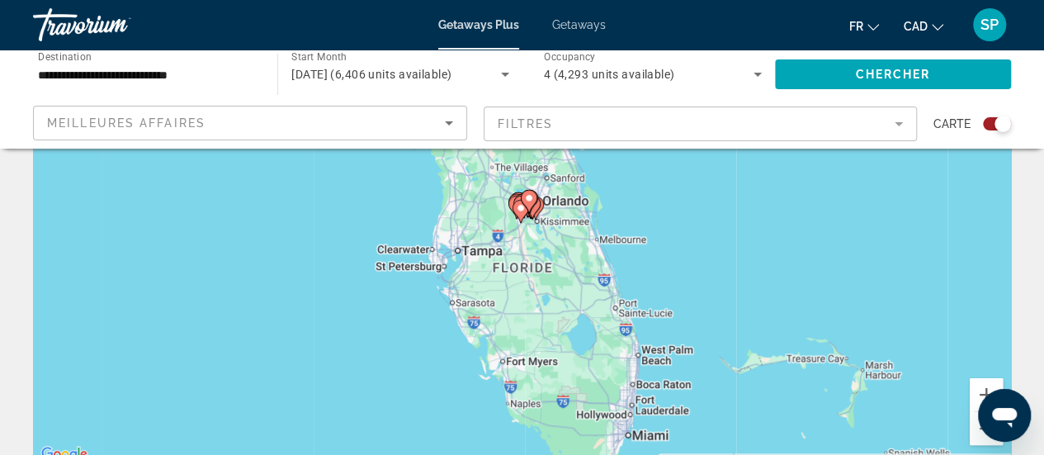
click at [559, 233] on div "Pour naviguer, appuyez sur les touches fléchées. Pour activer le glissement ave…" at bounding box center [522, 216] width 978 height 495
click at [559, 233] on div "Pour activer le glissement avec le clavier, appuyez sur Alt+Entrée. Une fois ce…" at bounding box center [522, 216] width 978 height 495
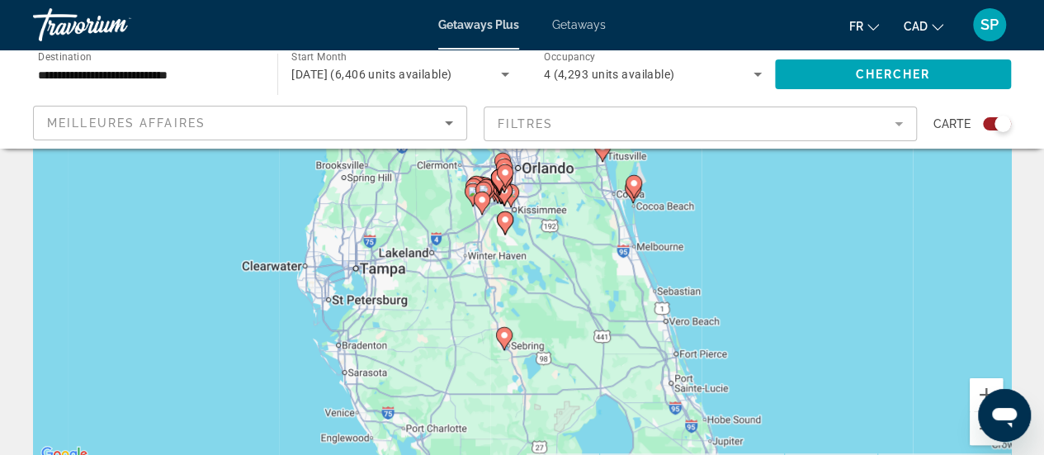
click at [495, 245] on div "Pour activer le glissement avec le clavier, appuyez sur Alt+Entrée. Une fois ce…" at bounding box center [522, 216] width 978 height 495
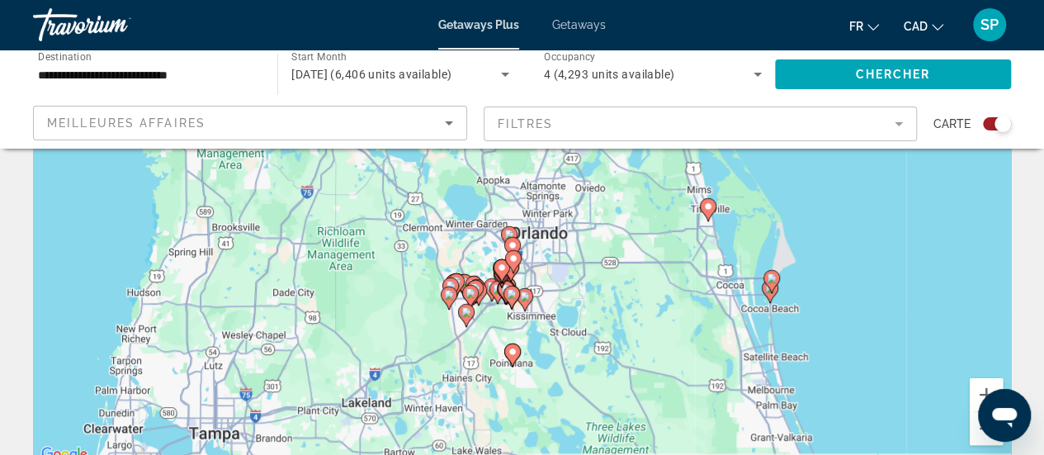
drag, startPoint x: 466, startPoint y: 207, endPoint x: 465, endPoint y: 361, distance: 153.5
click at [465, 361] on div "Pour activer le glissement avec le clavier, appuyez sur Alt+Entrée. Une fois ce…" at bounding box center [522, 216] width 978 height 495
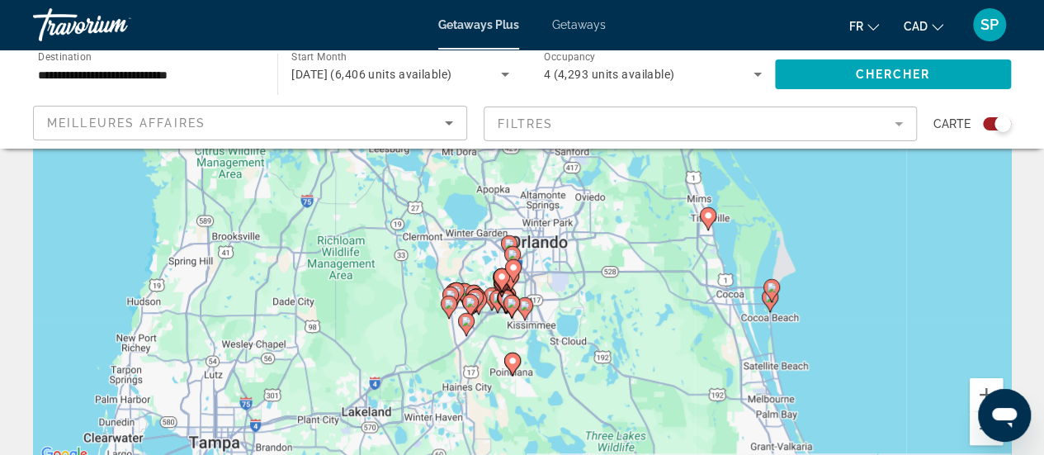
click at [480, 259] on div "Pour activer le glissement avec le clavier, appuyez sur Alt+Entrée. Une fois ce…" at bounding box center [522, 216] width 978 height 495
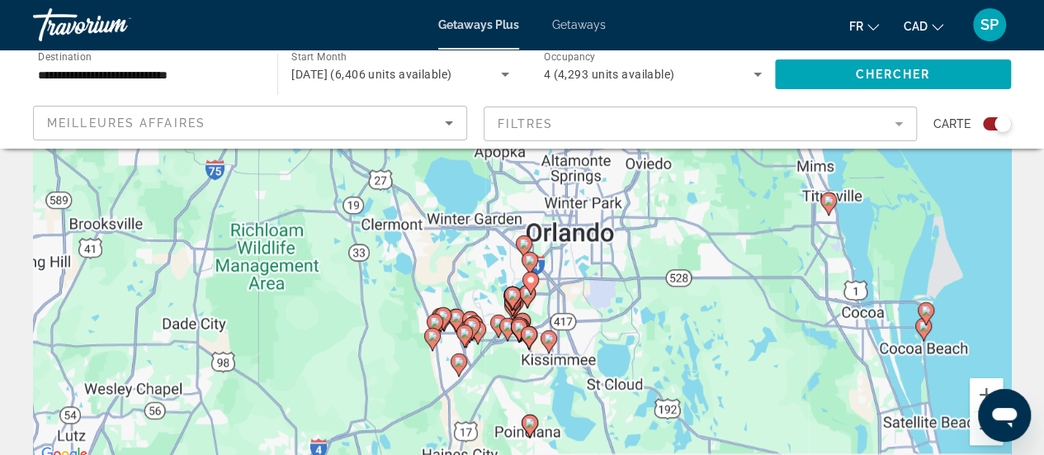
click at [480, 259] on div "Pour activer le glissement avec le clavier, appuyez sur Alt+Entrée. Une fois ce…" at bounding box center [522, 216] width 978 height 495
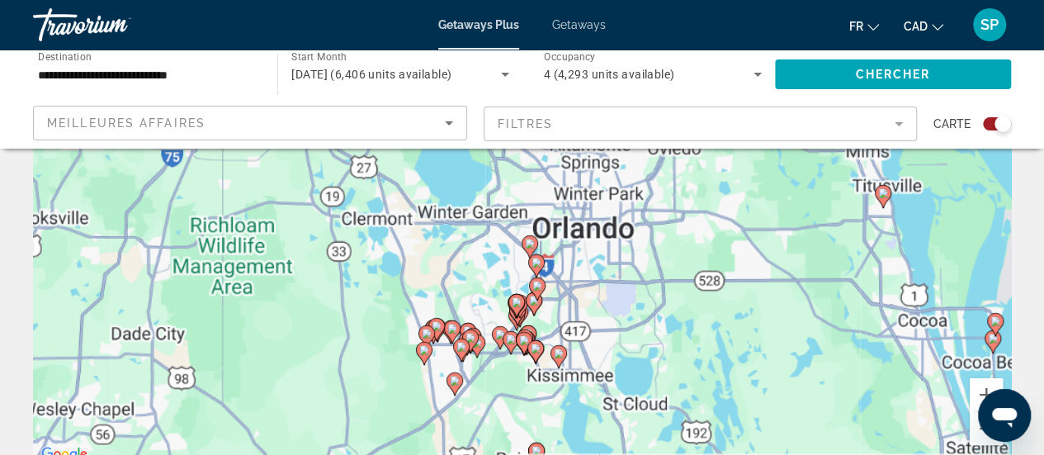
click at [480, 259] on div "Pour activer le glissement avec le clavier, appuyez sur Alt+Entrée. Une fois ce…" at bounding box center [522, 216] width 978 height 495
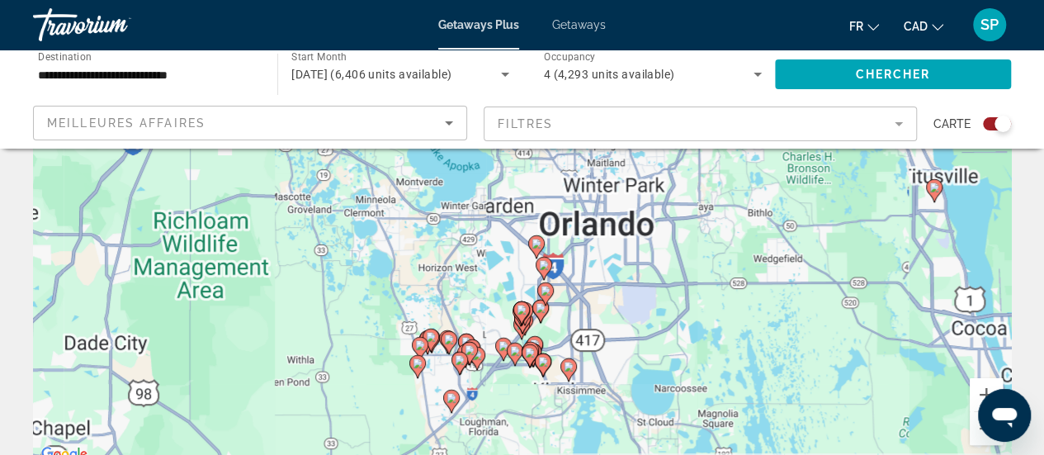
click at [480, 259] on div "Pour activer le glissement avec le clavier, appuyez sur Alt+Entrée. Une fois ce…" at bounding box center [522, 216] width 978 height 495
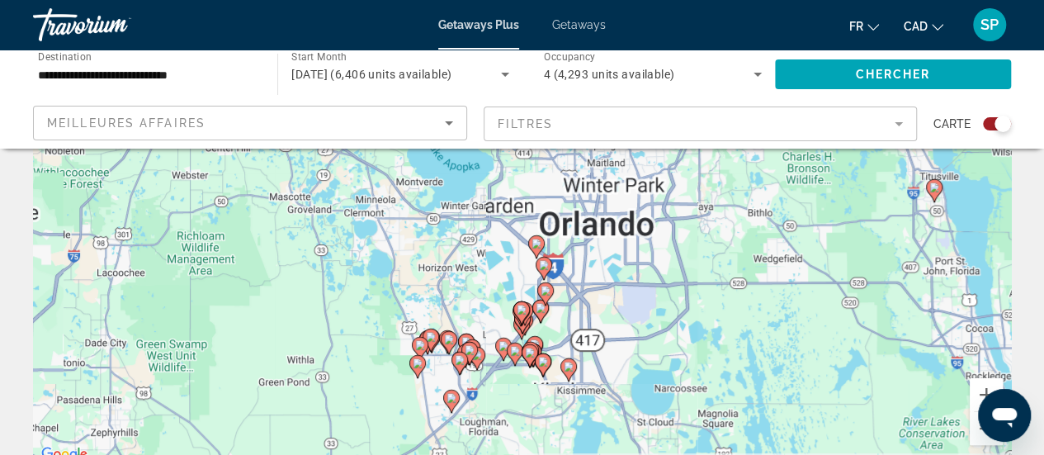
click at [480, 259] on div "Pour activer le glissement avec le clavier, appuyez sur Alt+Entrée. Une fois ce…" at bounding box center [522, 216] width 978 height 495
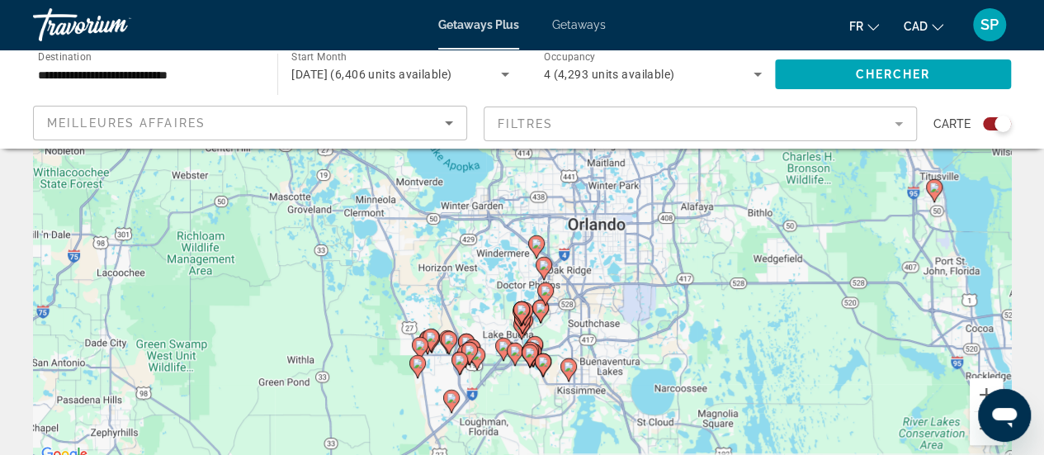
click at [480, 259] on div "Pour activer le glissement avec le clavier, appuyez sur Alt+Entrée. Une fois ce…" at bounding box center [522, 216] width 978 height 495
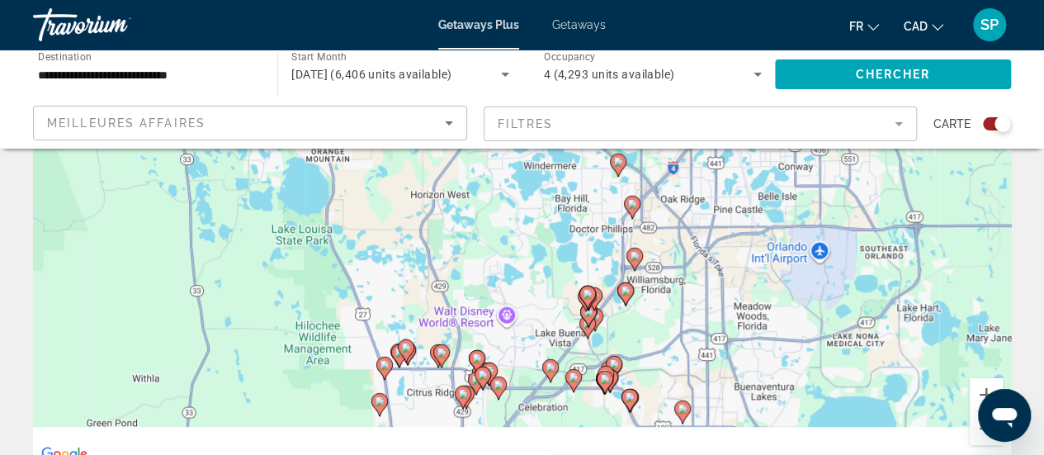
drag, startPoint x: 480, startPoint y: 361, endPoint x: 510, endPoint y: 193, distance: 170.9
click at [510, 193] on div "Pour activer le glissement avec le clavier, appuyez sur Alt+Entrée. Une fois ce…" at bounding box center [522, 216] width 978 height 495
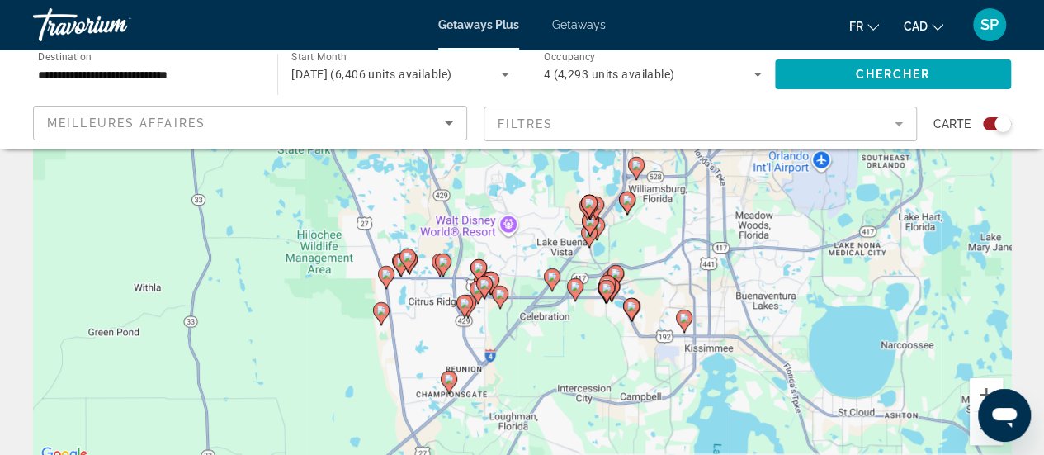
click at [444, 202] on div "Pour activer le glissement avec le clavier, appuyez sur Alt+Entrée. Une fois ce…" at bounding box center [522, 216] width 978 height 495
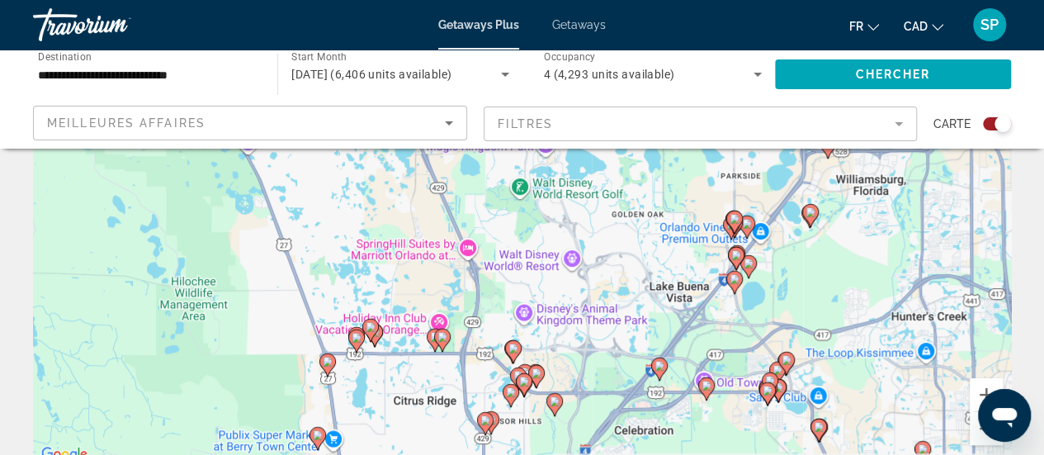
click at [444, 202] on div "Pour activer le glissement avec le clavier, appuyez sur Alt+Entrée. Une fois ce…" at bounding box center [522, 216] width 978 height 495
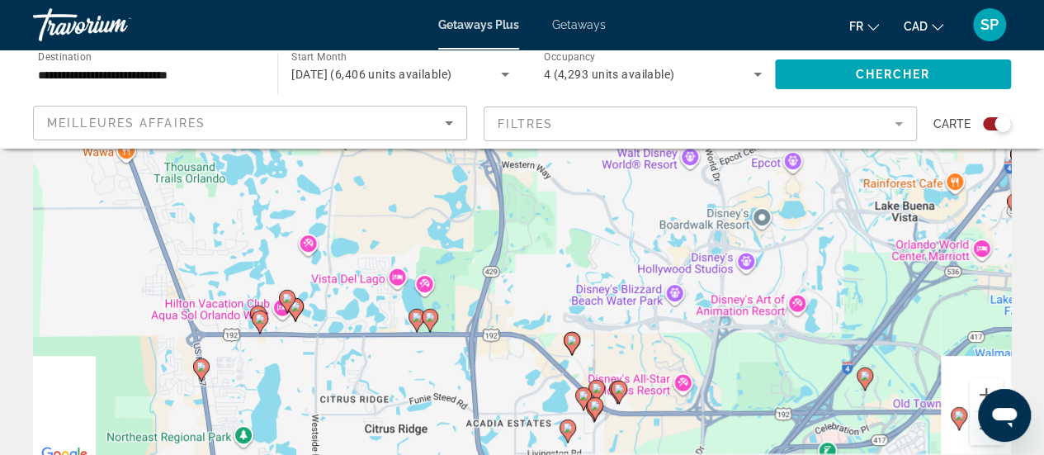
drag, startPoint x: 487, startPoint y: 370, endPoint x: 477, endPoint y: 191, distance: 179.3
click at [477, 191] on div "Pour activer le glissement avec le clavier, appuyez sur Alt+Entrée. Une fois ce…" at bounding box center [522, 216] width 978 height 495
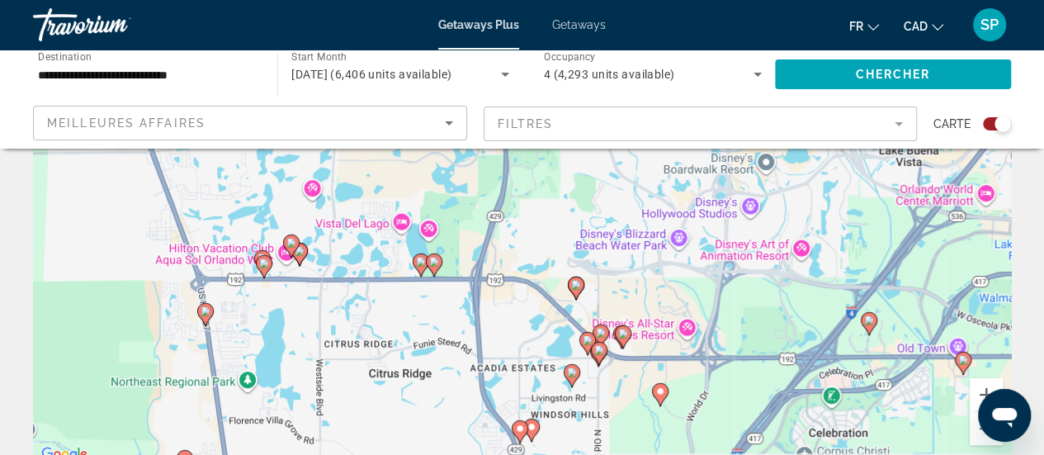
drag, startPoint x: 494, startPoint y: 275, endPoint x: 501, endPoint y: 243, distance: 32.8
click at [501, 243] on div "Pour activer le glissement avec le clavier, appuyez sur Alt+Entrée. Une fois ce…" at bounding box center [522, 216] width 978 height 495
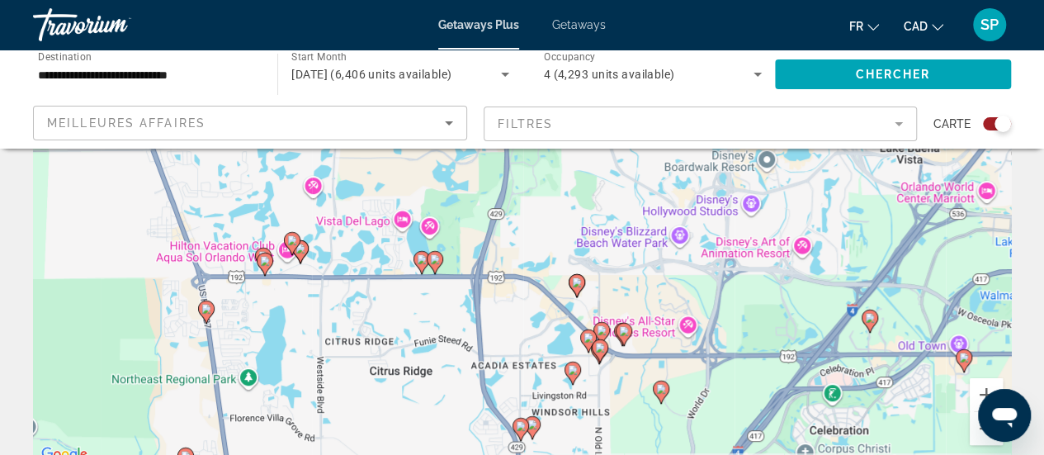
click at [501, 243] on div "Pour activer le glissement avec le clavier, appuyez sur Alt+Entrée. Une fois ce…" at bounding box center [522, 216] width 978 height 495
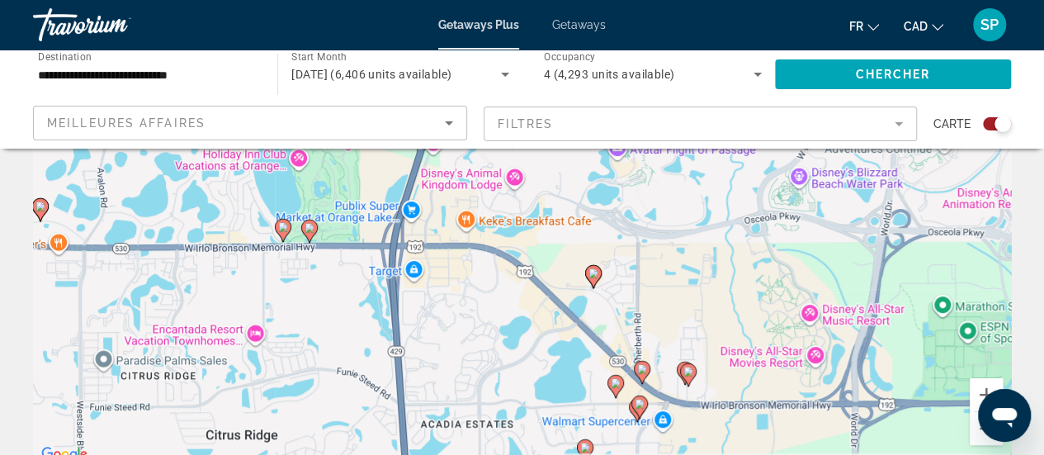
drag, startPoint x: 693, startPoint y: 276, endPoint x: 634, endPoint y: 215, distance: 85.8
click at [634, 215] on div "Pour activer le glissement avec le clavier, appuyez sur Alt+Entrée. Une fois ce…" at bounding box center [522, 216] width 978 height 495
click at [592, 271] on image "Main content" at bounding box center [593, 273] width 10 height 10
type input "**********"
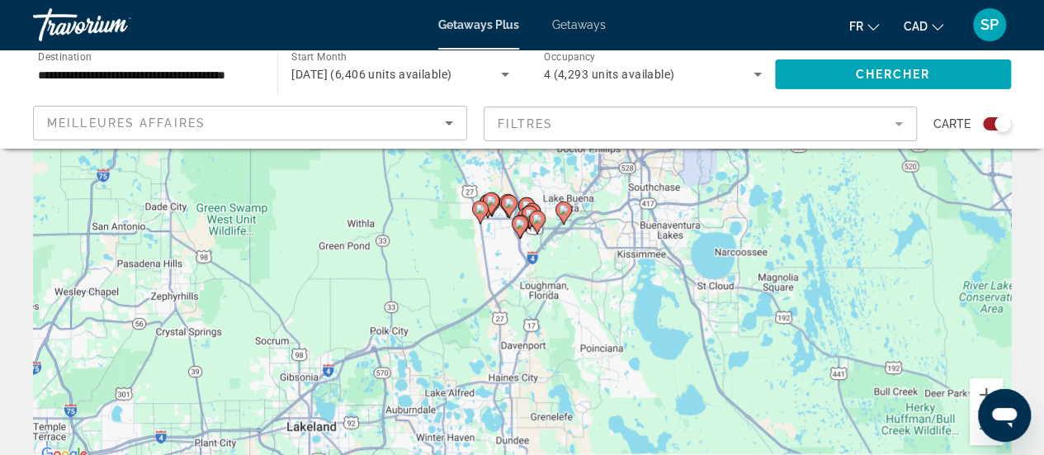
click at [525, 198] on icon "Main content" at bounding box center [525, 208] width 15 height 21
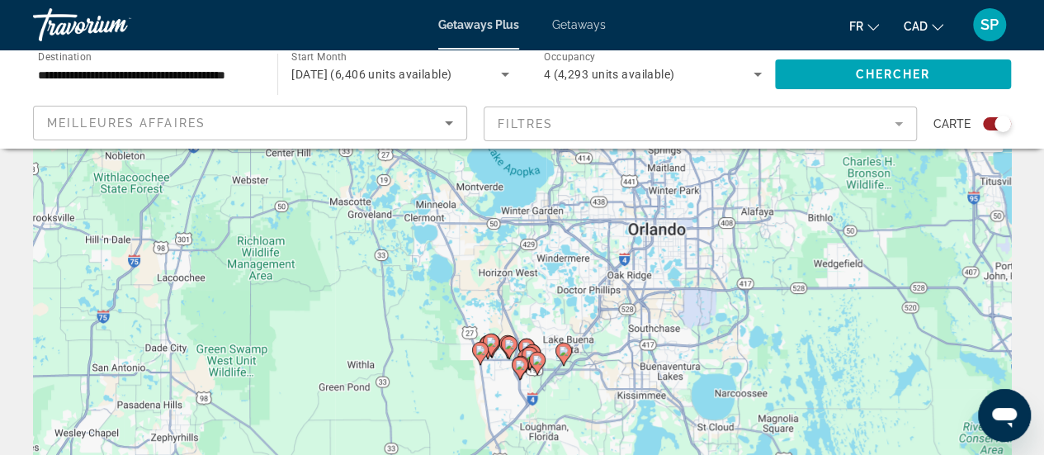
click at [525, 358] on div "Pour naviguer, appuyez sur les touches fléchées. Pour activer le glissement ave…" at bounding box center [1011, 358] width 978 height 0
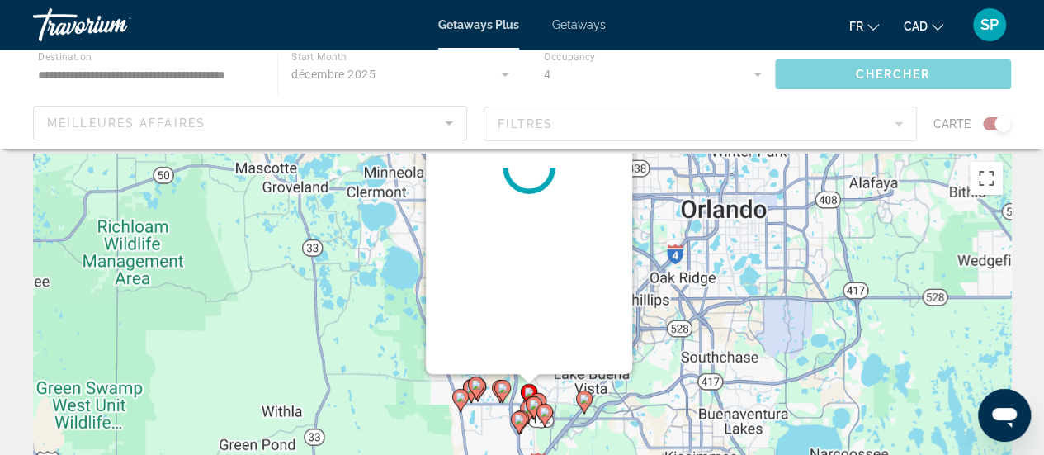
scroll to position [0, 0]
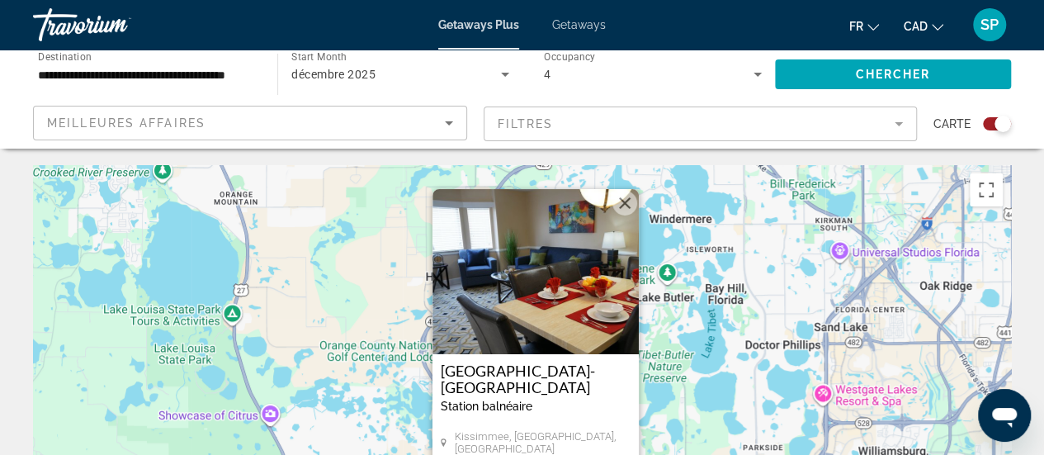
click at [584, 407] on div "Station balnéaire - Ceci est une station d'adultes seulement" at bounding box center [536, 405] width 190 height 13
click at [534, 370] on h3 "[GEOGRAPHIC_DATA]-[GEOGRAPHIC_DATA]" at bounding box center [536, 378] width 190 height 33
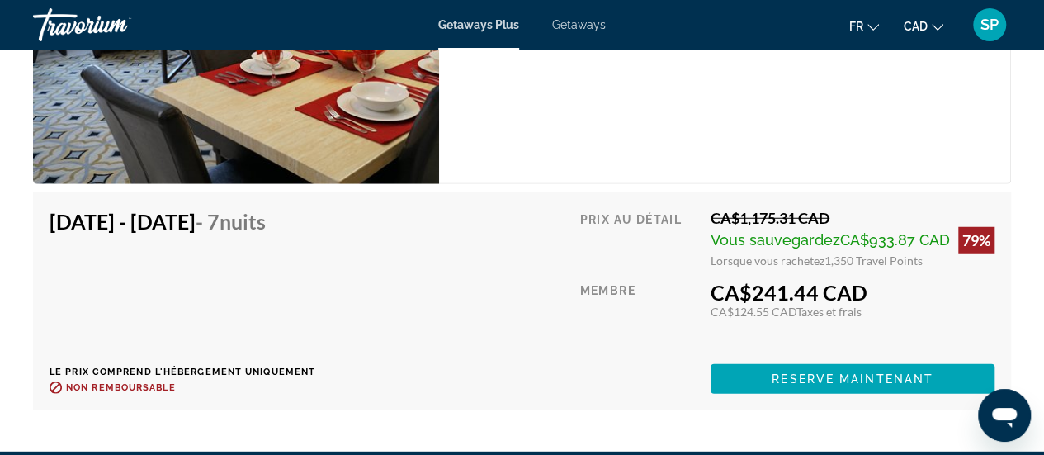
scroll to position [5434, 0]
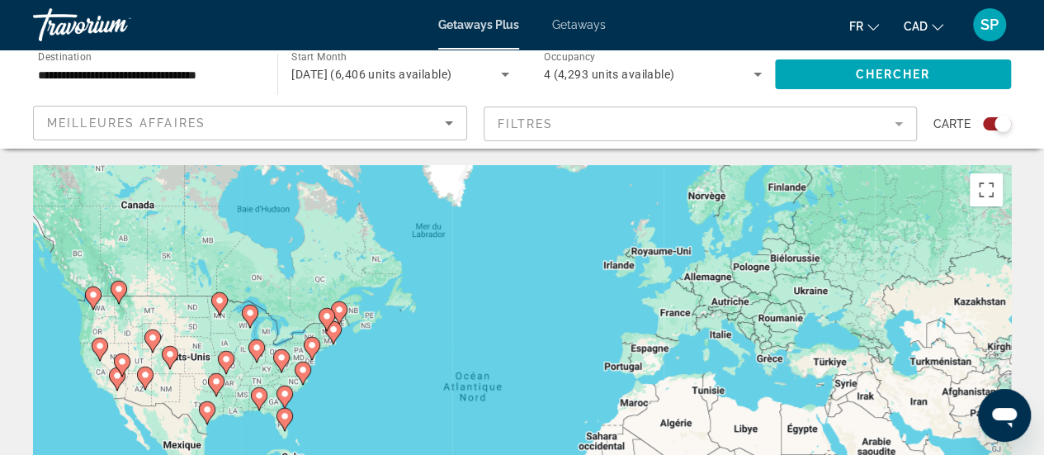
click at [363, 344] on div "Pour activer le glissement avec le clavier, appuyez sur Alt+Entrée. Une fois ce…" at bounding box center [522, 412] width 978 height 495
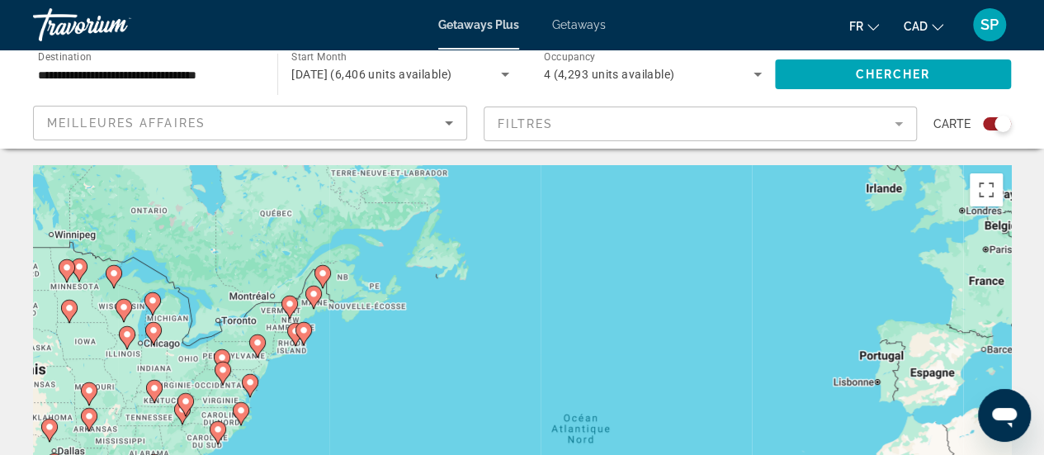
click at [436, 58] on div "[DATE] (6,406 units available)" at bounding box center [399, 74] width 217 height 46
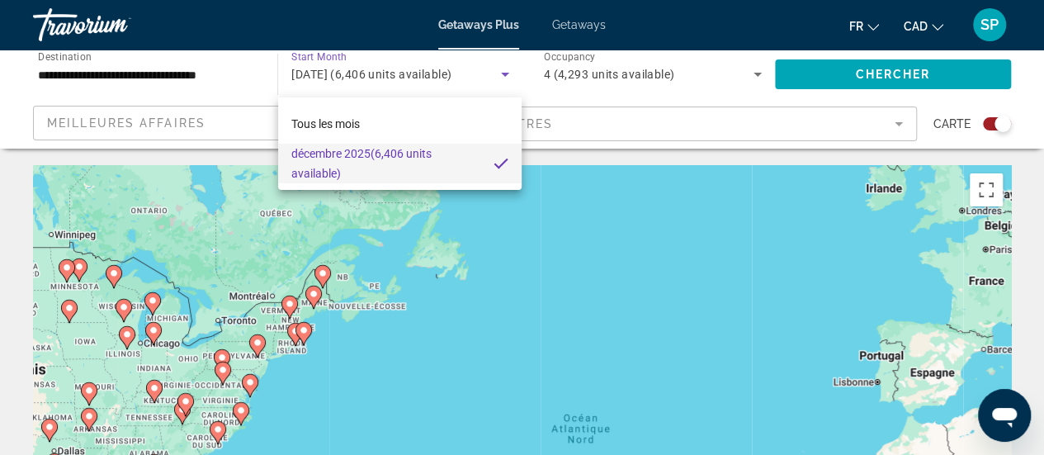
click at [444, 78] on div at bounding box center [522, 227] width 1044 height 455
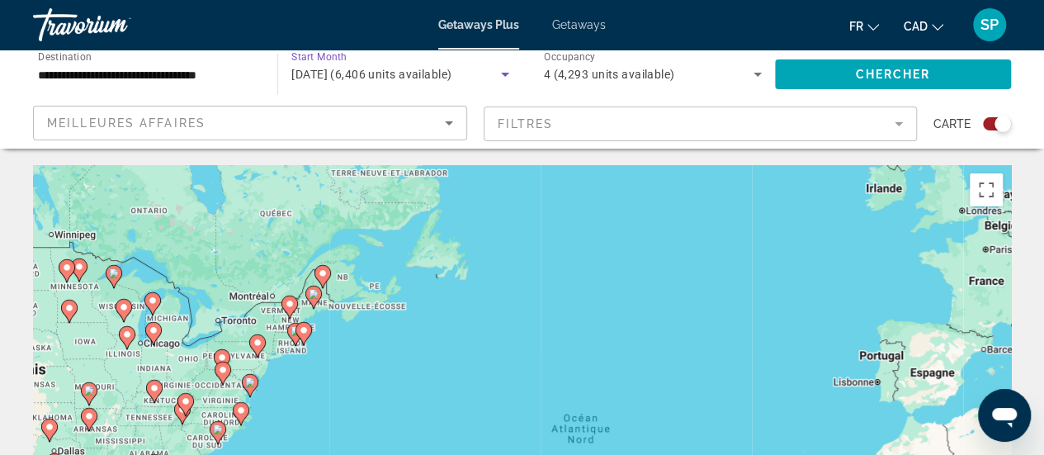
click at [451, 71] on span "[DATE] (6,406 units available)" at bounding box center [371, 74] width 160 height 13
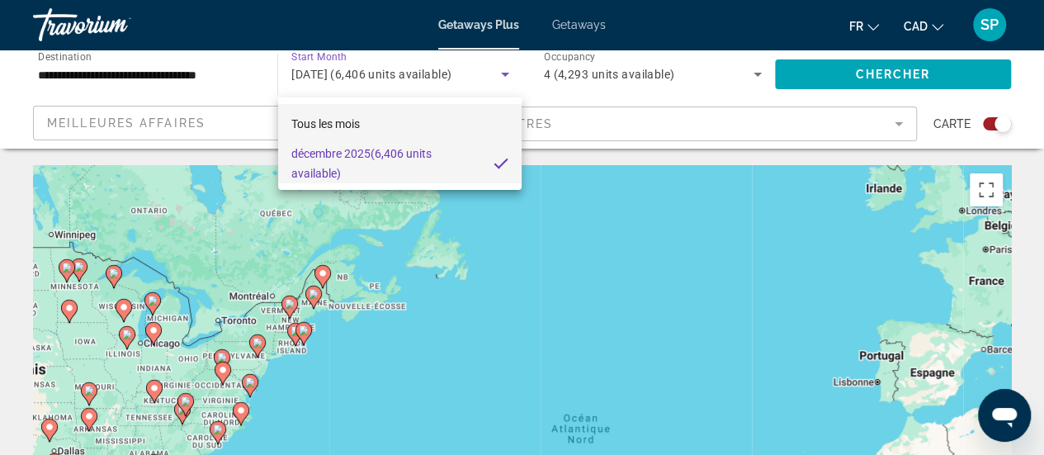
click at [333, 117] on span "Tous les mois" at bounding box center [325, 123] width 68 height 13
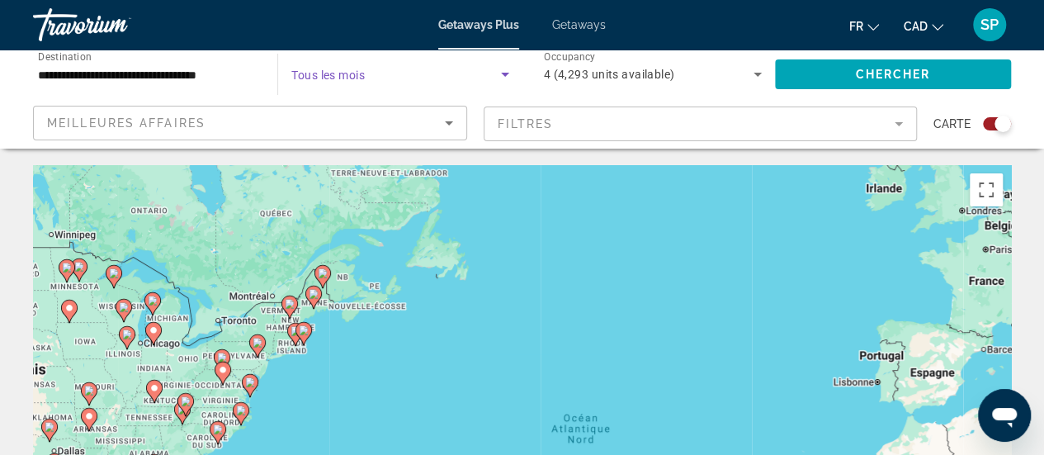
click at [501, 67] on icon "Search widget" at bounding box center [505, 74] width 20 height 20
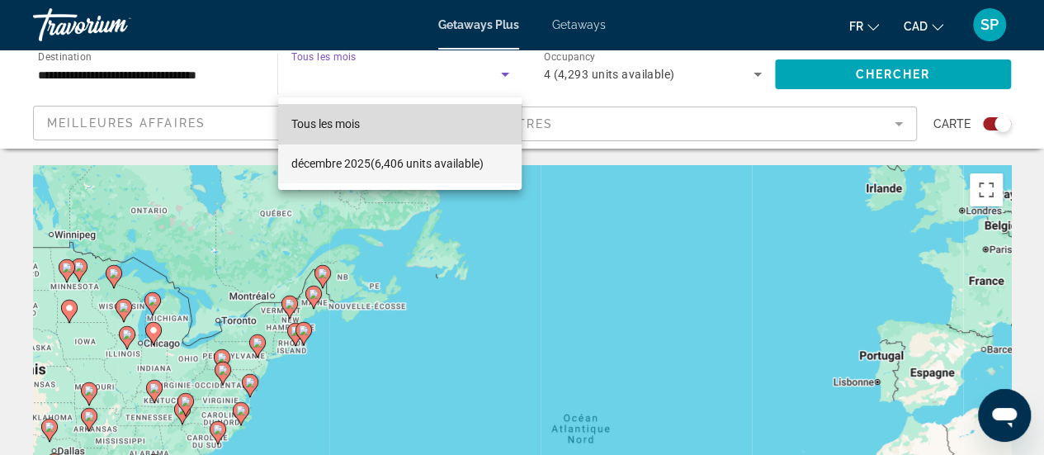
click at [332, 121] on span "Tous les mois" at bounding box center [325, 123] width 68 height 13
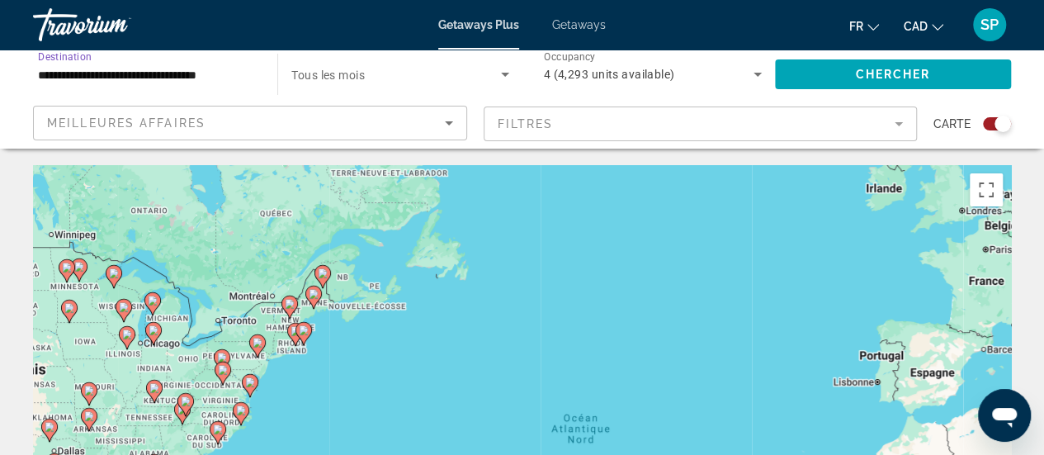
click at [254, 79] on input "**********" at bounding box center [147, 75] width 218 height 20
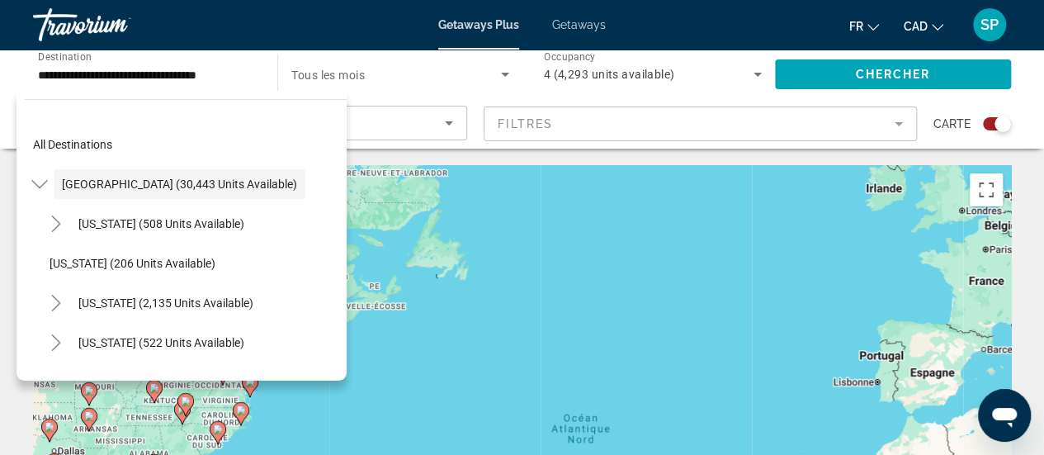
click at [644, 128] on mat-form-field "Filtres" at bounding box center [701, 123] width 434 height 35
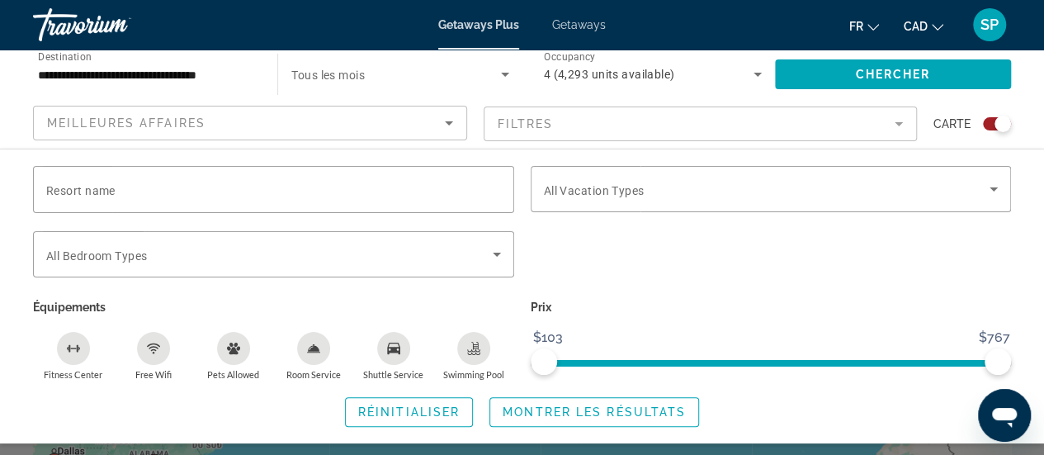
click at [644, 128] on mat-form-field "Filtres" at bounding box center [701, 123] width 434 height 35
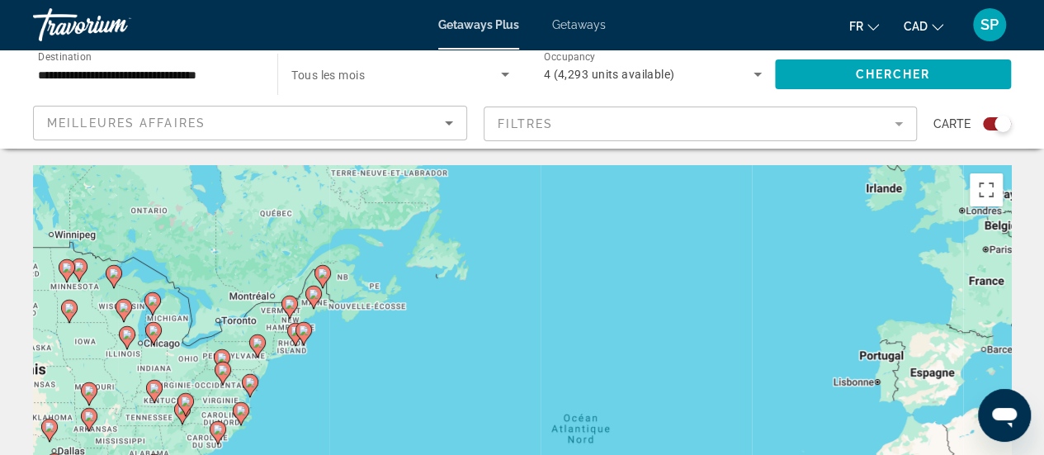
click at [644, 128] on mat-form-field "Filtres" at bounding box center [701, 123] width 434 height 35
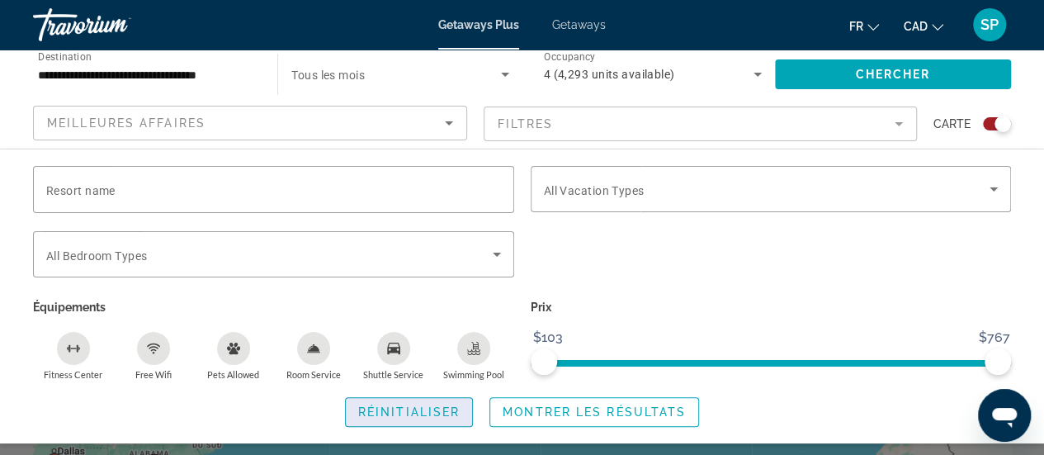
click at [413, 406] on span "Réinitialiser" at bounding box center [408, 411] width 101 height 13
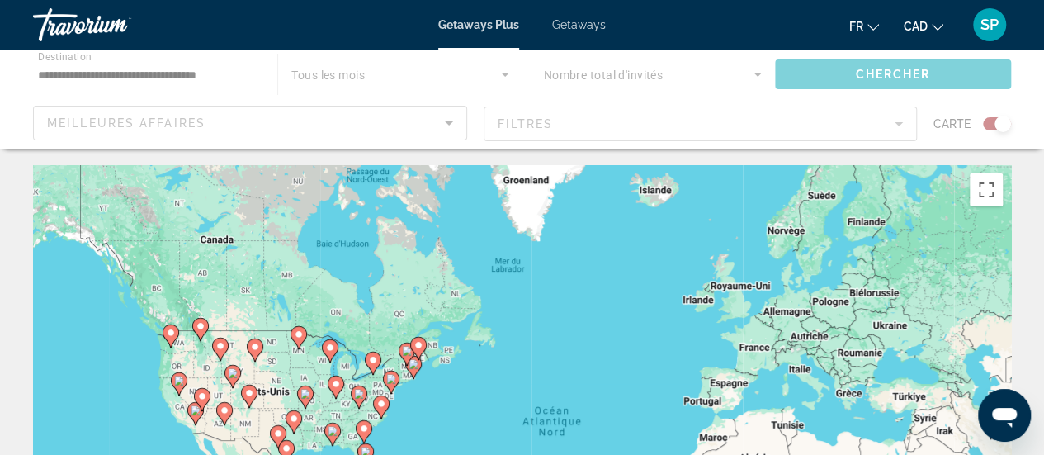
click at [507, 70] on div "Main content" at bounding box center [522, 99] width 1044 height 99
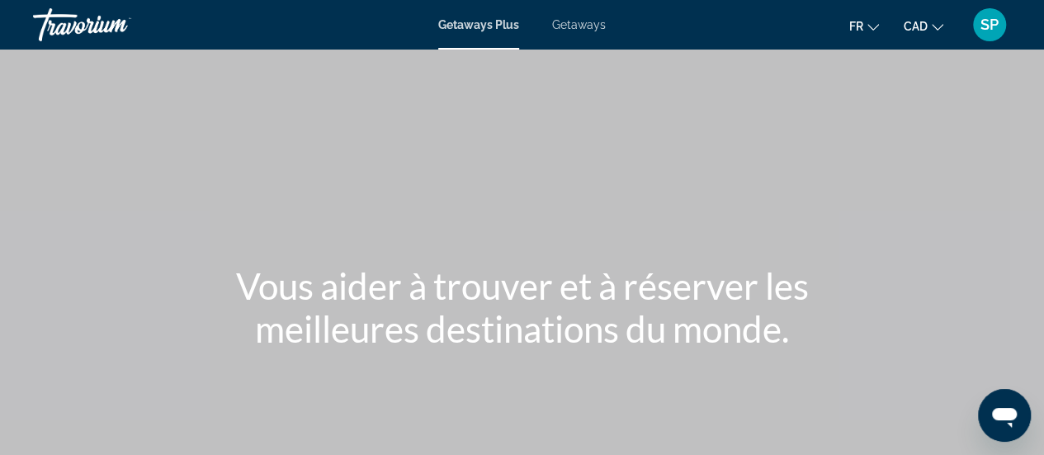
click at [495, 25] on span "Getaways Plus" at bounding box center [478, 24] width 81 height 13
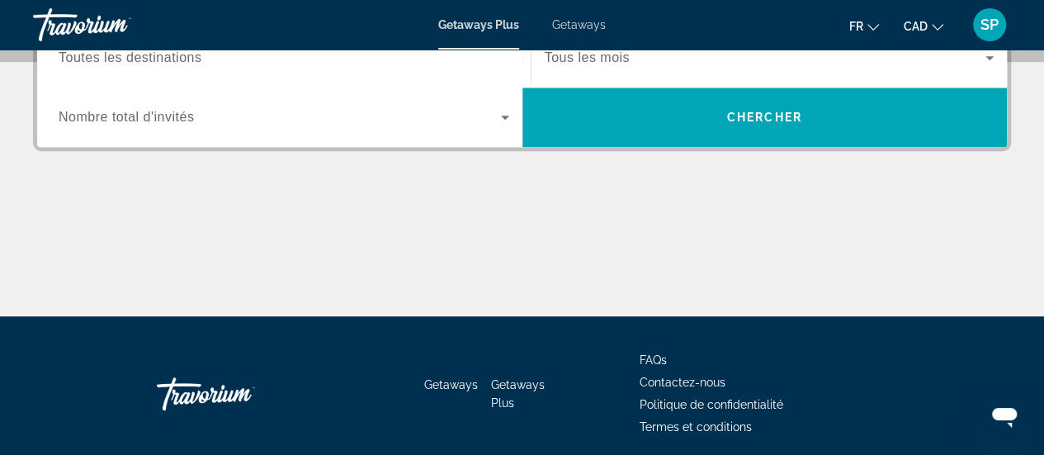
scroll to position [333, 0]
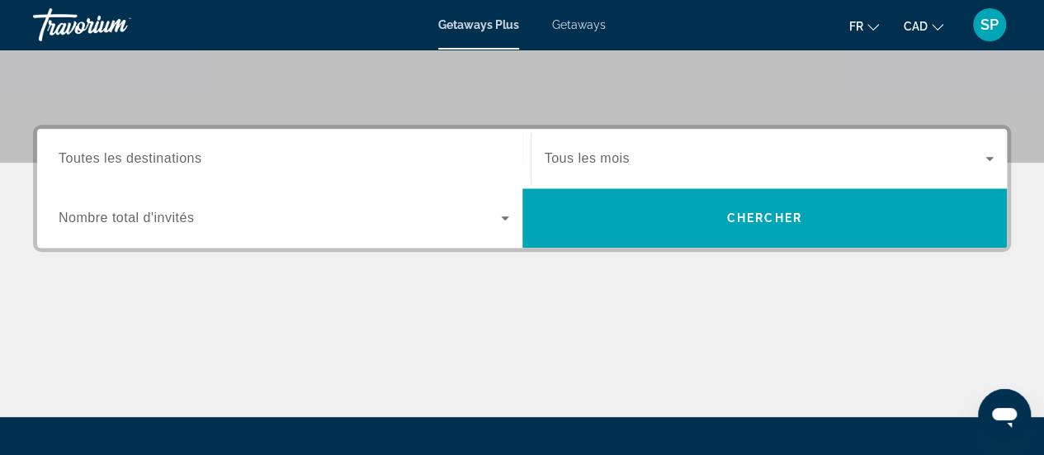
click at [201, 161] on input "Destination Toutes les destinations" at bounding box center [284, 159] width 451 height 20
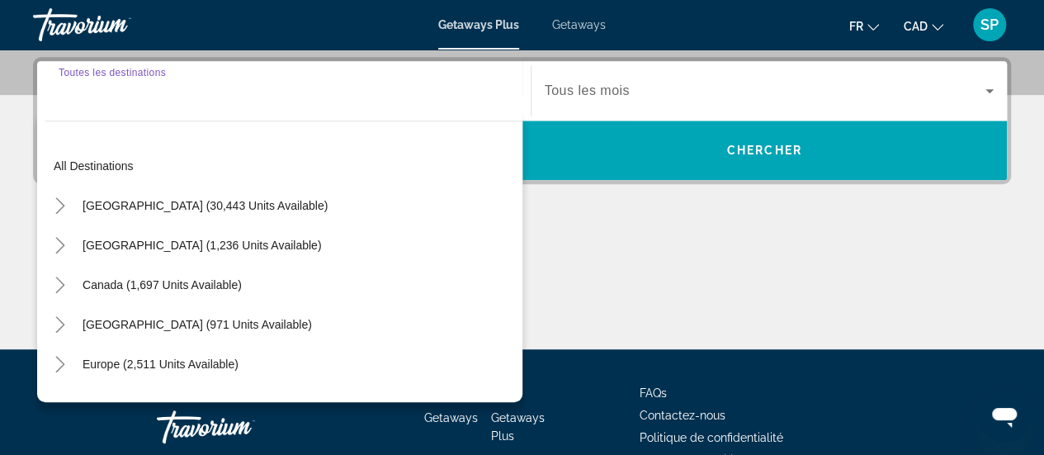
scroll to position [403, 0]
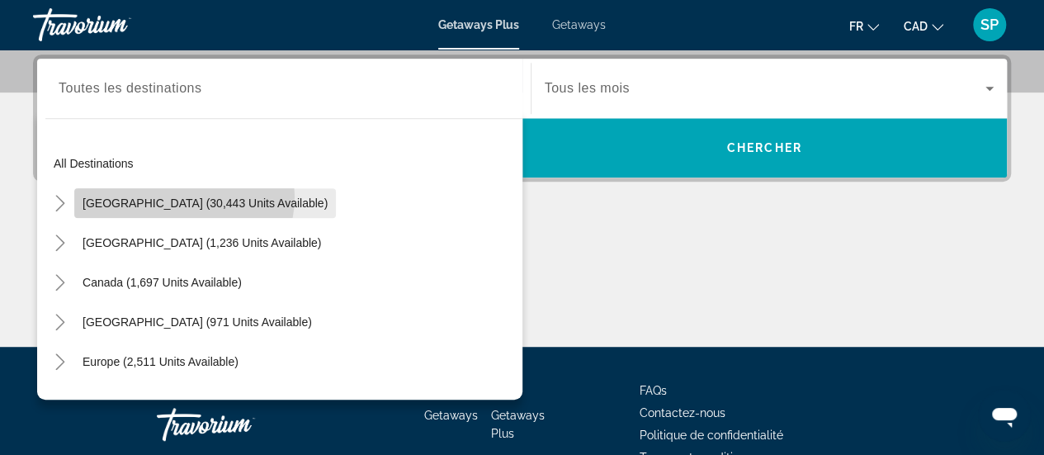
click at [183, 196] on span "[GEOGRAPHIC_DATA] (30,443 units available)" at bounding box center [205, 202] width 245 height 13
type input "**********"
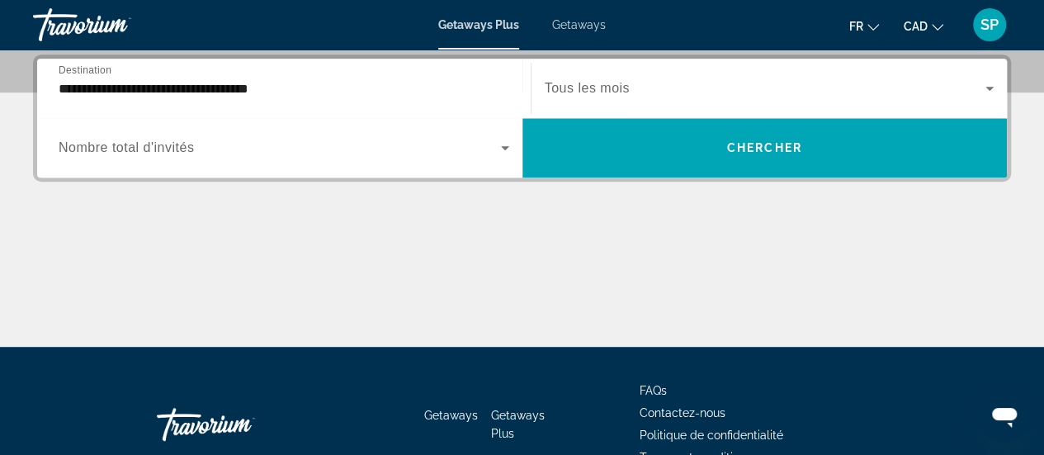
click at [192, 141] on span "Nombre total d'invités" at bounding box center [126, 147] width 135 height 14
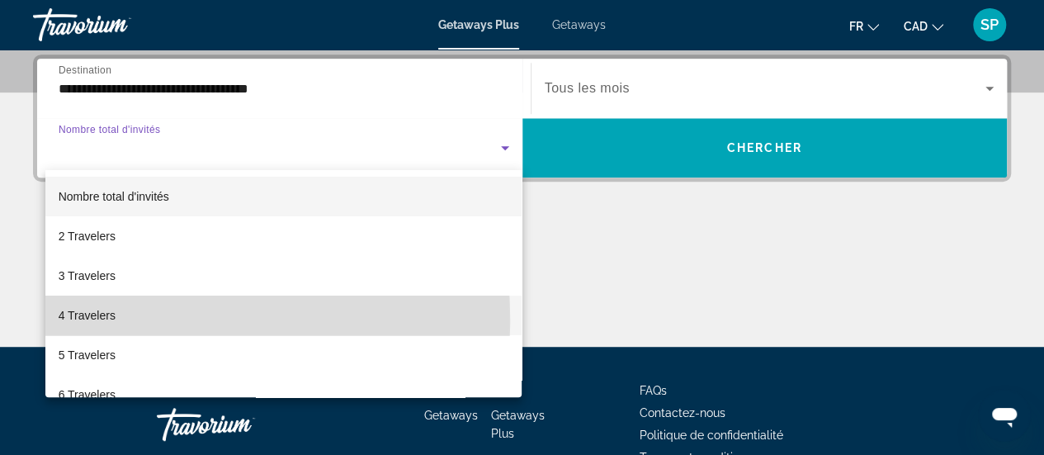
click at [96, 319] on span "4 Travelers" at bounding box center [87, 315] width 57 height 20
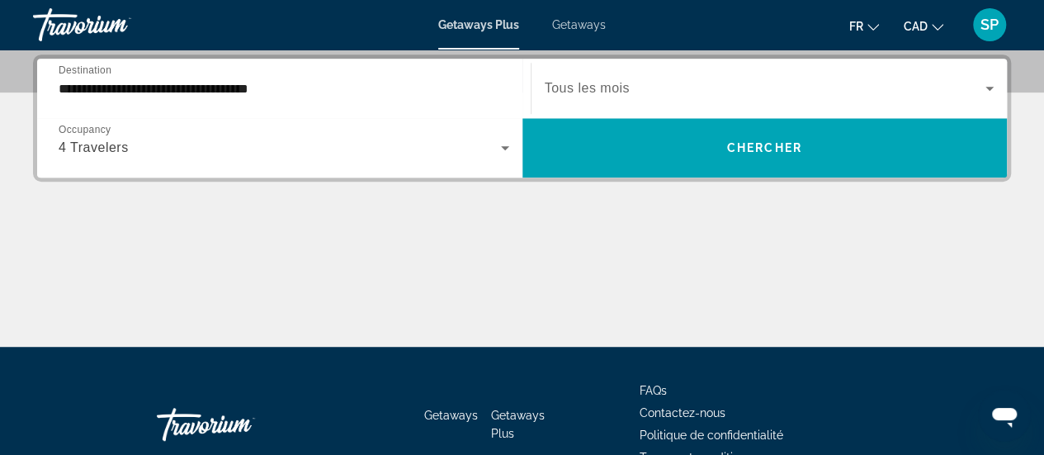
click at [660, 101] on div "Search widget" at bounding box center [770, 88] width 450 height 46
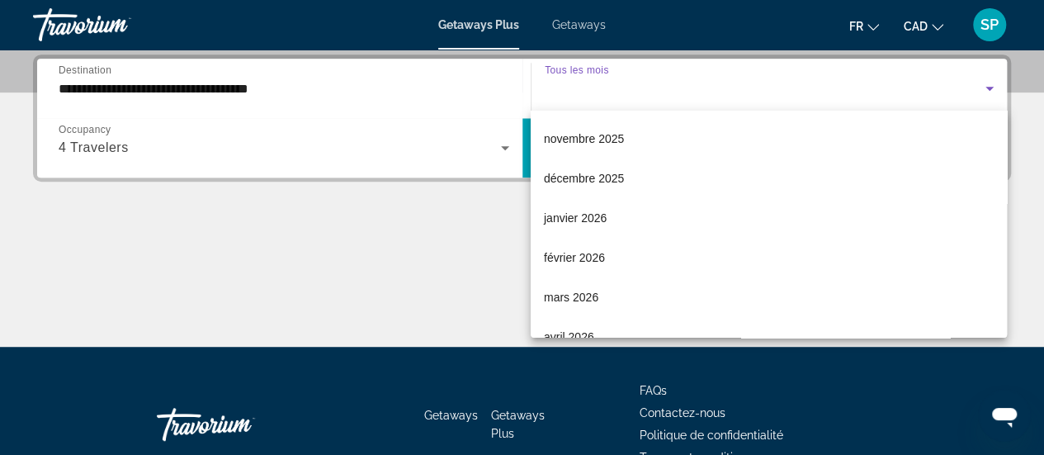
scroll to position [140, 0]
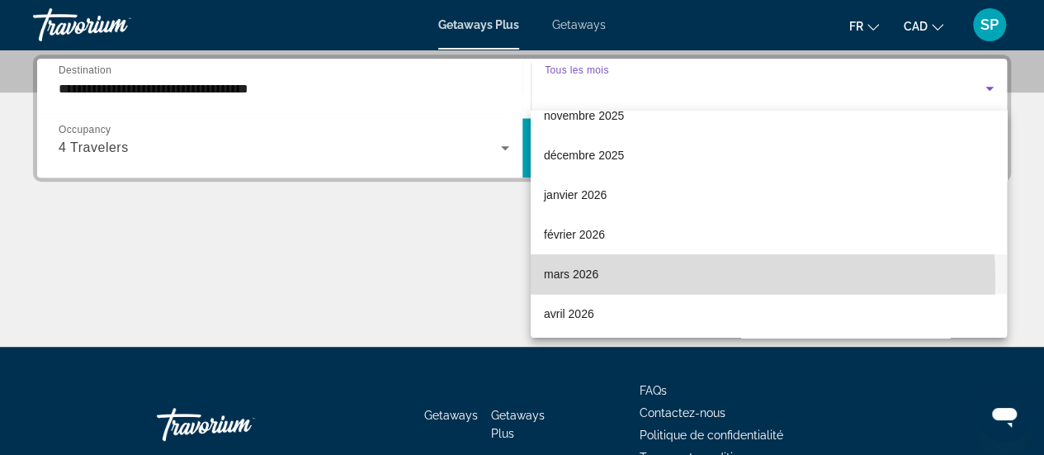
click at [607, 281] on mat-option "mars 2026" at bounding box center [769, 274] width 476 height 40
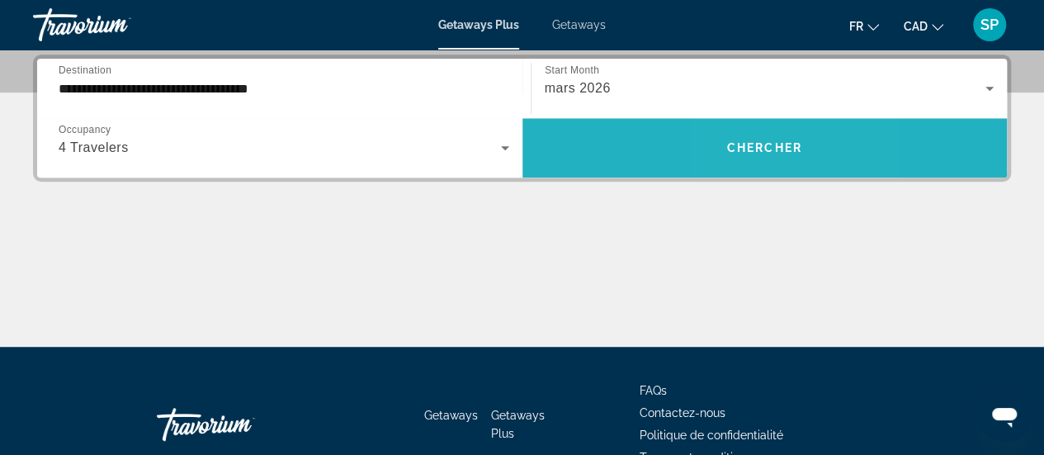
click at [745, 136] on span "Search widget" at bounding box center [764, 148] width 485 height 40
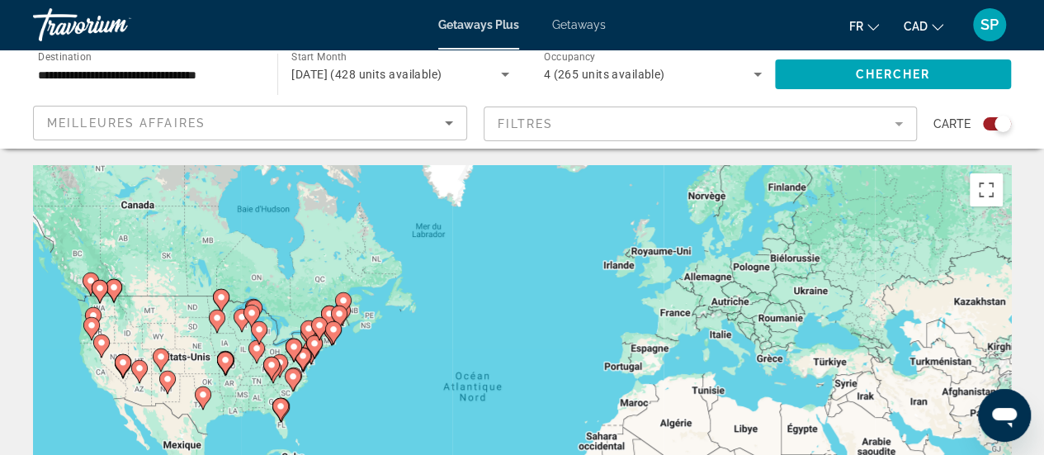
click at [363, 332] on div "Pour activer le glissement avec le clavier, appuyez sur Alt+Entrée. Une fois ce…" at bounding box center [522, 412] width 978 height 495
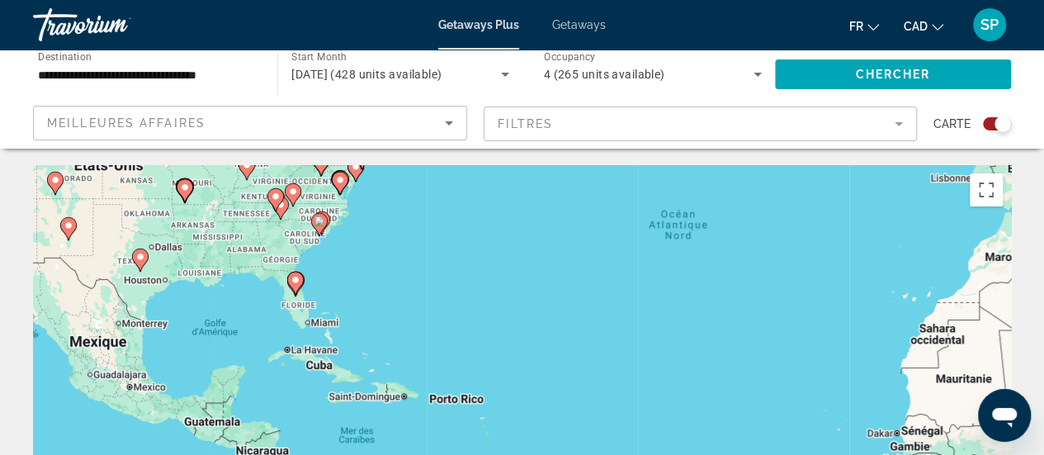
drag, startPoint x: 305, startPoint y: 405, endPoint x: 406, endPoint y: 184, distance: 243.0
click at [406, 184] on div "Pour activer le glissement avec le clavier, appuyez sur Alt+Entrée. Une fois ce…" at bounding box center [522, 412] width 978 height 495
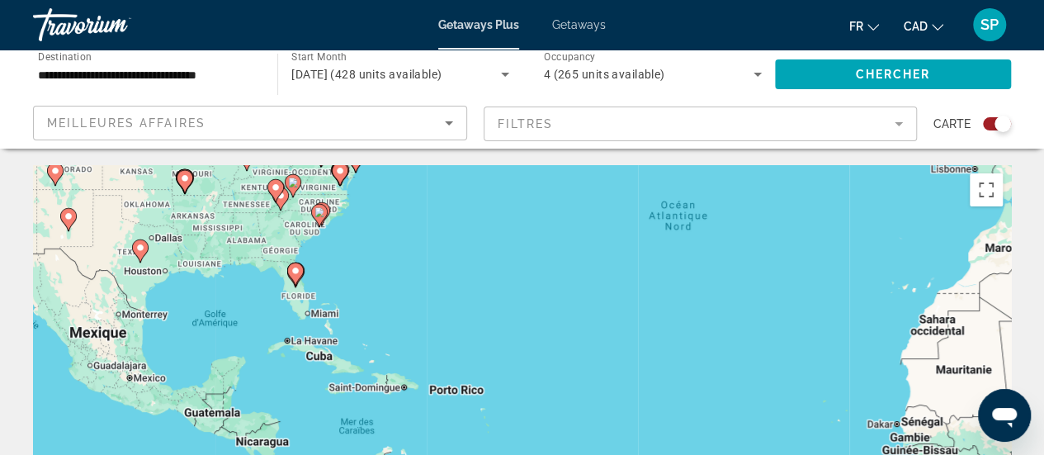
click at [340, 263] on div "Pour activer le glissement avec le clavier, appuyez sur Alt+Entrée. Une fois ce…" at bounding box center [522, 412] width 978 height 495
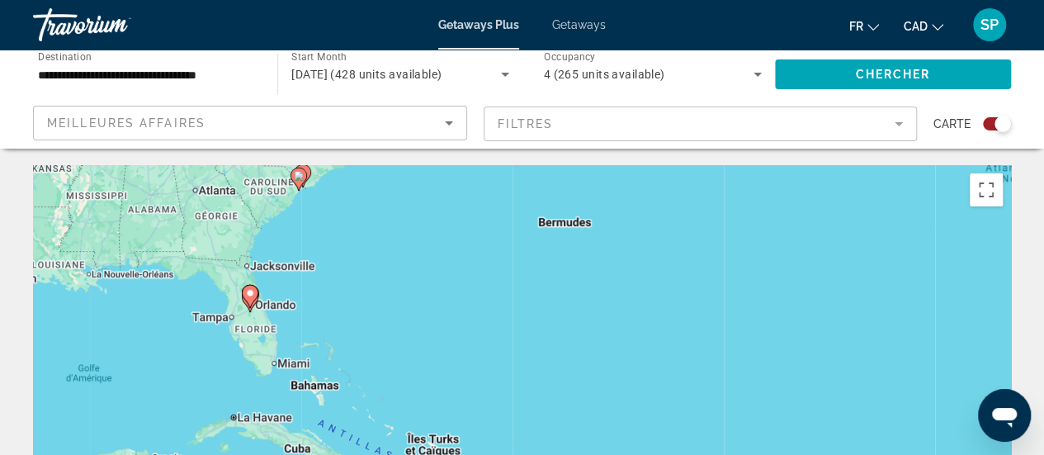
click at [257, 328] on div "Pour activer le glissement avec le clavier, appuyez sur Alt+Entrée. Une fois ce…" at bounding box center [522, 412] width 978 height 495
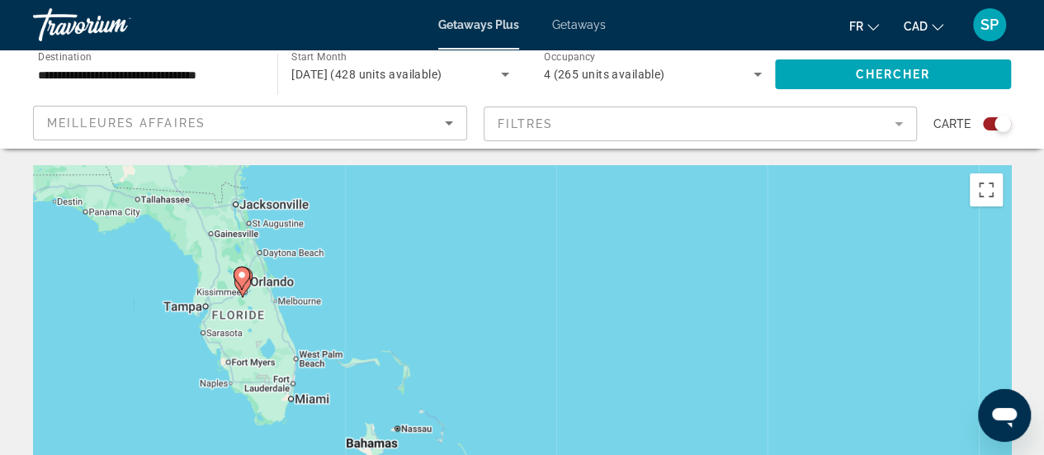
click at [257, 328] on div "Pour activer le glissement avec le clavier, appuyez sur Alt+Entrée. Une fois ce…" at bounding box center [522, 412] width 978 height 495
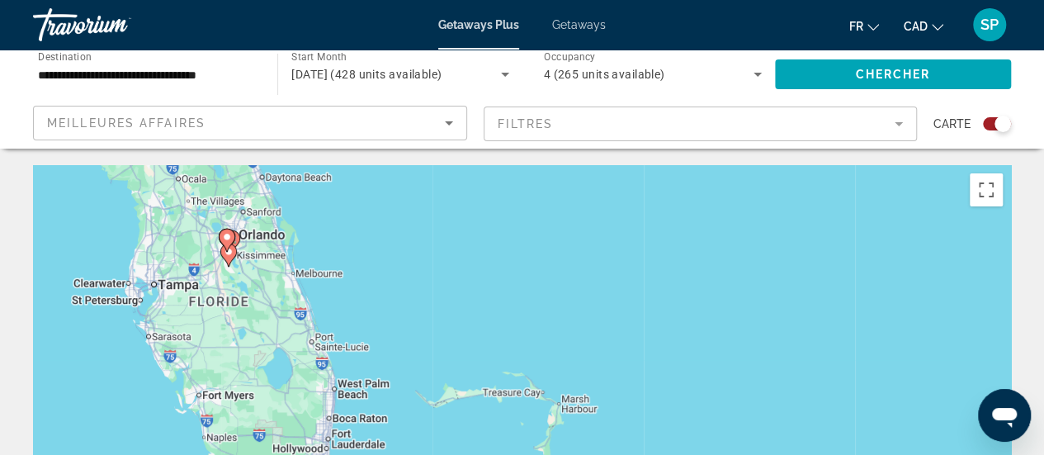
click at [207, 286] on div "Pour activer le glissement avec le clavier, appuyez sur Alt+Entrée. Une fois ce…" at bounding box center [522, 412] width 978 height 495
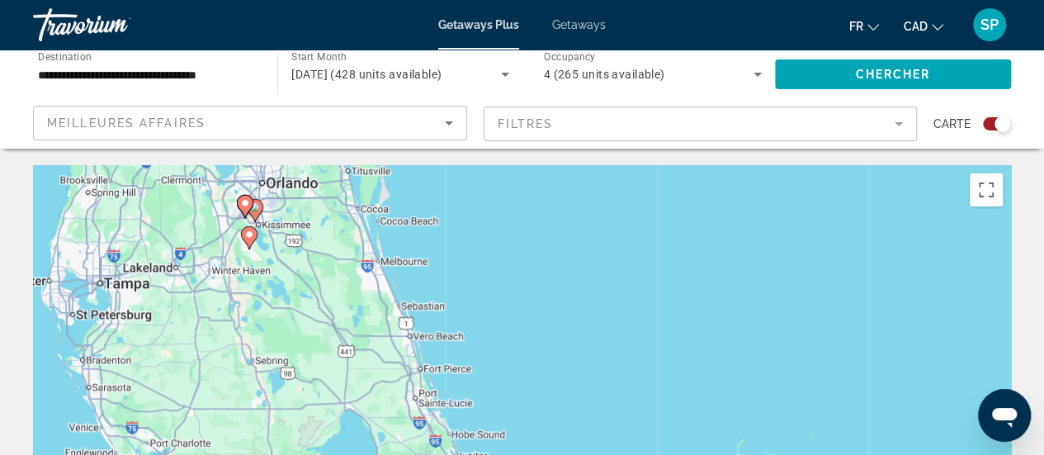
click at [207, 286] on div "Pour activer le glissement avec le clavier, appuyez sur Alt+Entrée. Une fois ce…" at bounding box center [522, 412] width 978 height 495
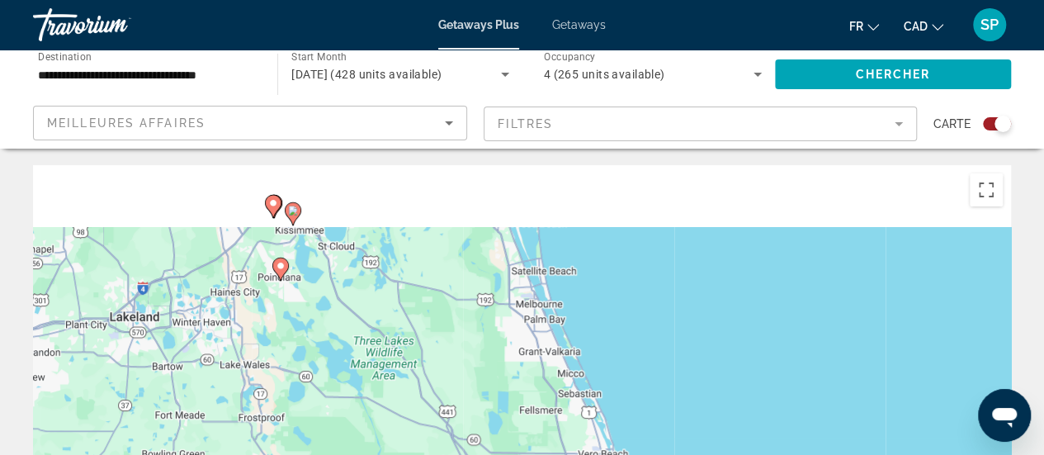
drag, startPoint x: 342, startPoint y: 224, endPoint x: 325, endPoint y: 337, distance: 115.2
click at [325, 337] on div "Pour activer le glissement avec le clavier, appuyez sur Alt+Entrée. Une fois ce…" at bounding box center [522, 412] width 978 height 495
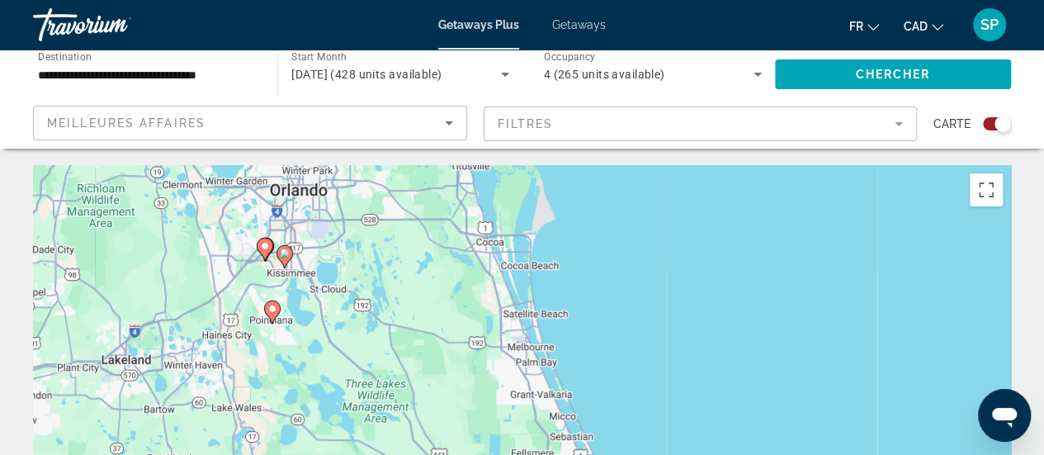
click at [293, 285] on div "Pour activer le glissement avec le clavier, appuyez sur Alt+Entrée. Une fois ce…" at bounding box center [522, 412] width 978 height 495
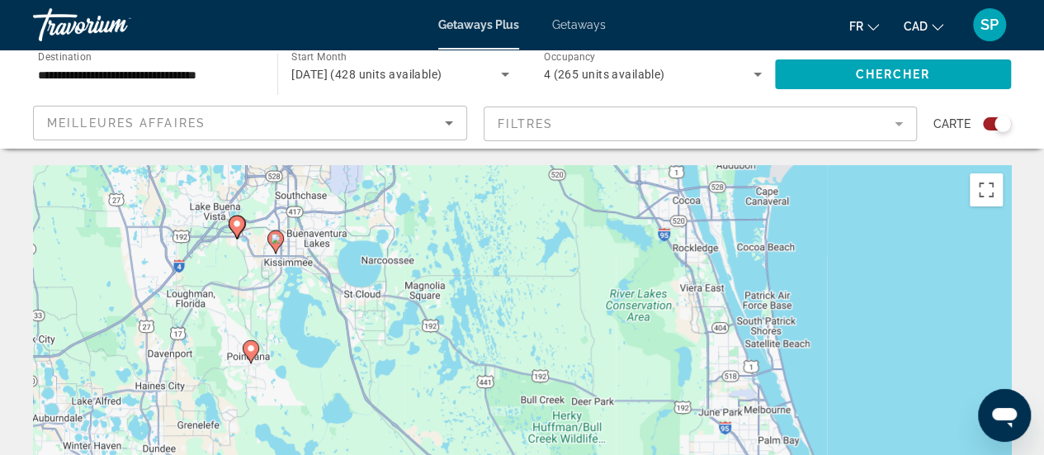
click at [293, 285] on div "Pour activer le glissement avec le clavier, appuyez sur Alt+Entrée. Une fois ce…" at bounding box center [522, 412] width 978 height 495
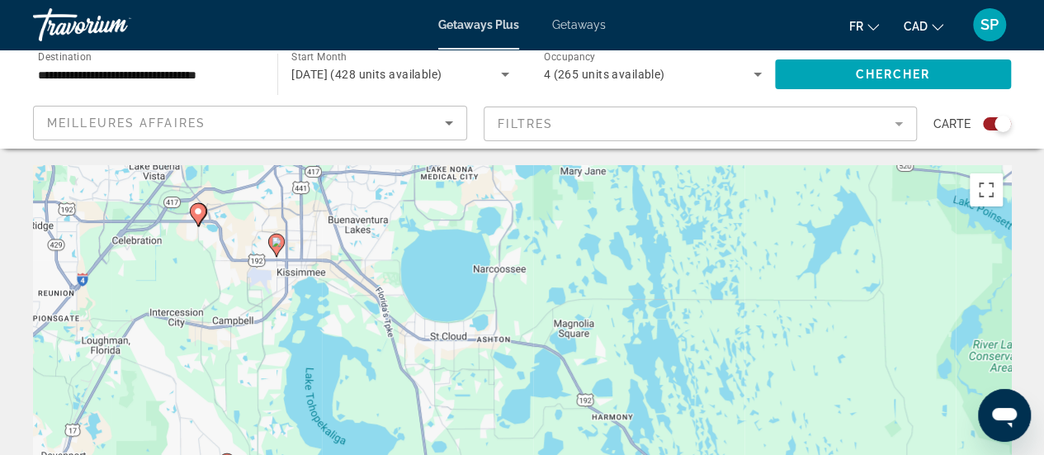
drag, startPoint x: 197, startPoint y: 223, endPoint x: 223, endPoint y: 275, distance: 57.9
click at [223, 275] on div "Pour activer le glissement avec le clavier, appuyez sur Alt+Entrée. Une fois ce…" at bounding box center [522, 412] width 978 height 495
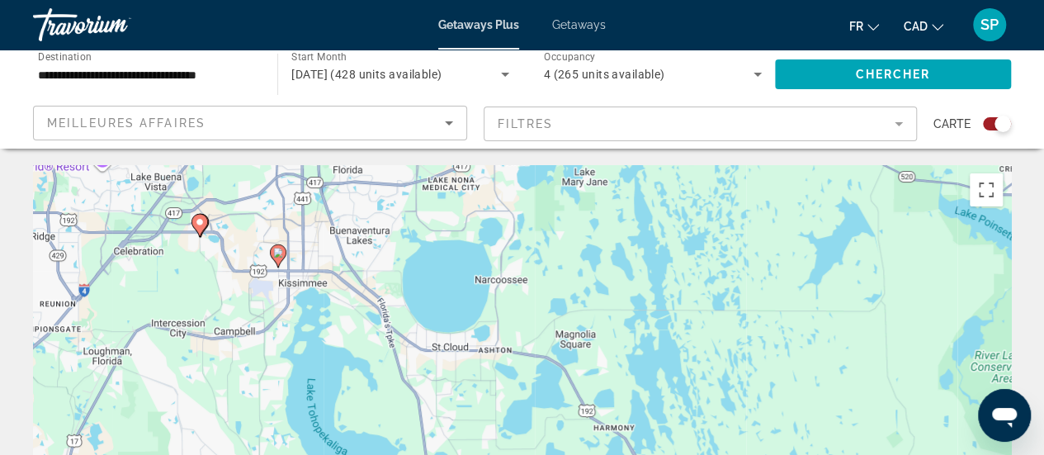
click at [223, 275] on div "Pour activer le glissement avec le clavier, appuyez sur Alt+Entrée. Une fois ce…" at bounding box center [522, 412] width 978 height 495
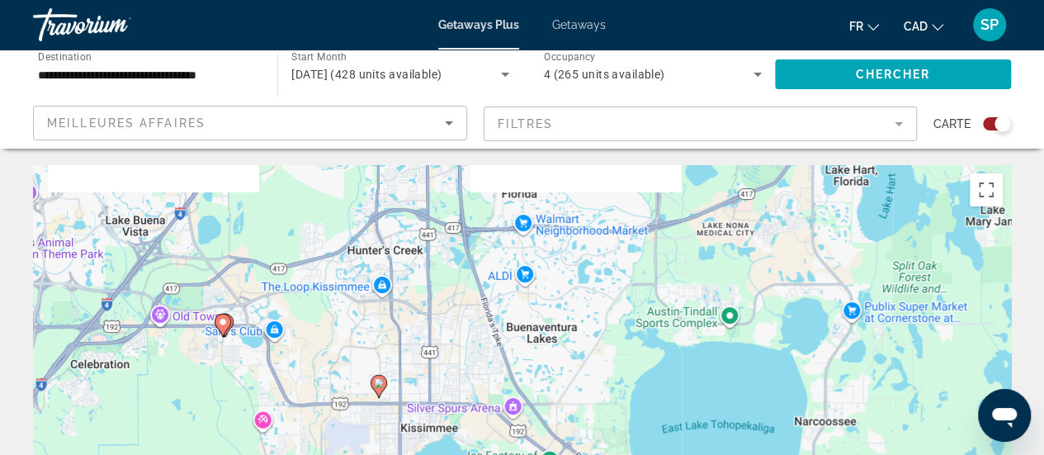
drag, startPoint x: 162, startPoint y: 235, endPoint x: 210, endPoint y: 376, distance: 149.3
click at [210, 376] on div "Pour activer le glissement avec le clavier, appuyez sur Alt+Entrée. Une fois ce…" at bounding box center [522, 412] width 978 height 495
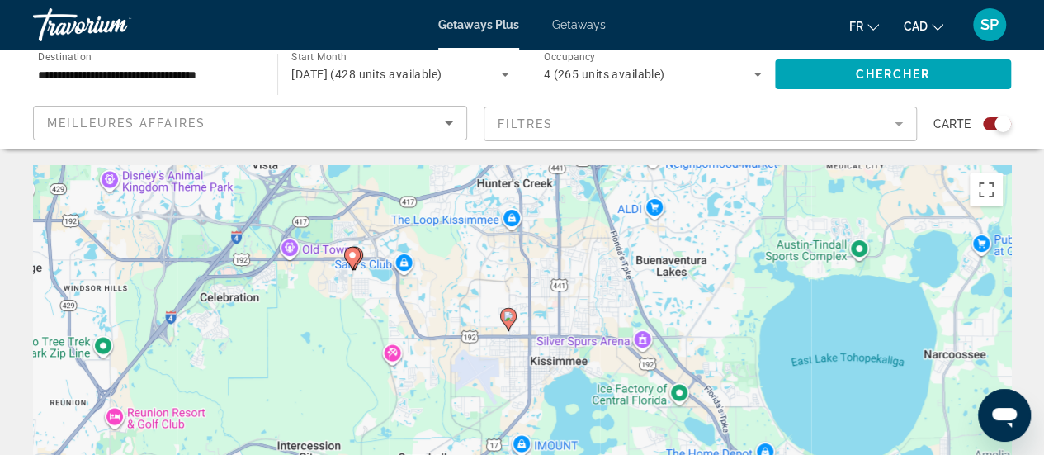
drag, startPoint x: 187, startPoint y: 372, endPoint x: 300, endPoint y: 339, distance: 117.0
click at [300, 339] on div "Pour activer le glissement avec le clavier, appuyez sur Alt+Entrée. Une fois ce…" at bounding box center [522, 412] width 978 height 495
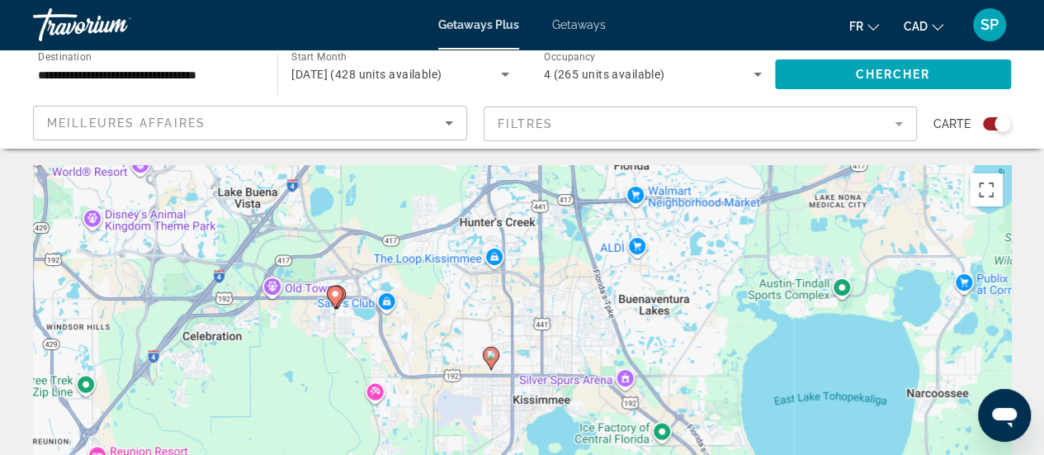
click at [300, 339] on div "Pour activer le glissement avec le clavier, appuyez sur Alt+Entrée. Une fois ce…" at bounding box center [522, 412] width 978 height 495
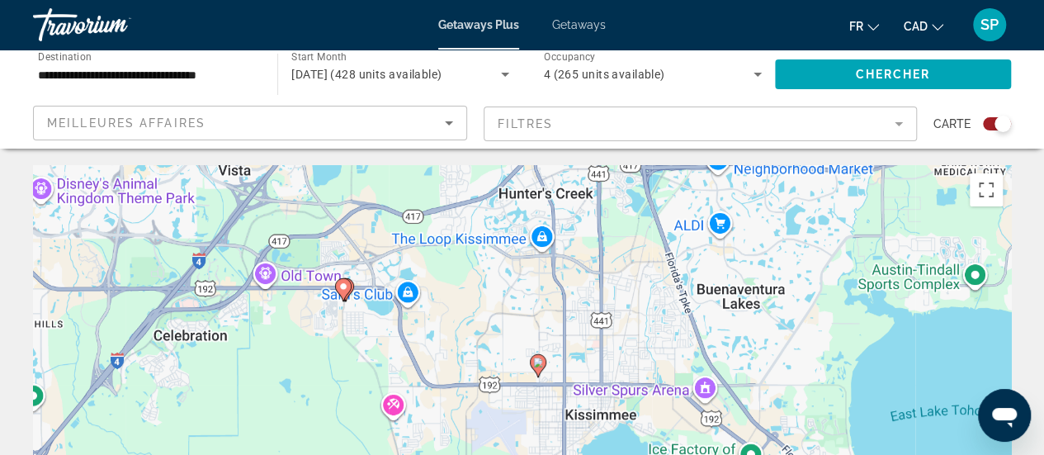
click at [300, 339] on div "Pour activer le glissement avec le clavier, appuyez sur Alt+Entrée. Une fois ce…" at bounding box center [522, 412] width 978 height 495
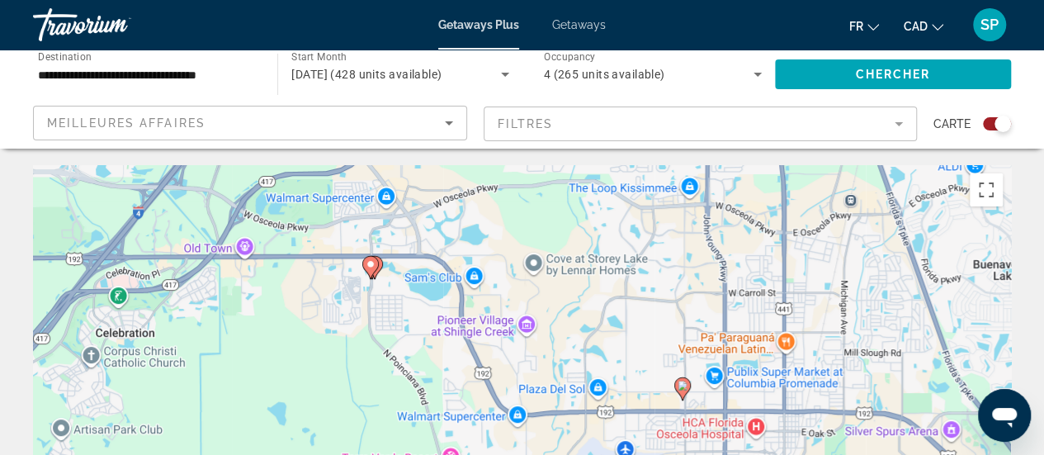
click at [370, 262] on image "Main content" at bounding box center [371, 264] width 10 height 10
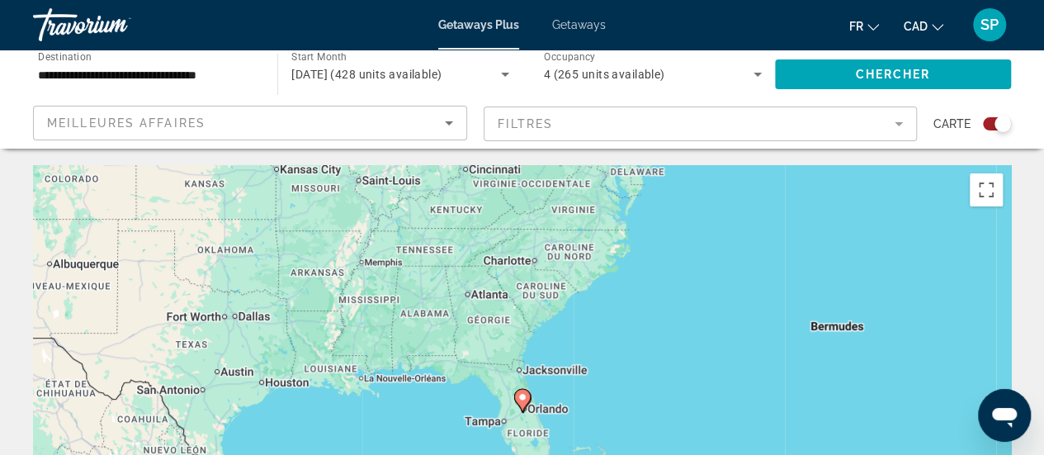
click at [524, 398] on image "Main content" at bounding box center [522, 397] width 10 height 10
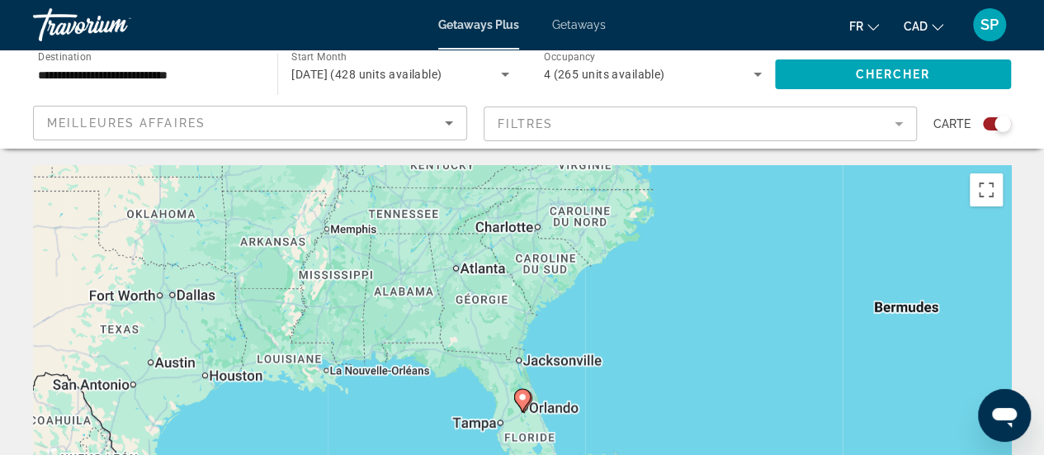
click at [524, 398] on image "Main content" at bounding box center [522, 397] width 10 height 10
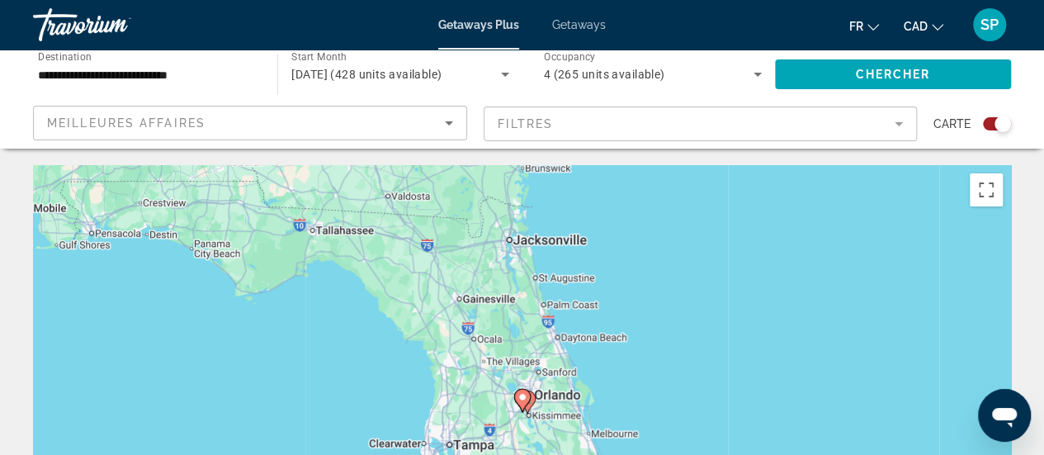
click at [524, 398] on image "Main content" at bounding box center [522, 397] width 10 height 10
type input "**********"
click at [524, 398] on image "Main content" at bounding box center [522, 397] width 10 height 10
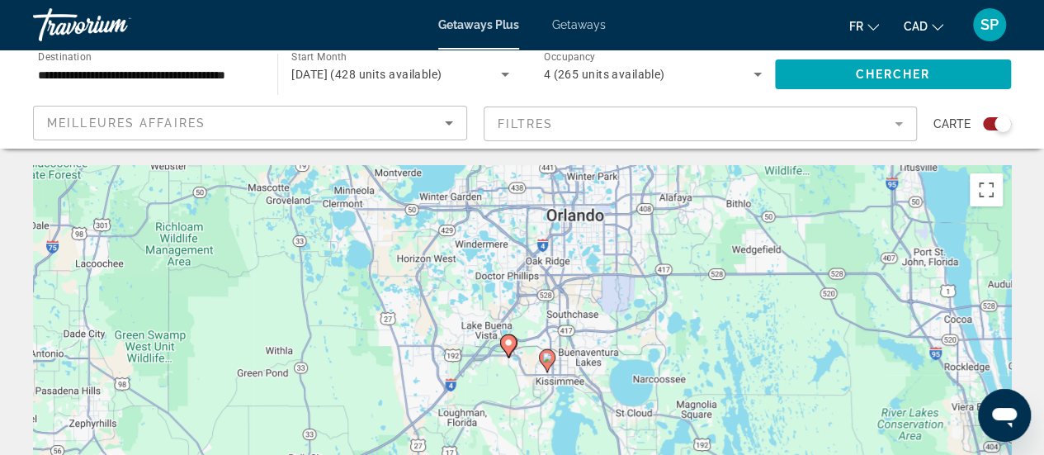
drag, startPoint x: 568, startPoint y: 367, endPoint x: 548, endPoint y: 275, distance: 94.5
click at [548, 275] on div "Pour activer le glissement avec le clavier, appuyez sur Alt+Entrée. Une fois ce…" at bounding box center [522, 412] width 978 height 495
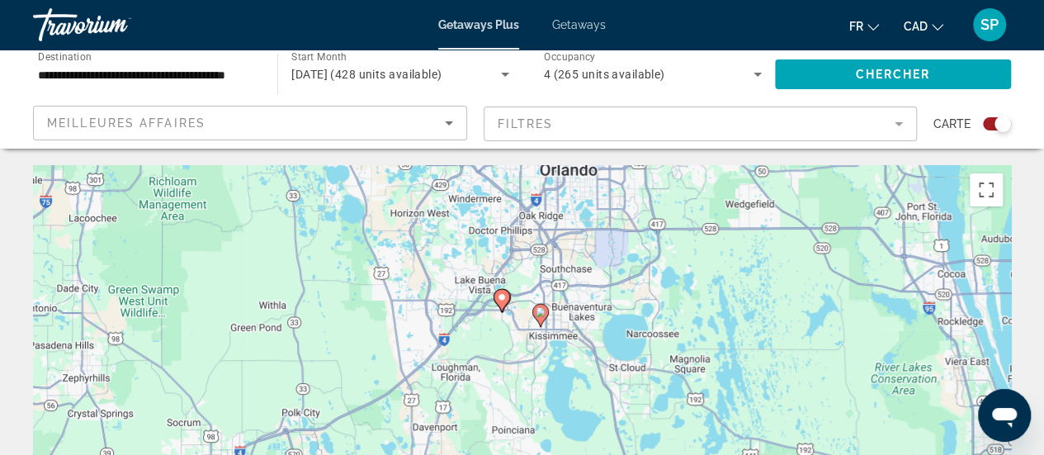
click at [500, 299] on image "Main content" at bounding box center [502, 297] width 10 height 10
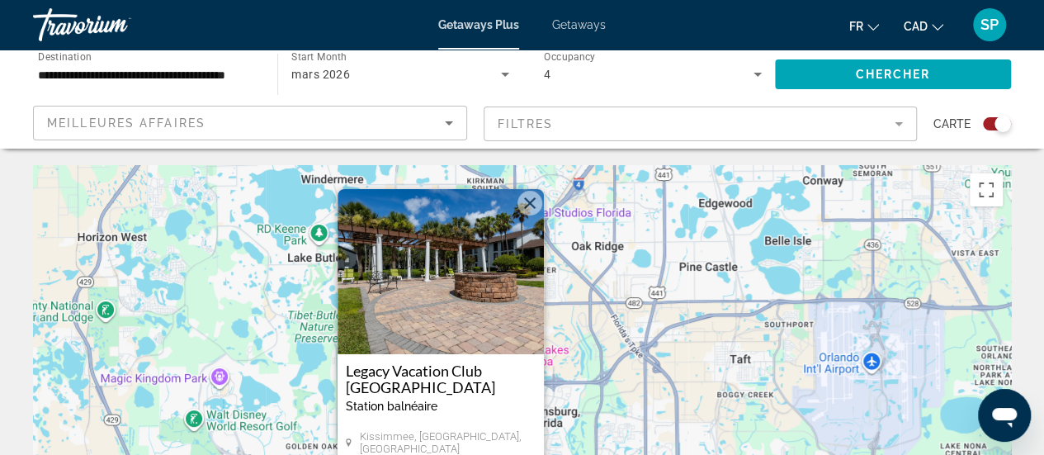
click at [421, 296] on img "Main content" at bounding box center [440, 271] width 206 height 165
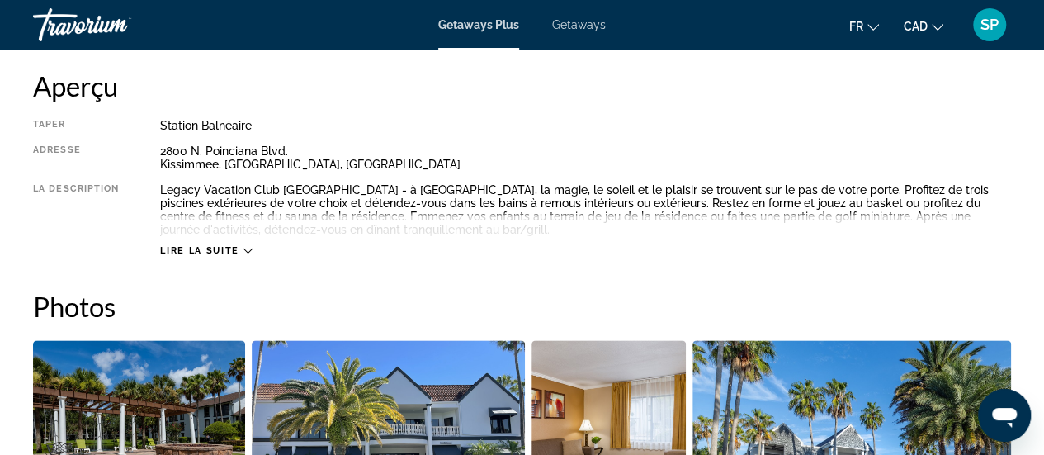
scroll to position [842, 0]
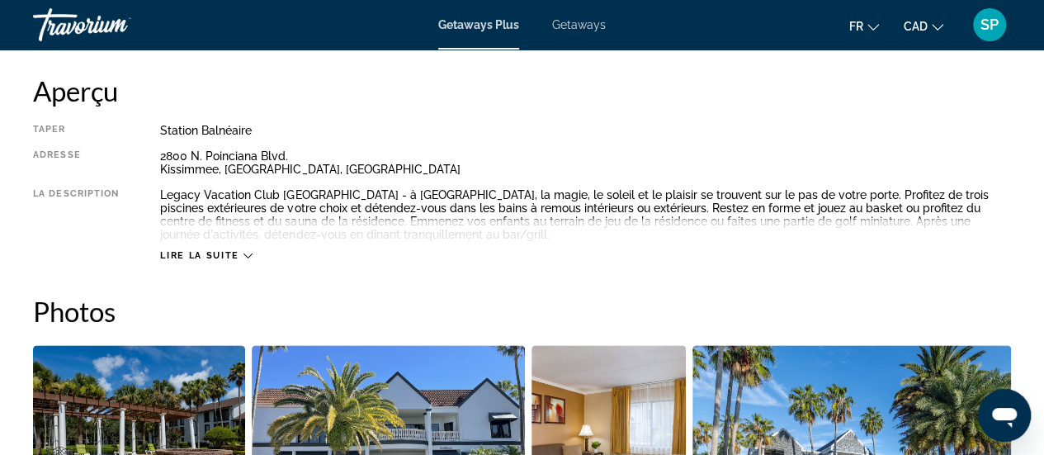
click at [225, 250] on span "Lire la suite" at bounding box center [199, 255] width 78 height 11
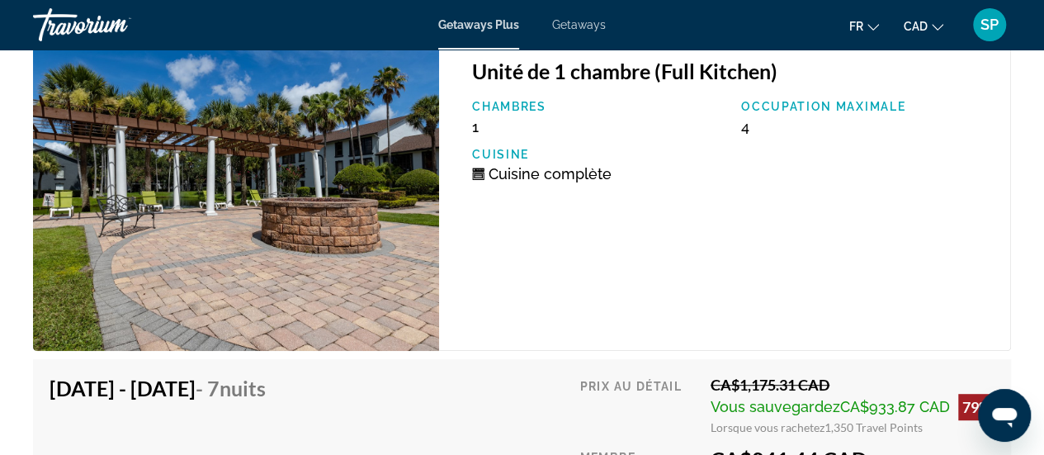
scroll to position [3385, 0]
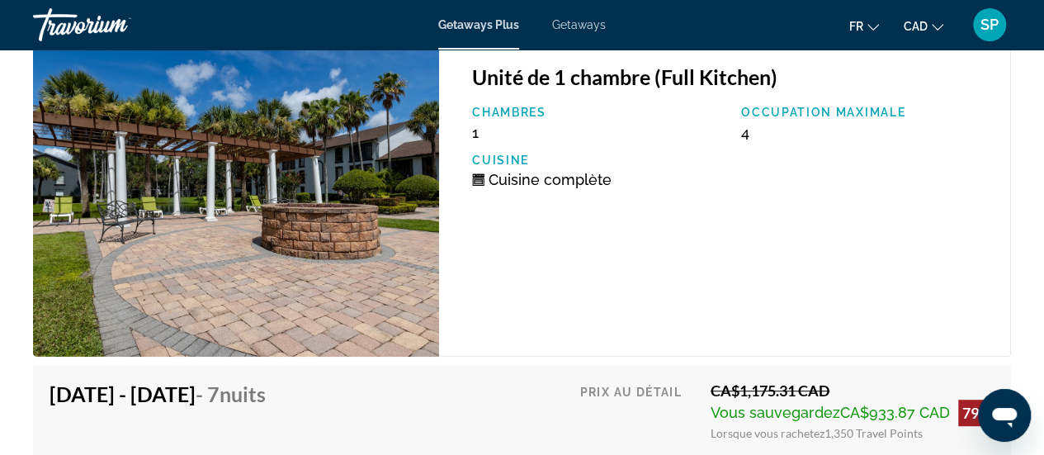
click at [688, 307] on div "Unité de 1 chambre (Full Kitchen) Chambres 1 Occupation maximale 4 Cuisine Cuis…" at bounding box center [725, 201] width 572 height 309
click at [436, 289] on img "Main content" at bounding box center [236, 201] width 406 height 309
click at [630, 284] on div "Unité de 1 chambre (Full Kitchen) Chambres 1 Occupation maximale 4 Cuisine Cuis…" at bounding box center [725, 201] width 572 height 309
click at [685, 226] on div "Unité de 1 chambre (Full Kitchen) Chambres 1 Occupation maximale 4 Cuisine Cuis…" at bounding box center [725, 201] width 572 height 309
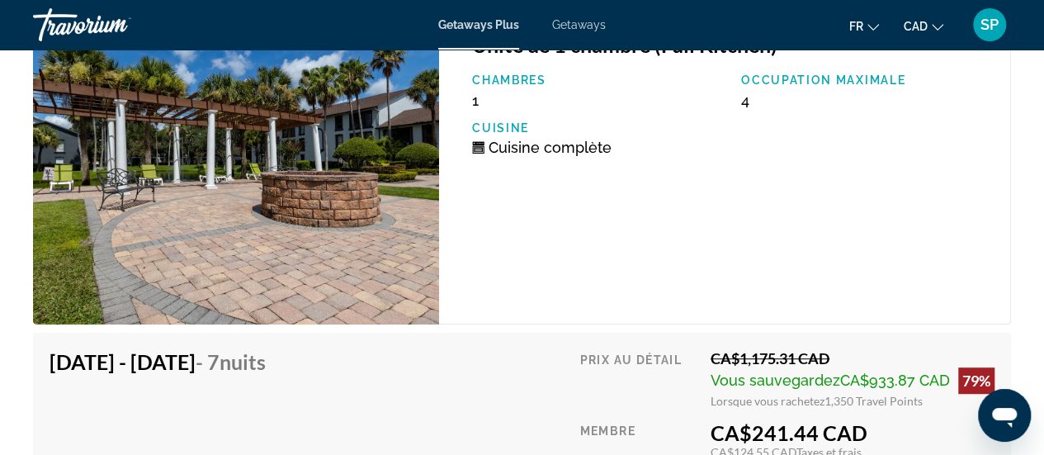
scroll to position [3422, 0]
